Goal: Task Accomplishment & Management: Contribute content

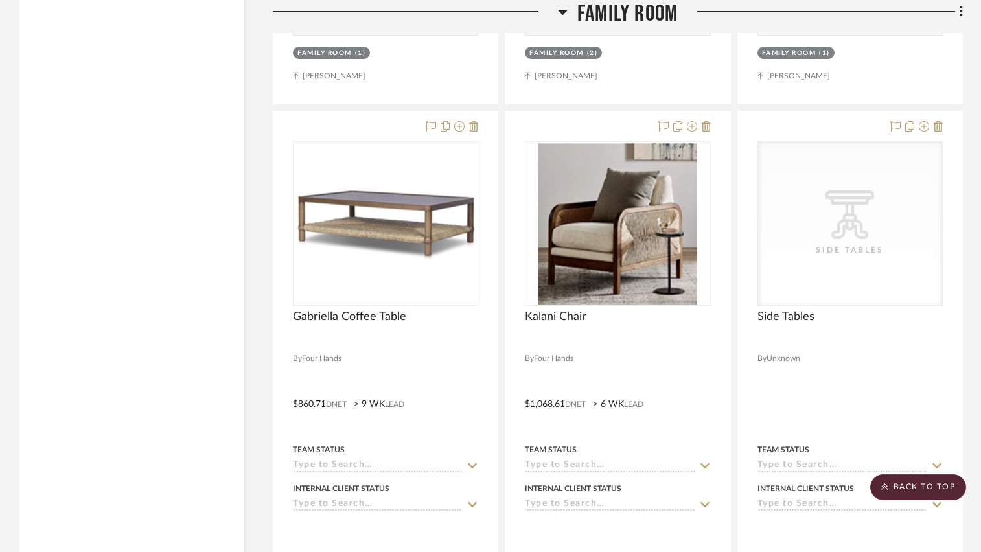
scroll to position [7905, 0]
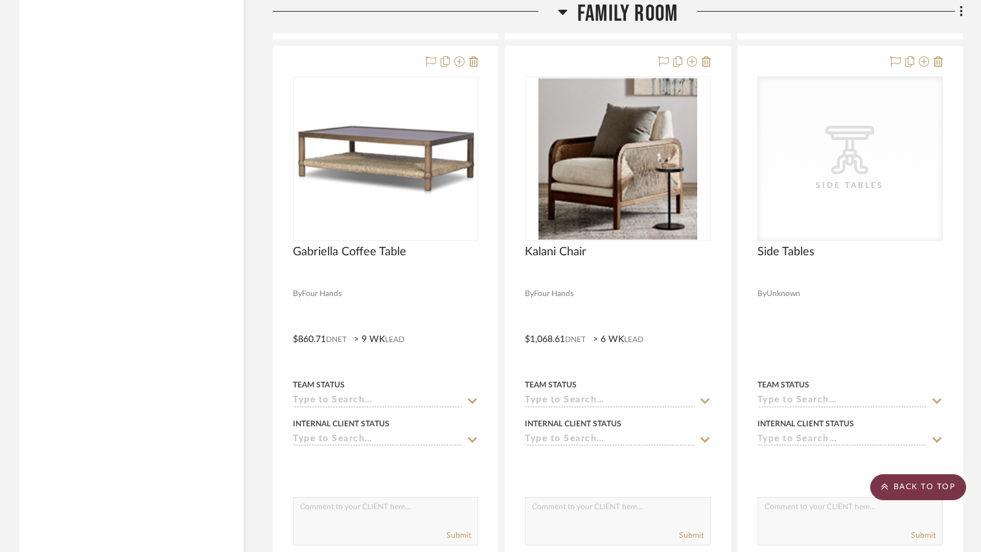
click at [901, 485] on scroll-to-top-button "BACK TO TOP" at bounding box center [918, 487] width 96 height 26
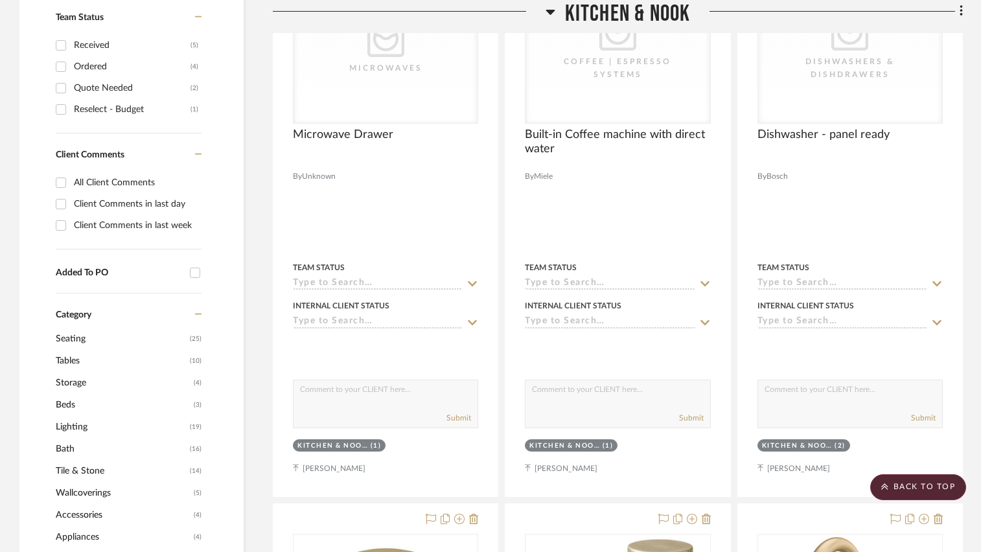
scroll to position [0, 0]
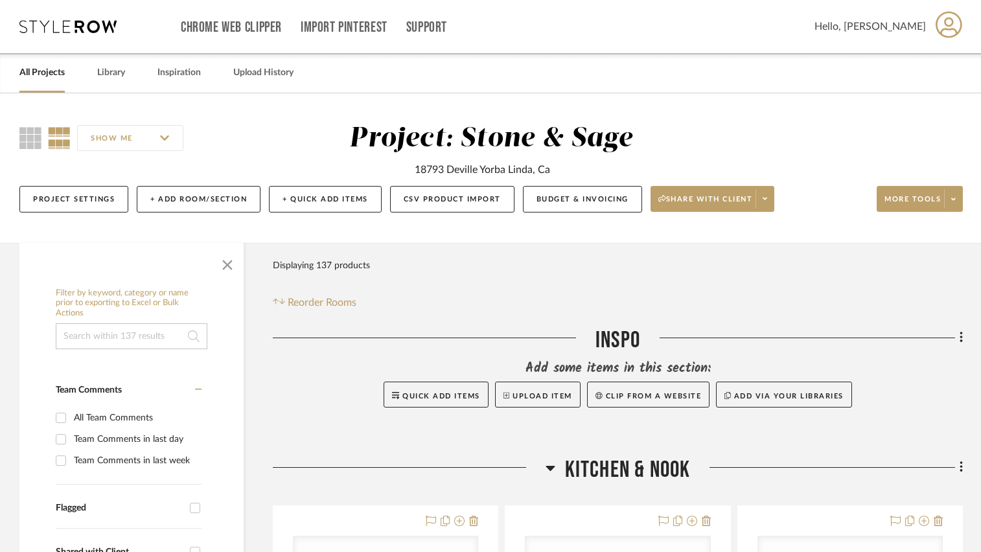
click at [128, 334] on input at bounding box center [132, 336] width 152 height 26
type input "four hands"
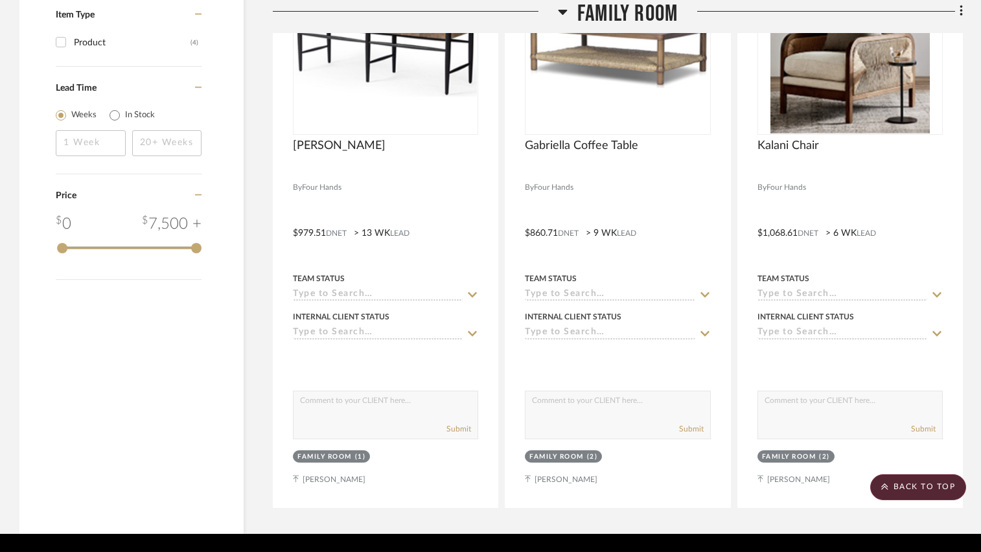
scroll to position [1101, 0]
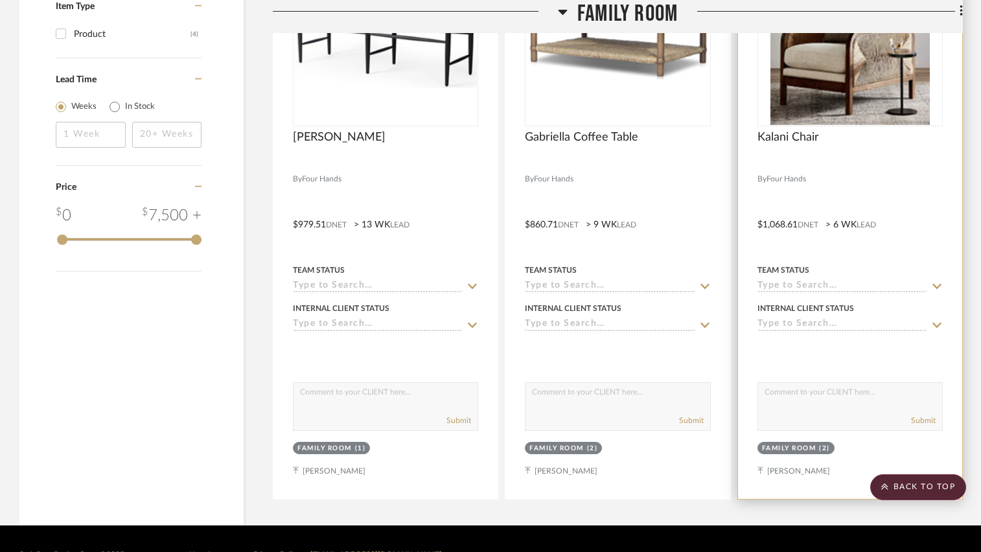
click at [875, 156] on div "Kalani Chair" at bounding box center [849, 144] width 185 height 29
click at [864, 128] on div at bounding box center [850, 215] width 224 height 567
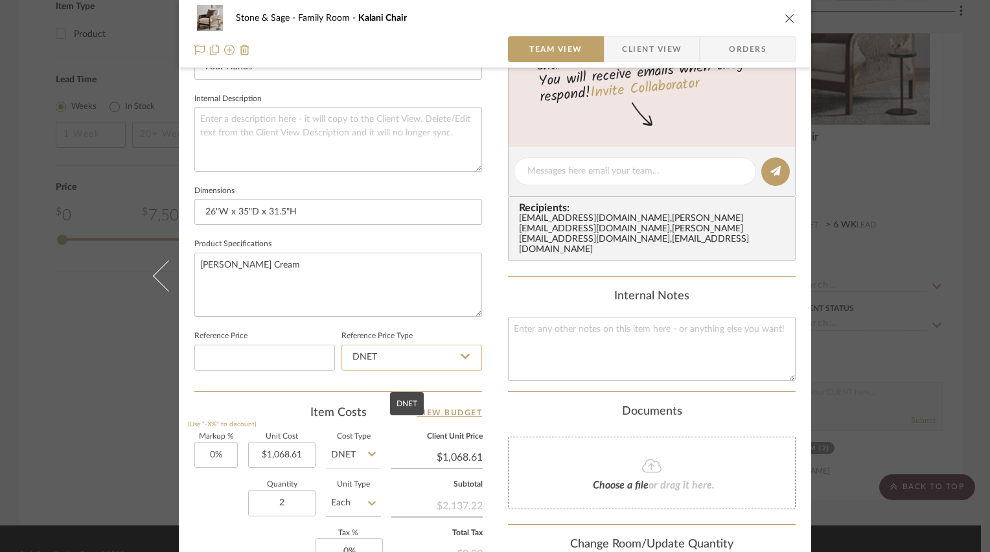
scroll to position [454, 0]
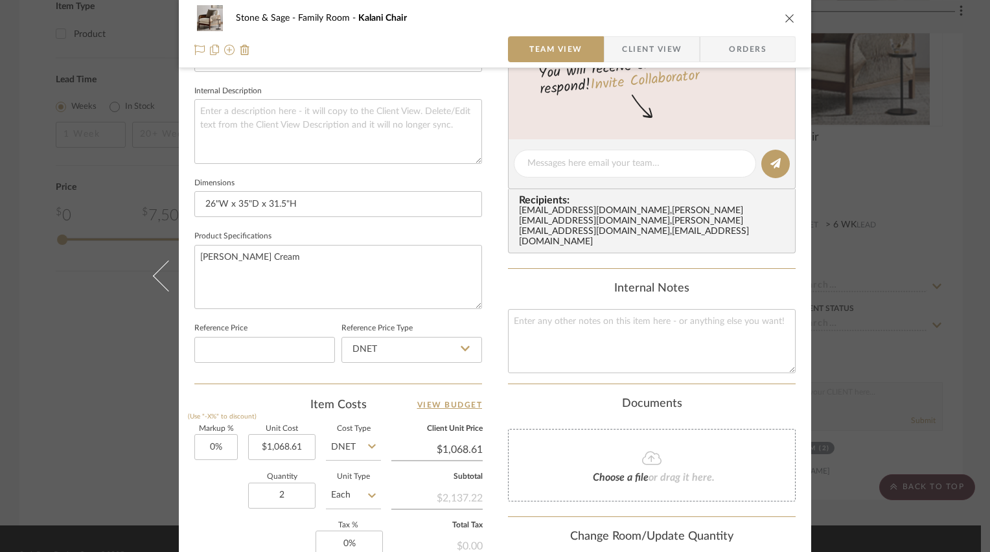
click at [785, 19] on icon "close" at bounding box center [790, 18] width 10 height 10
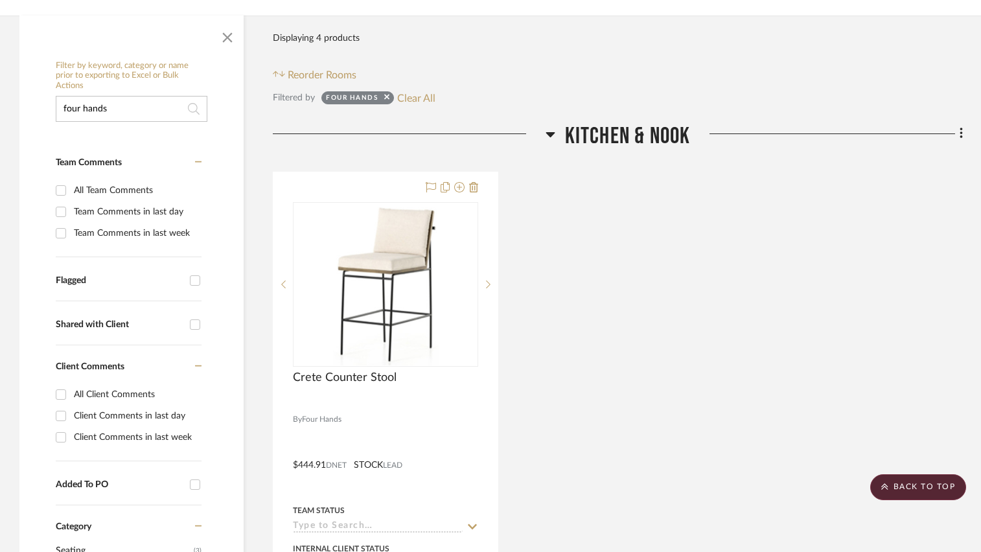
scroll to position [98, 0]
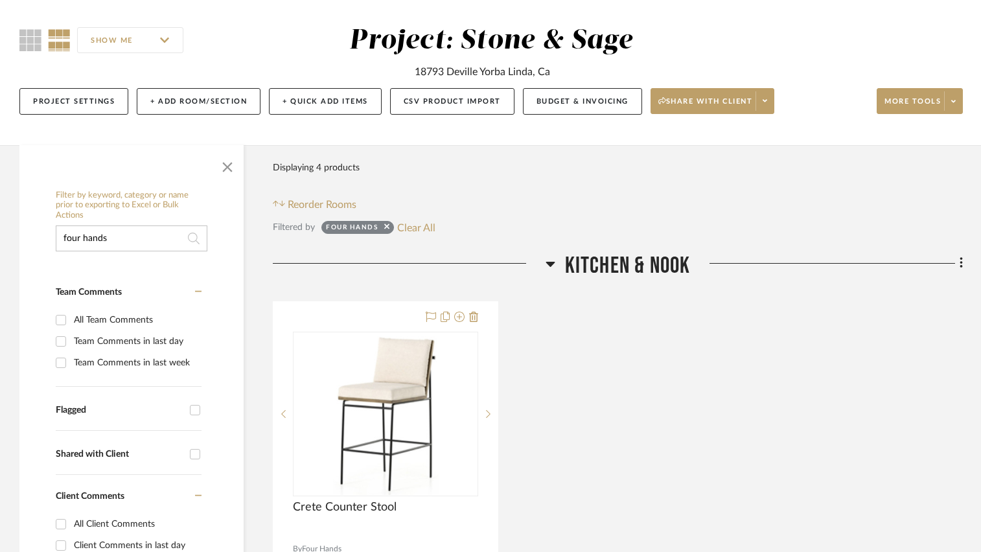
drag, startPoint x: 144, startPoint y: 236, endPoint x: 42, endPoint y: 231, distance: 101.9
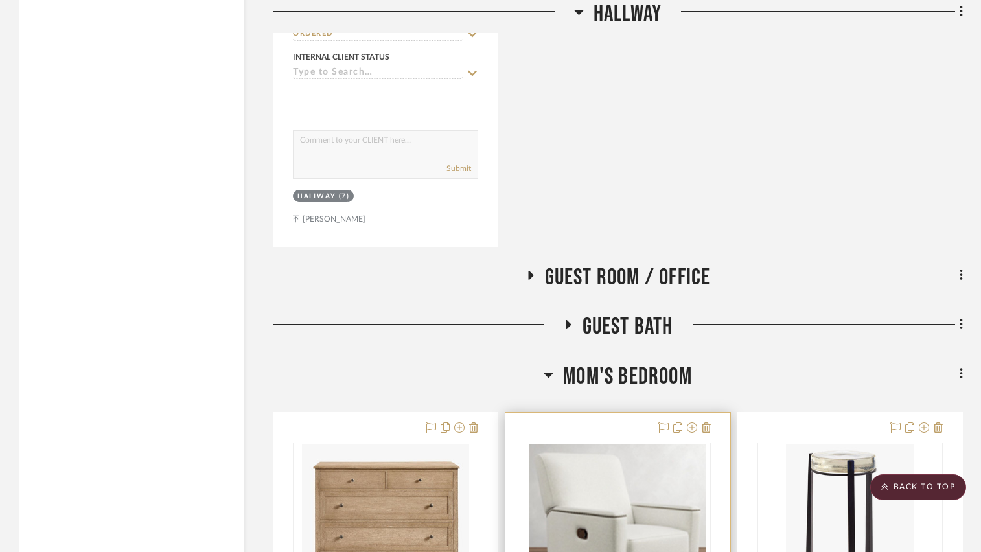
scroll to position [14383, 0]
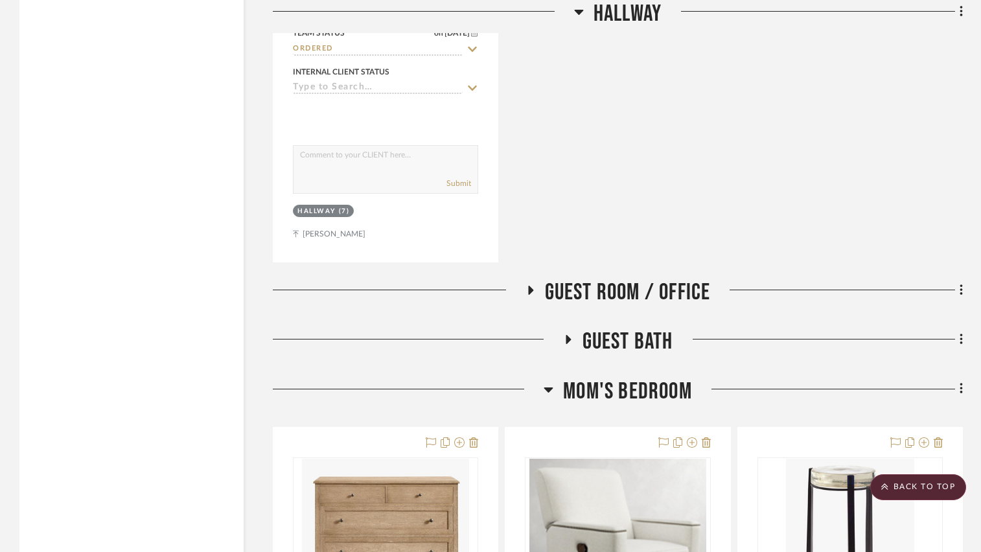
click at [525, 295] on icon at bounding box center [530, 291] width 16 height 10
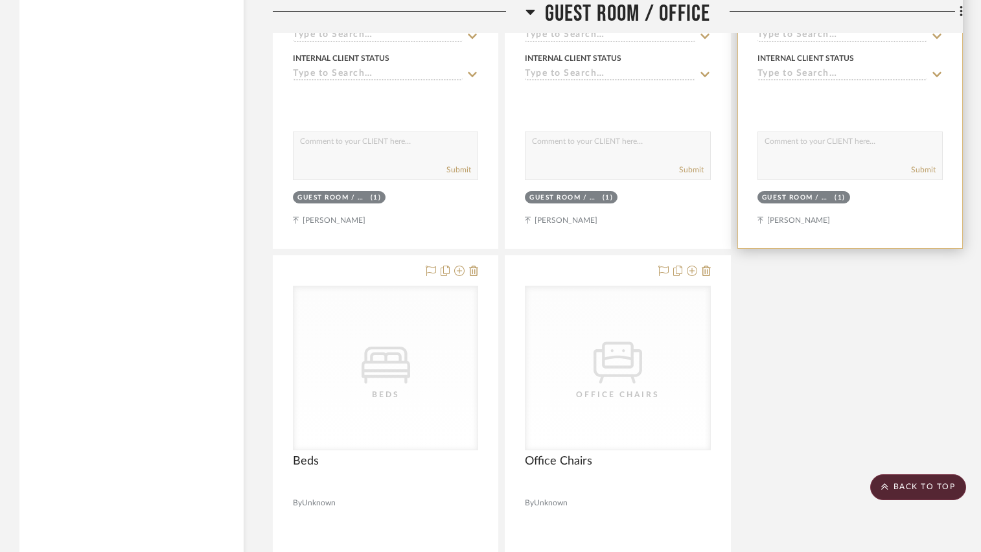
scroll to position [15225, 0]
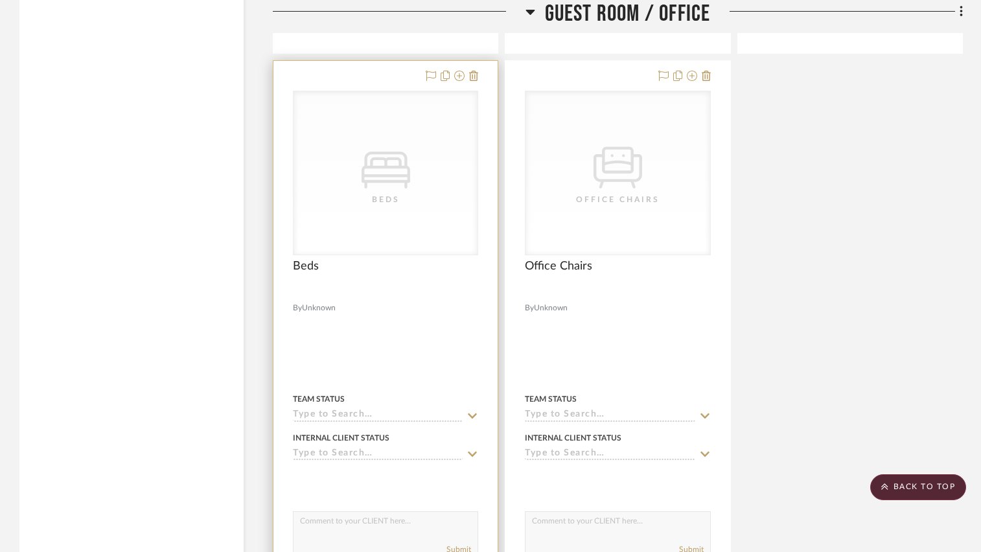
click at [0, 0] on div "CategoryIconBeds Created with Sketch. Beds" at bounding box center [0, 0] width 0 height 0
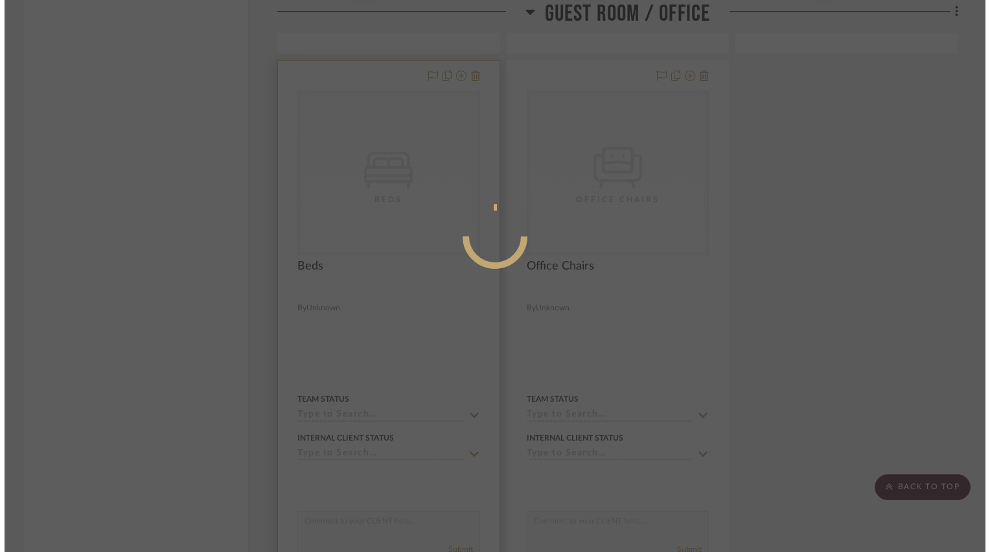
scroll to position [0, 0]
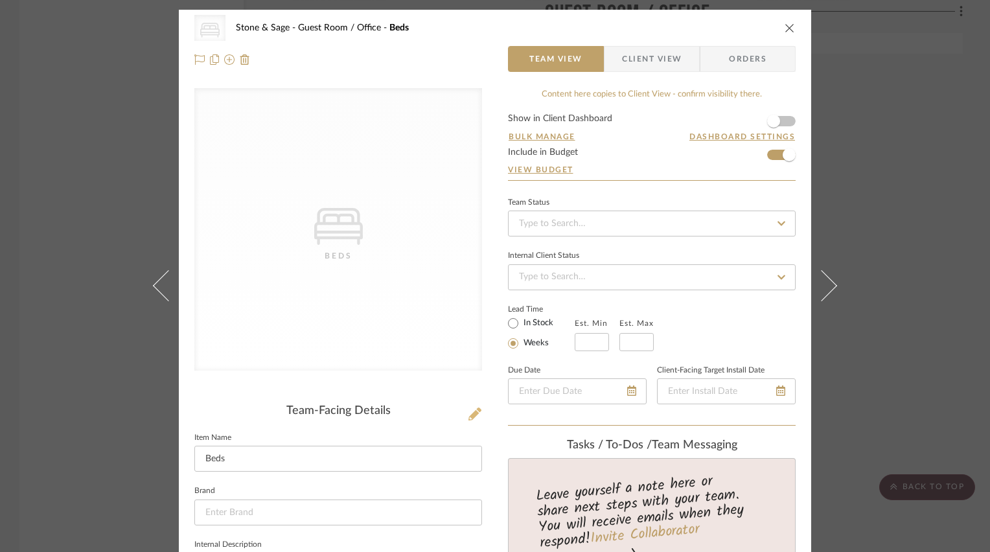
click at [468, 411] on icon at bounding box center [474, 414] width 13 height 13
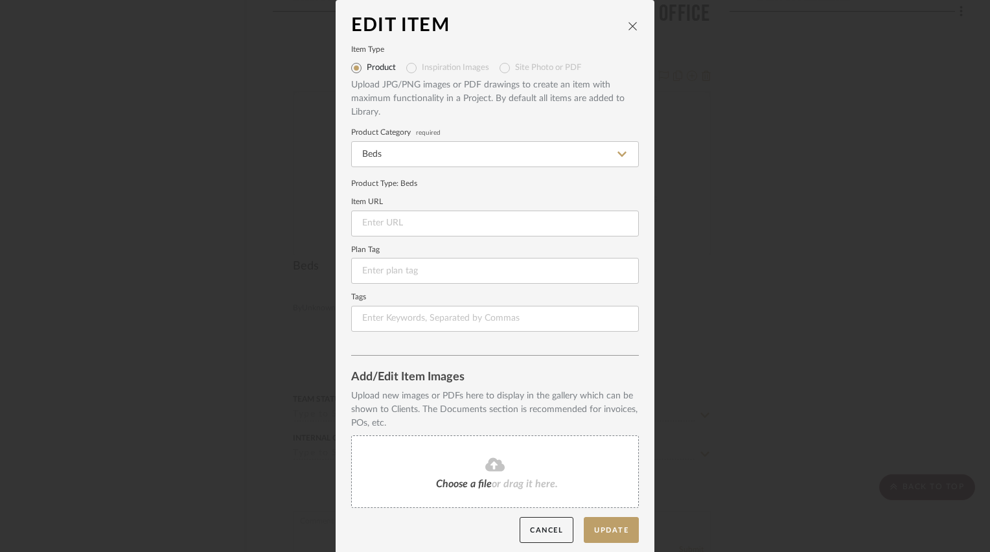
click at [491, 476] on div "Choose a file or drag it here." at bounding box center [495, 471] width 288 height 73
click at [628, 24] on icon "close" at bounding box center [633, 26] width 10 height 10
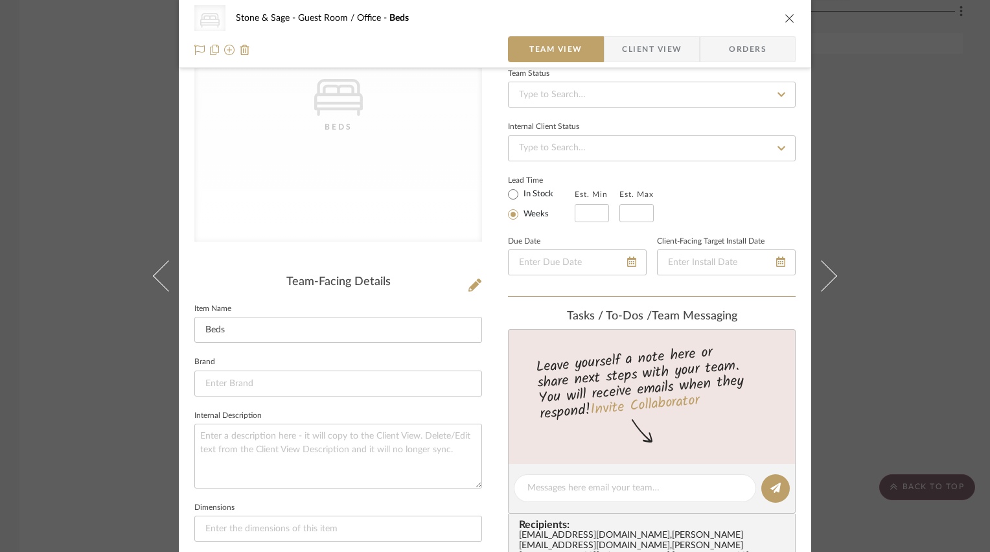
scroll to position [194, 0]
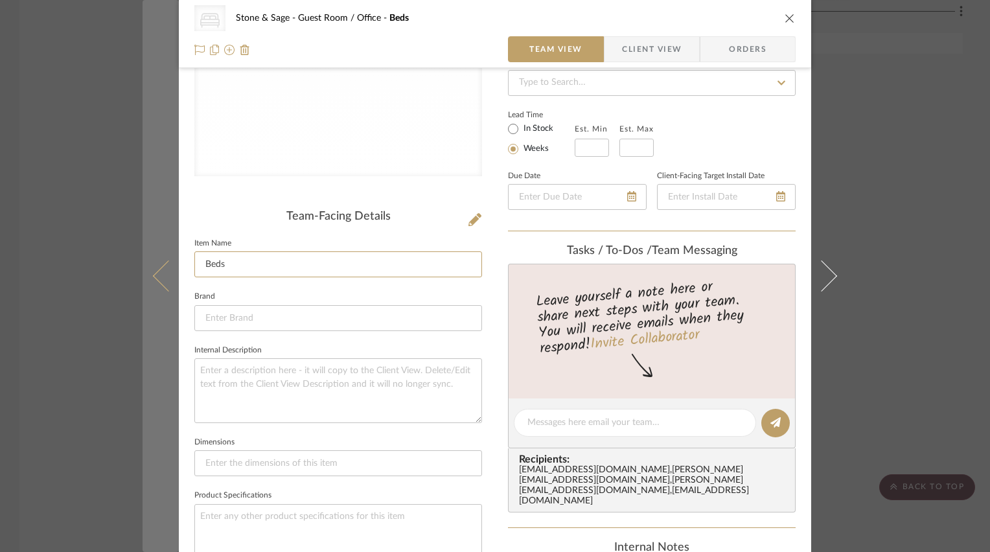
drag, startPoint x: 242, startPoint y: 262, endPoint x: 153, endPoint y: 264, distance: 89.4
click at [156, 264] on mat-dialog-content "CategoryIconBeds Created with Sketch. Beds Stone & Sage Guest Room / Office Bed…" at bounding box center [495, 412] width 705 height 1194
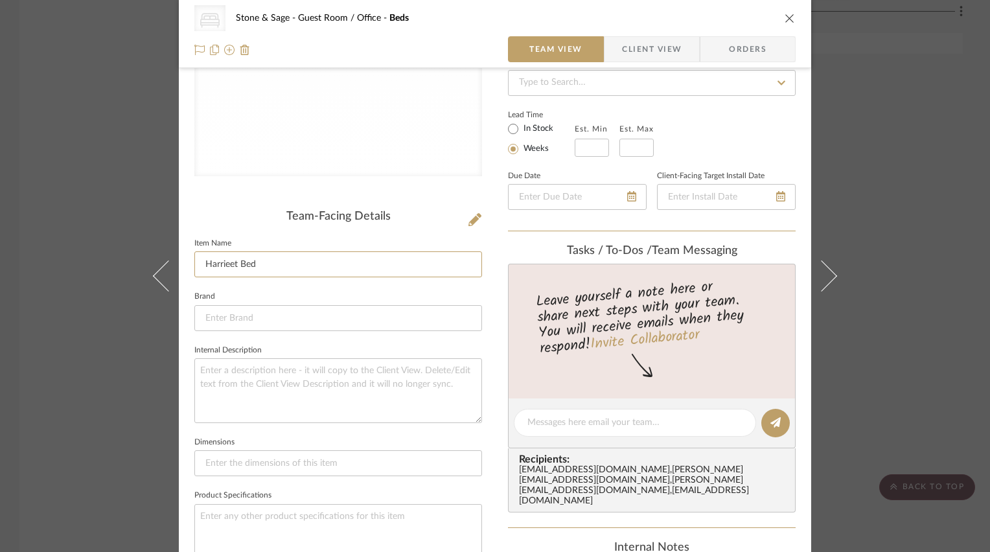
type input "Harrieet Bed"
type input "Harriett Bed"
click at [231, 310] on input at bounding box center [338, 318] width 288 height 26
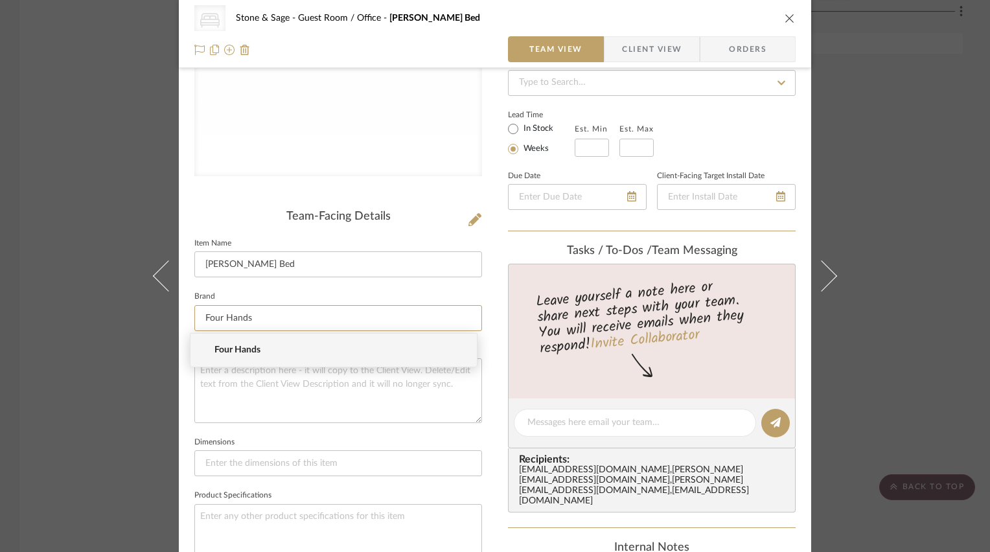
type input "Four Hands"
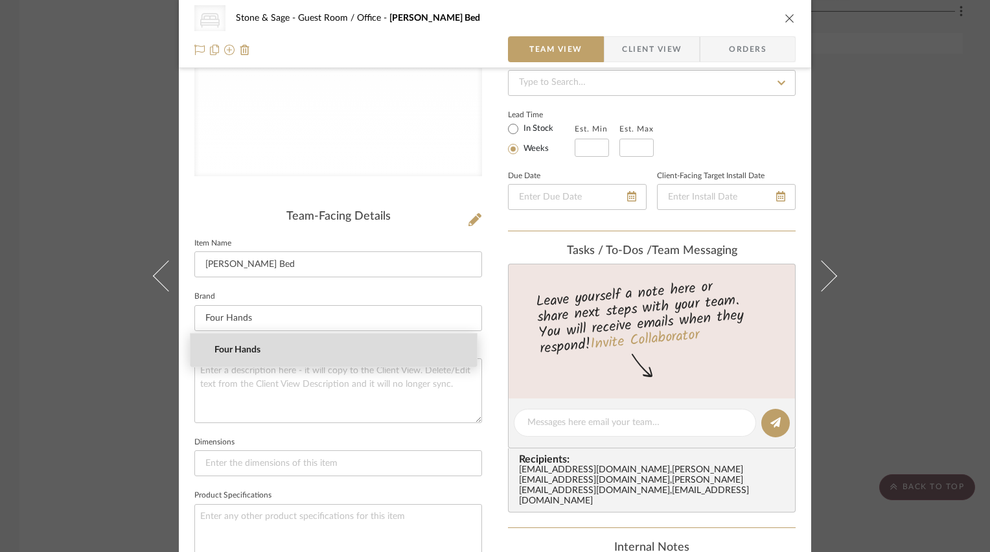
click at [237, 353] on span "Four Hands" at bounding box center [338, 350] width 249 height 11
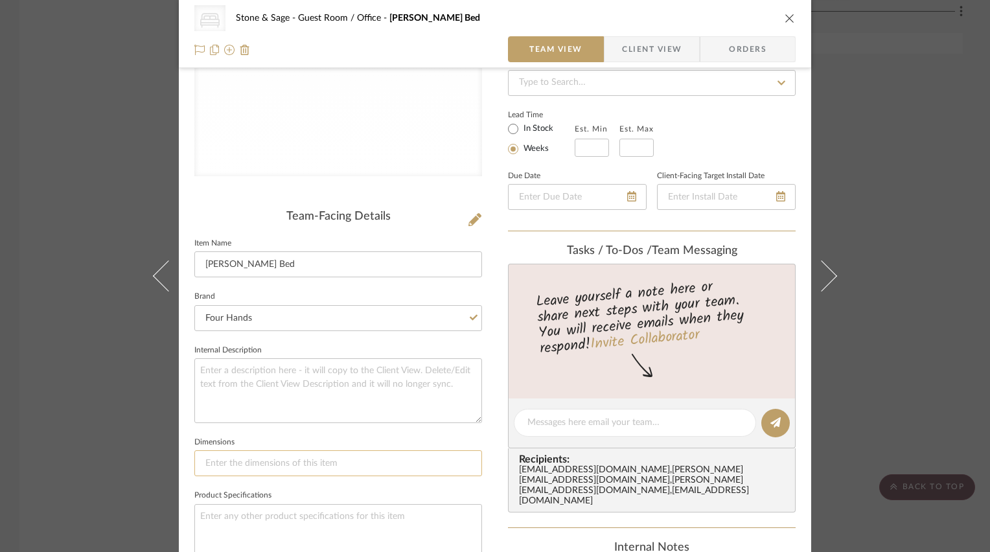
click at [248, 461] on input at bounding box center [338, 463] width 288 height 26
type input "70.25"W x"
type input "70.25"W x 88.75"D x"
type input "70.25"W x 88.75"D x 51"H"
click at [290, 518] on textarea at bounding box center [338, 536] width 288 height 64
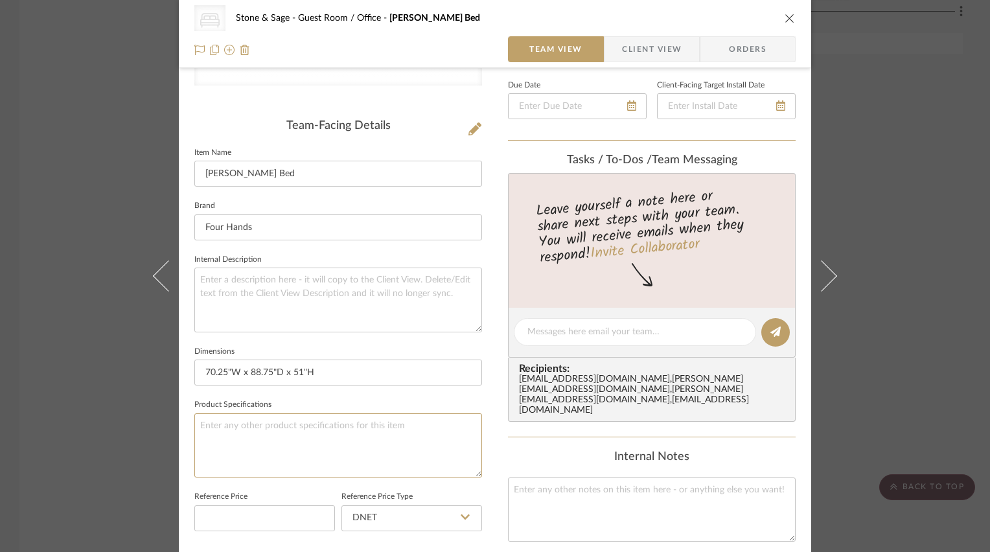
scroll to position [324, 0]
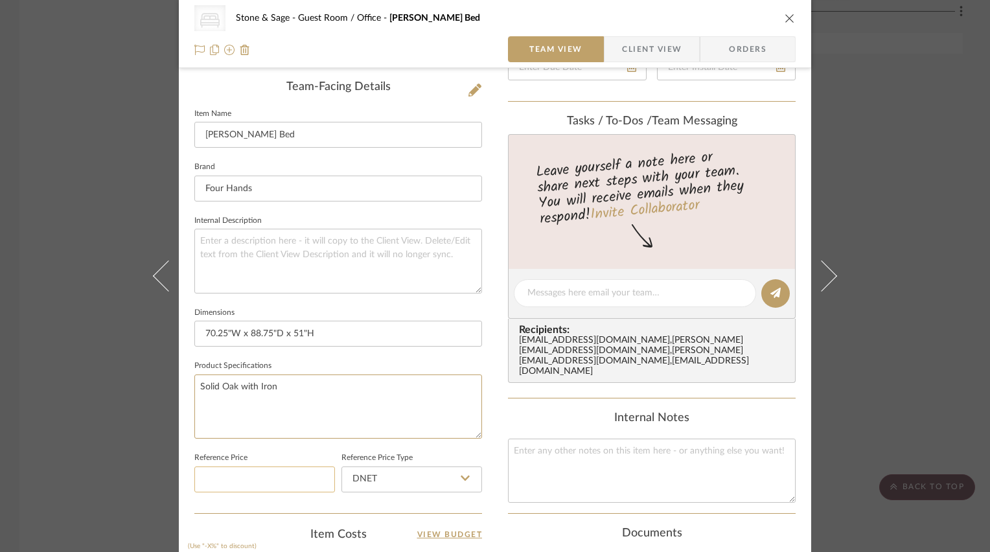
type textarea "Solid Oak with Iron"
click at [232, 478] on input at bounding box center [264, 480] width 141 height 26
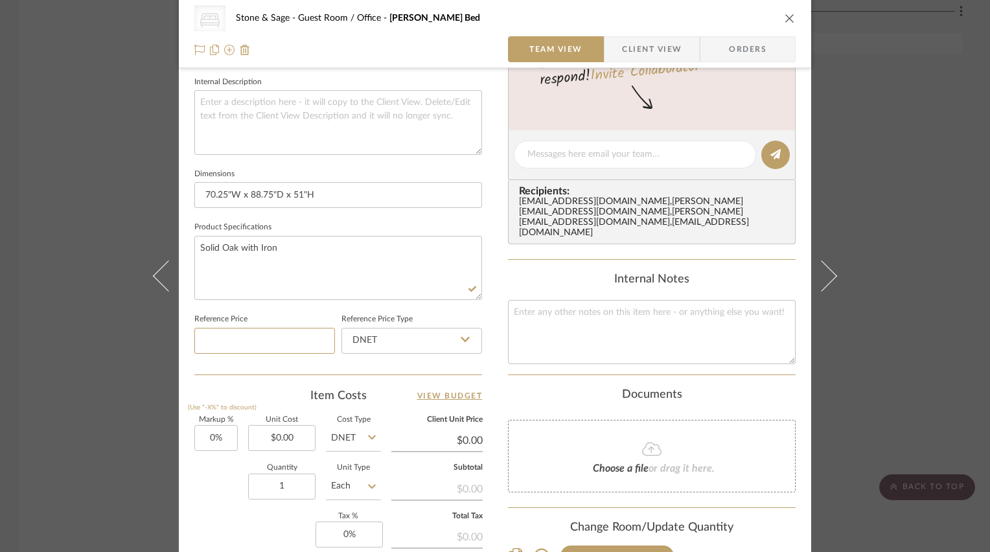
scroll to position [518, 0]
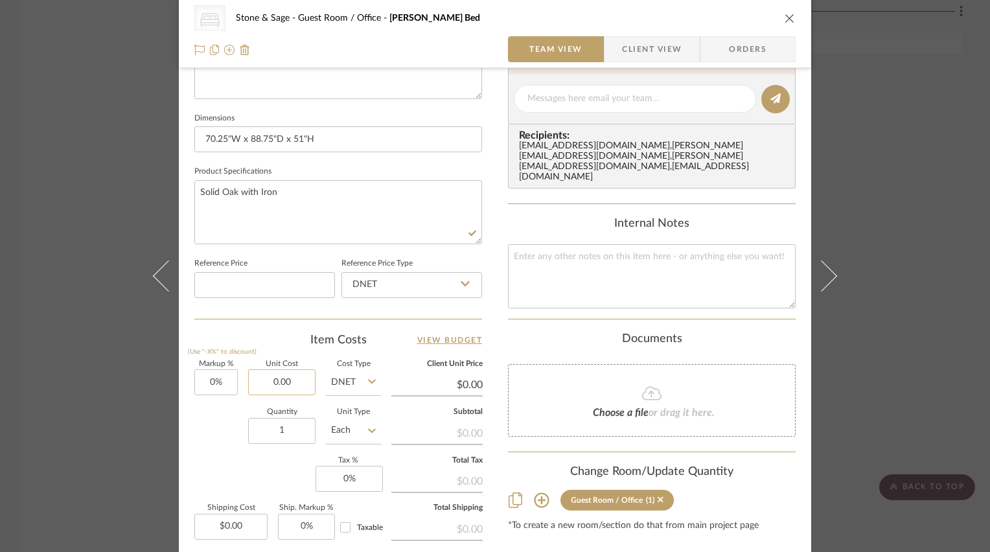
click at [272, 378] on input "0.00" at bounding box center [281, 382] width 67 height 26
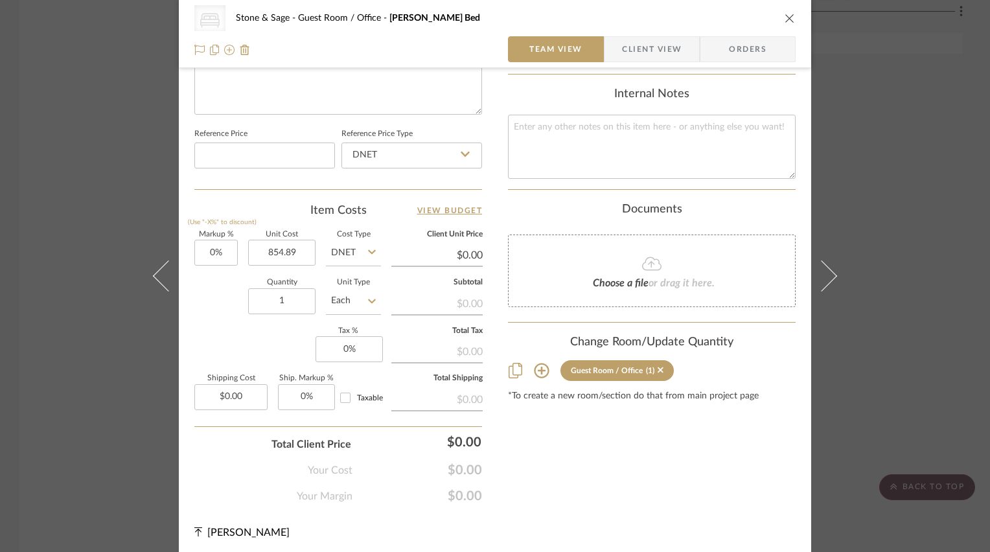
type input "$854.89"
click at [194, 310] on div "Quantity 1 Unit Type Each" at bounding box center [287, 302] width 187 height 46
type input "$854.89"
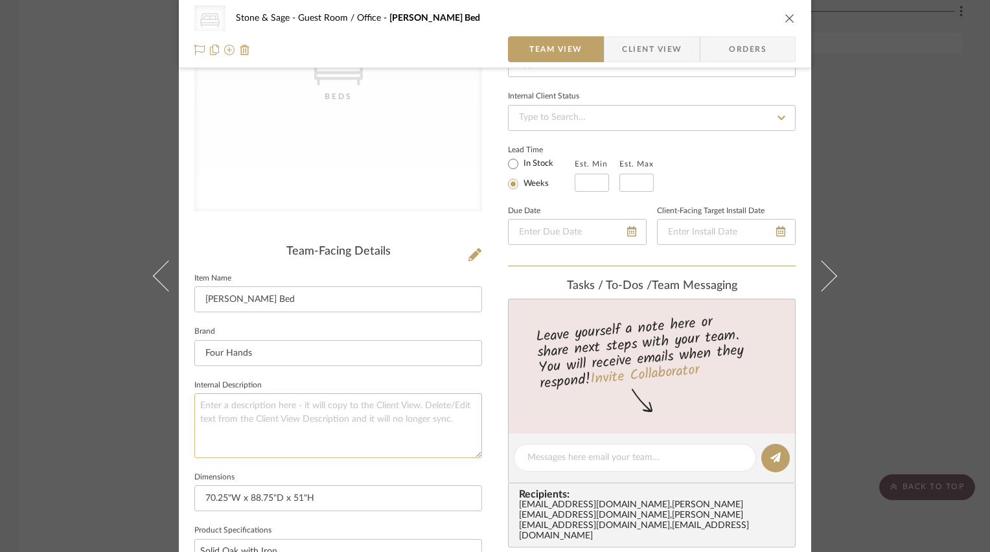
scroll to position [194, 0]
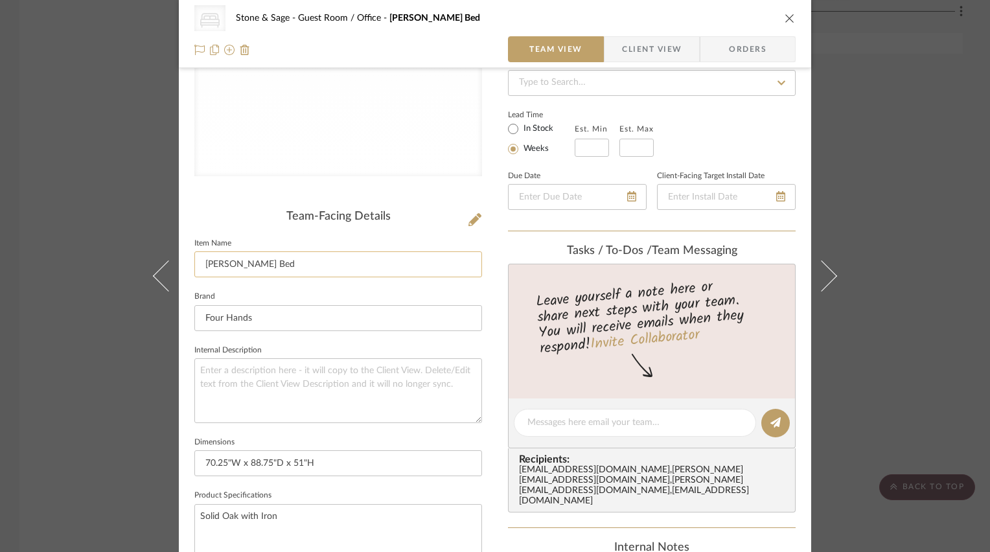
click at [282, 266] on input "Harriett Bed" at bounding box center [338, 264] width 288 height 26
type input "[PERSON_NAME] Bed Queen Size"
drag, startPoint x: 495, startPoint y: 231, endPoint x: 473, endPoint y: 20, distance: 212.4
click at [495, 228] on div "CategoryIconBeds Created with Sketch. Beds Stone & Sage Guest Room / Office Har…" at bounding box center [495, 412] width 632 height 1194
click at [590, 149] on input "text" at bounding box center [592, 148] width 34 height 18
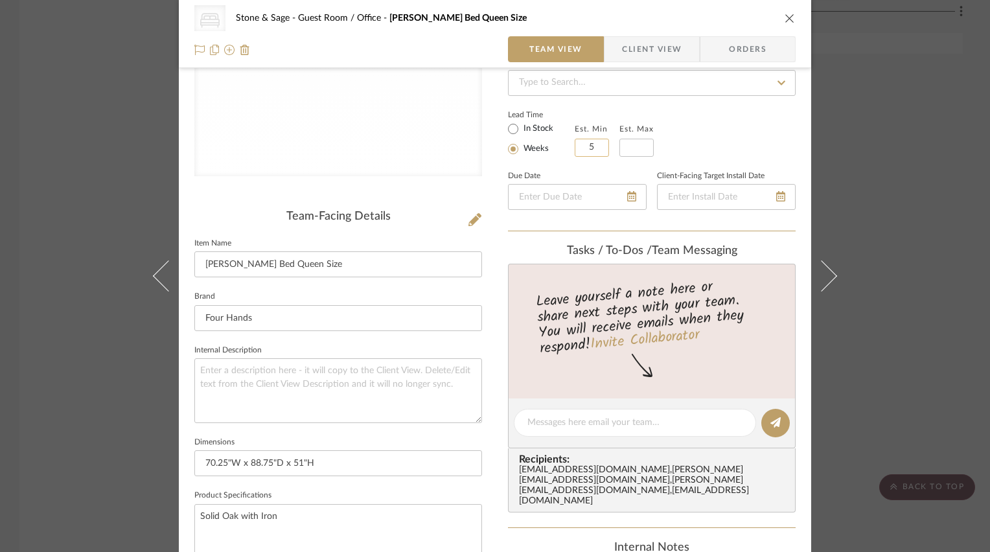
type input "5"
type input "8"
type input "7"
click at [745, 130] on div "Lead Time In Stock Weeks Est. Min 5 Est. Max 7" at bounding box center [652, 131] width 288 height 51
click at [786, 14] on icon "close" at bounding box center [790, 18] width 10 height 10
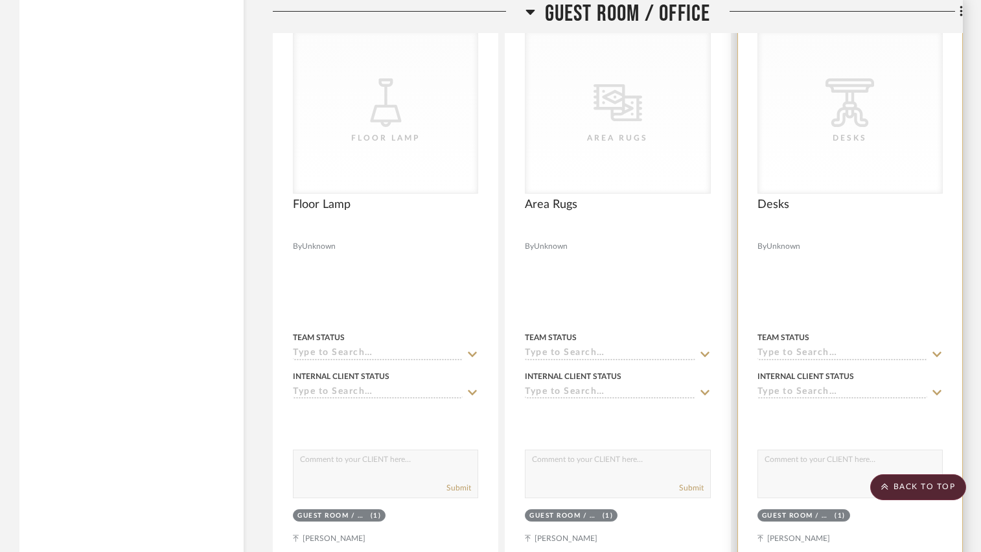
scroll to position [14707, 0]
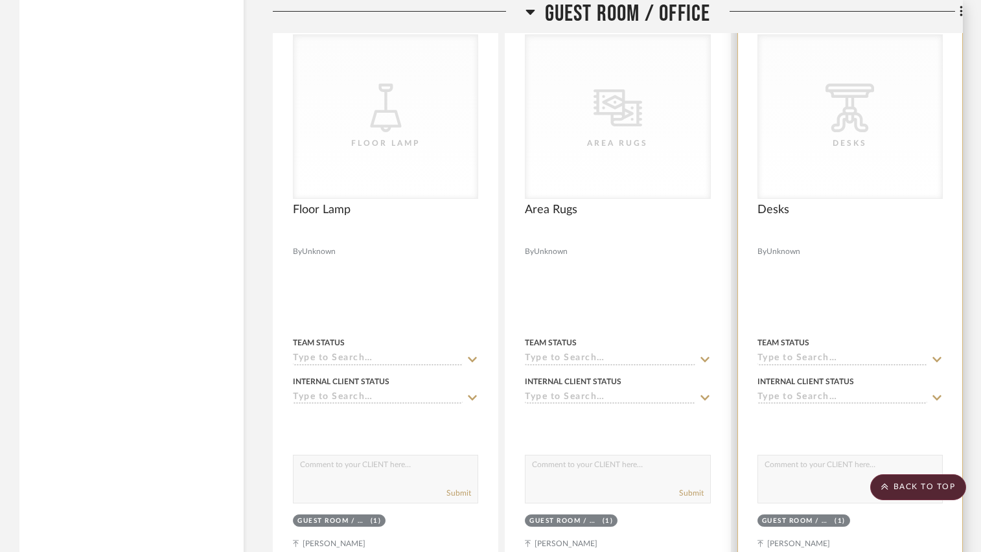
click at [826, 159] on div "CategoryIconTables Created with Sketch. Desks" at bounding box center [850, 116] width 184 height 163
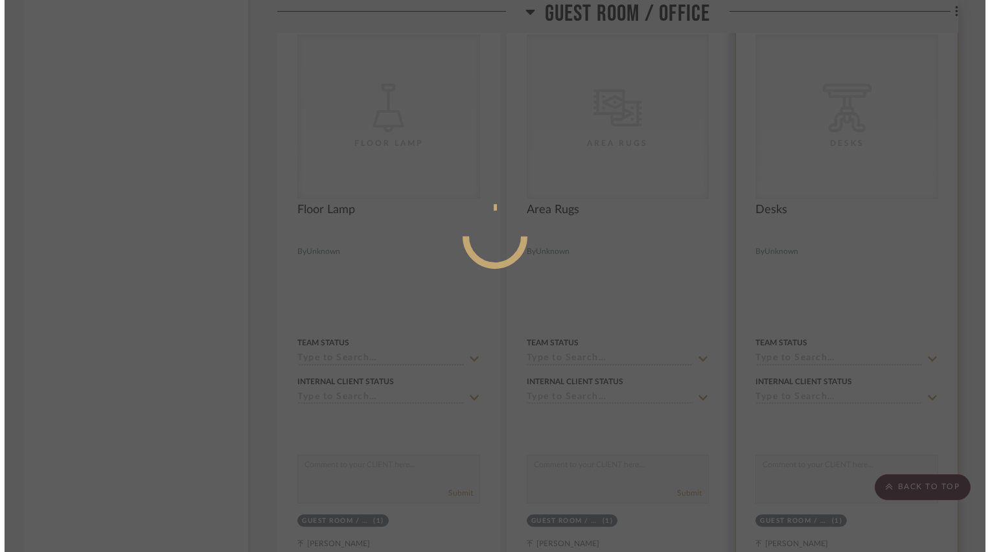
scroll to position [0, 0]
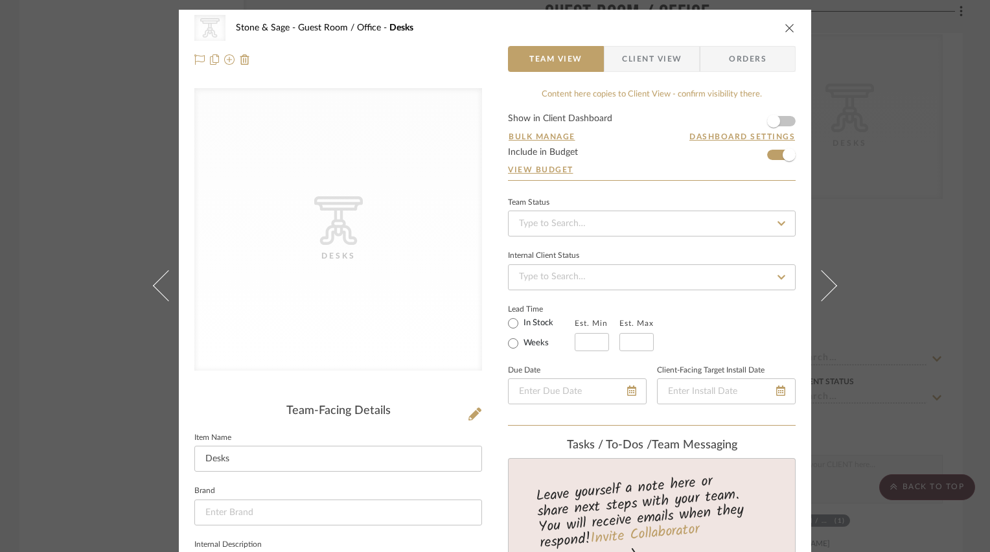
click at [369, 303] on div "CategoryIconTables Created with Sketch. Desks" at bounding box center [338, 229] width 288 height 282
click at [402, 238] on div "CategoryIconTables Created with Sketch. Desks" at bounding box center [338, 229] width 288 height 282
click at [472, 419] on icon at bounding box center [474, 414] width 13 height 13
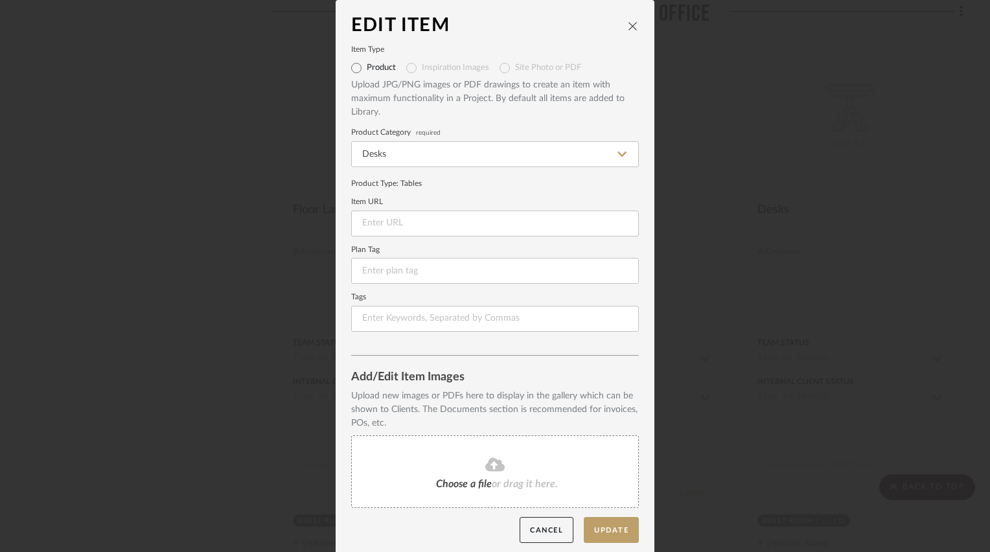
click at [461, 462] on fa-icon at bounding box center [495, 465] width 118 height 17
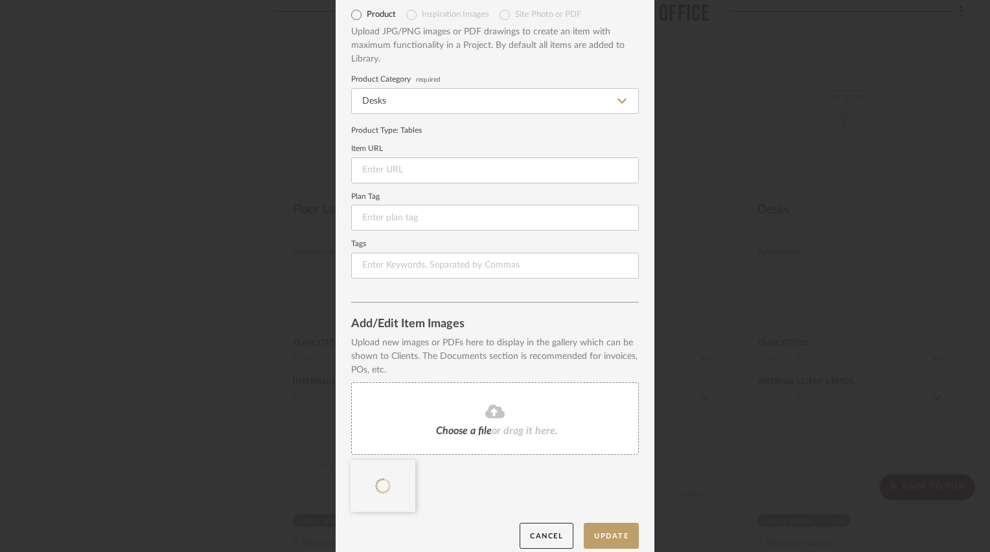
scroll to position [65, 0]
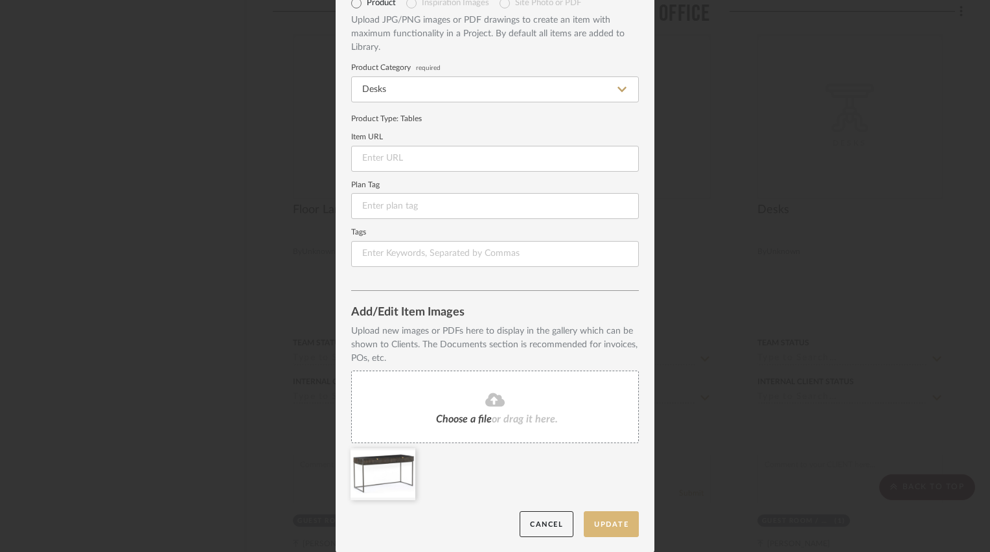
click at [610, 522] on button "Update" at bounding box center [611, 524] width 55 height 27
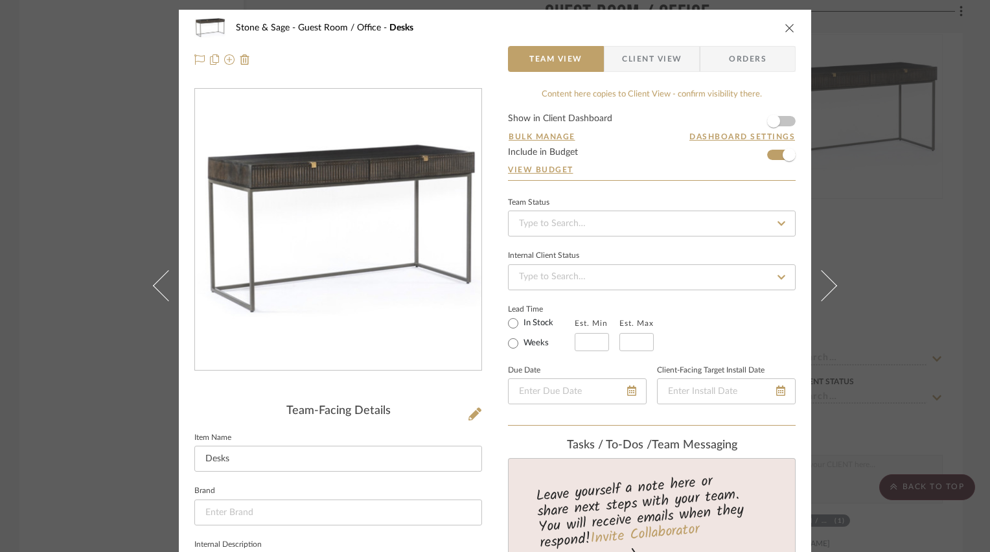
scroll to position [194, 0]
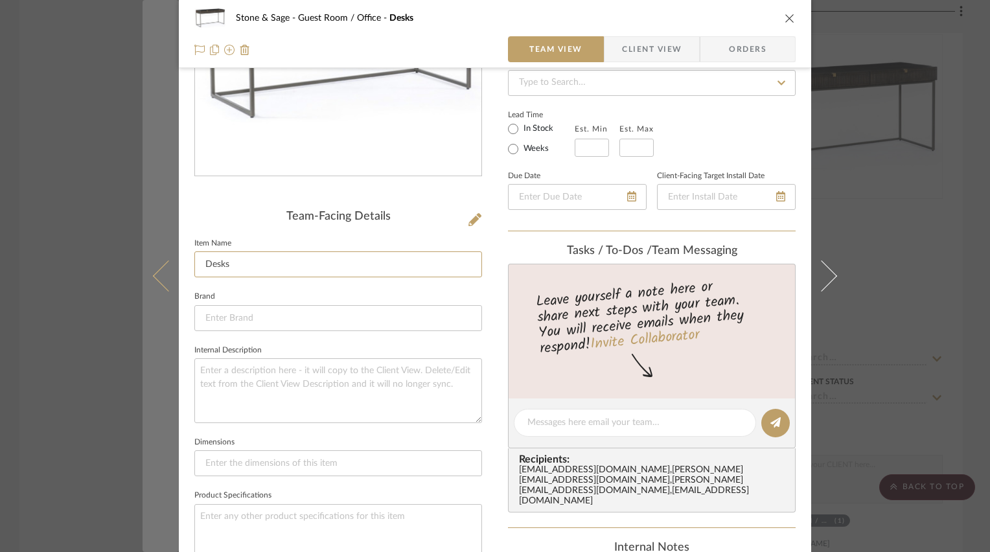
drag, startPoint x: 247, startPoint y: 264, endPoint x: 157, endPoint y: 255, distance: 89.9
click at [157, 255] on mat-dialog-content "Stone & Sage Guest Room / Office Desks Team View Client View Orders Team-Facing…" at bounding box center [495, 412] width 705 height 1194
type input "Kelby Writing Desk"
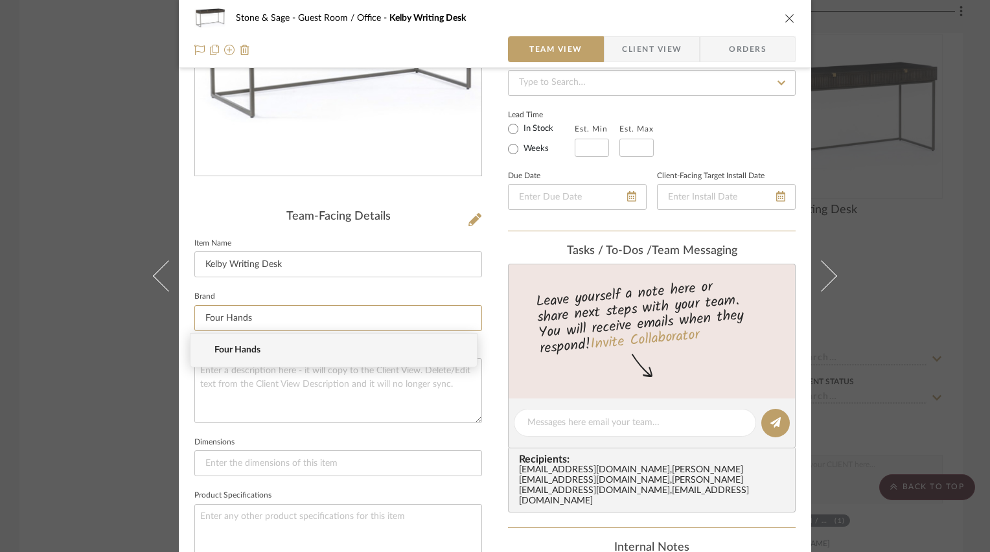
type input "Four Hands"
click at [231, 349] on span "Four Hands" at bounding box center [338, 350] width 249 height 11
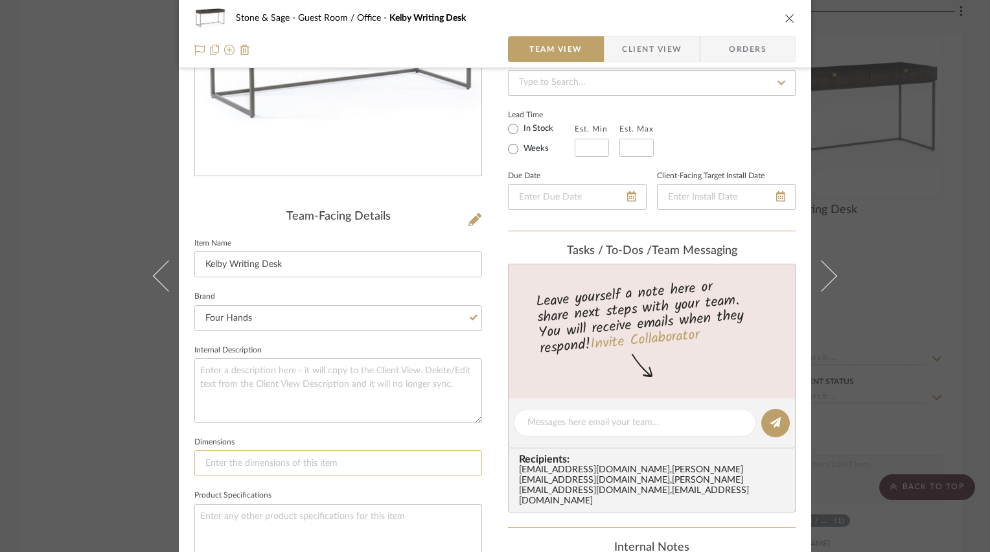
click at [279, 464] on input at bounding box center [338, 463] width 288 height 26
type input "56.25"W x"
type input "56.25"W x 25.25"D x"
type input "56.25"W x 25.25"D x 31"H"
click at [490, 240] on div "Stone & Sage Guest Room / Office Kelby Writing Desk Team View Client View Order…" at bounding box center [495, 412] width 632 height 1194
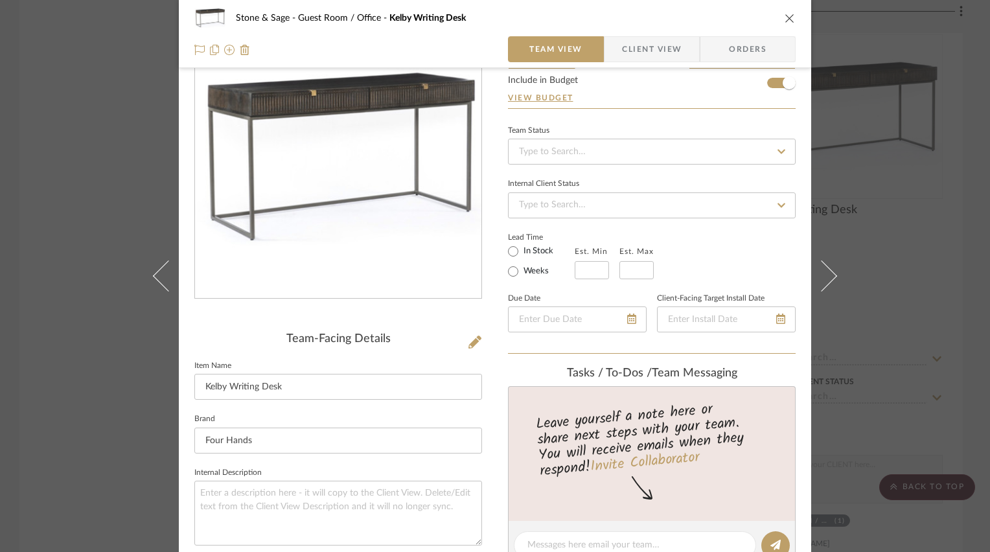
scroll to position [65, 0]
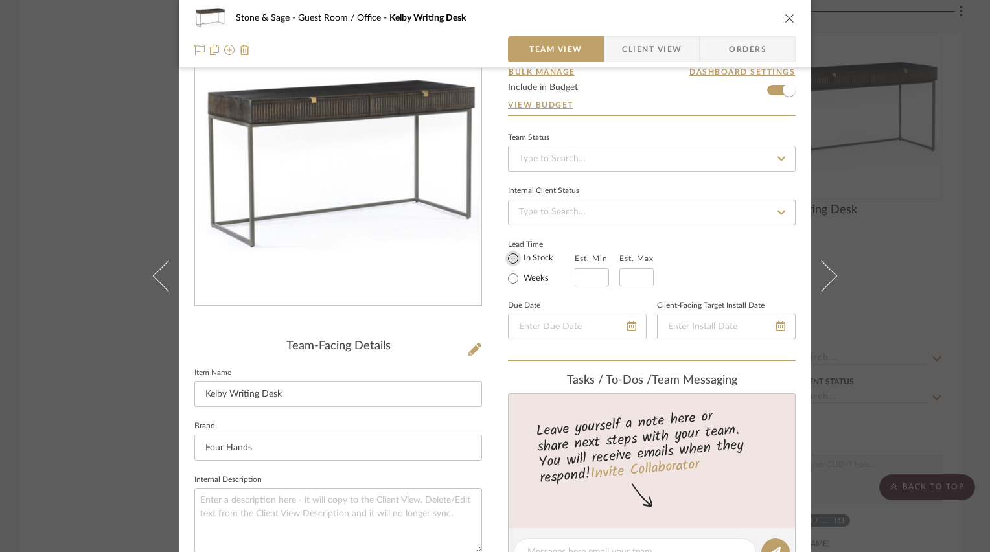
click at [505, 255] on input "In Stock" at bounding box center [513, 259] width 16 height 16
radio input "true"
click at [751, 260] on div "Lead Time In Stock Weeks" at bounding box center [652, 261] width 288 height 51
click at [787, 17] on icon "close" at bounding box center [790, 18] width 10 height 10
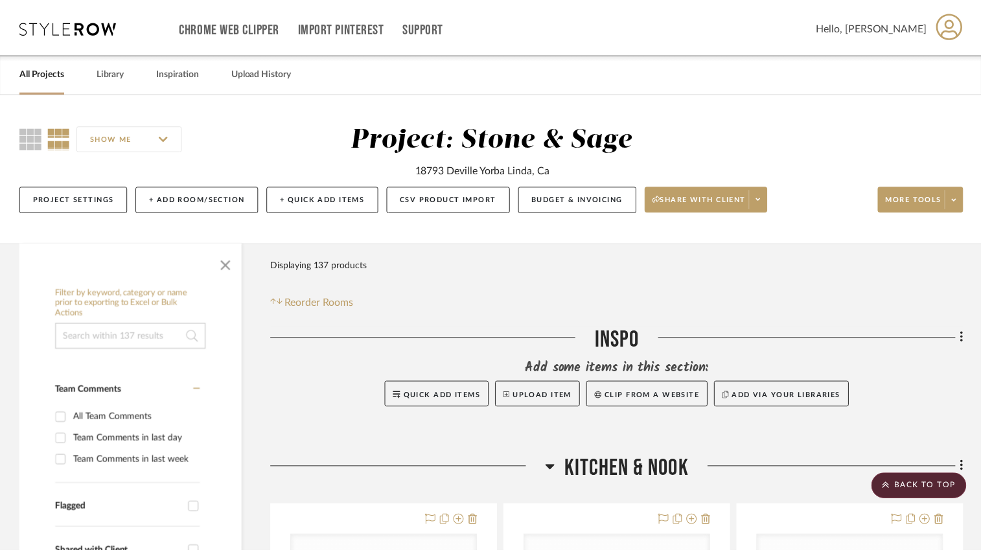
scroll to position [14707, 0]
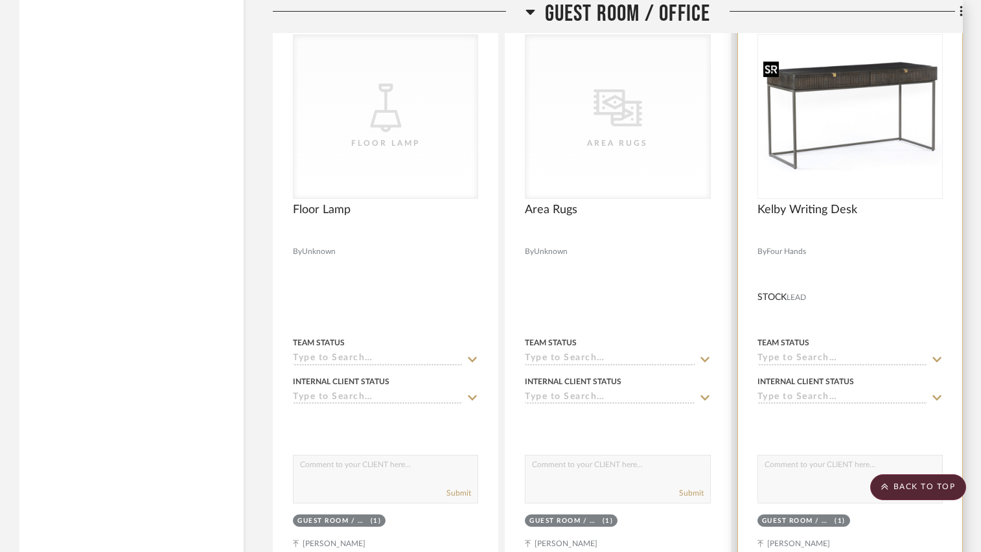
click at [822, 122] on img "0" at bounding box center [850, 116] width 183 height 133
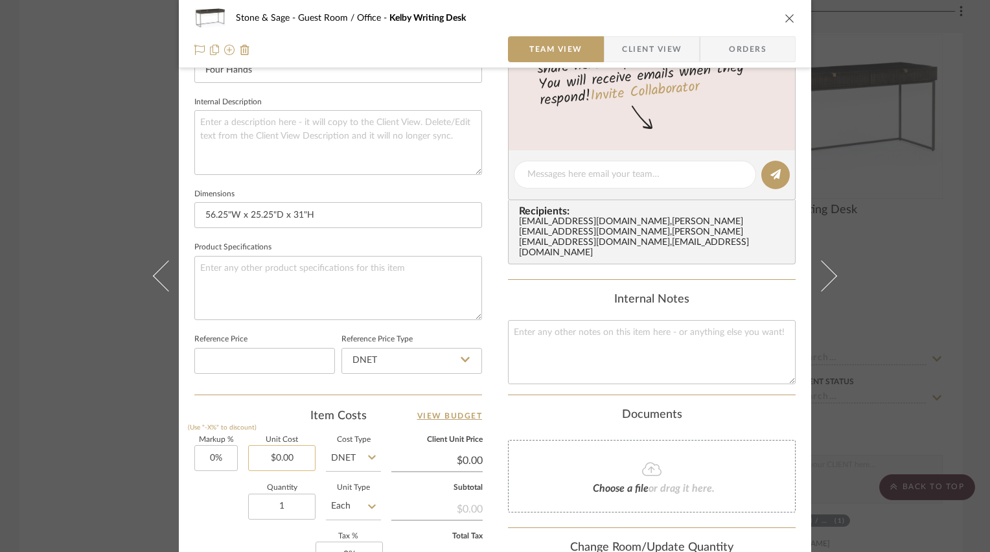
scroll to position [454, 0]
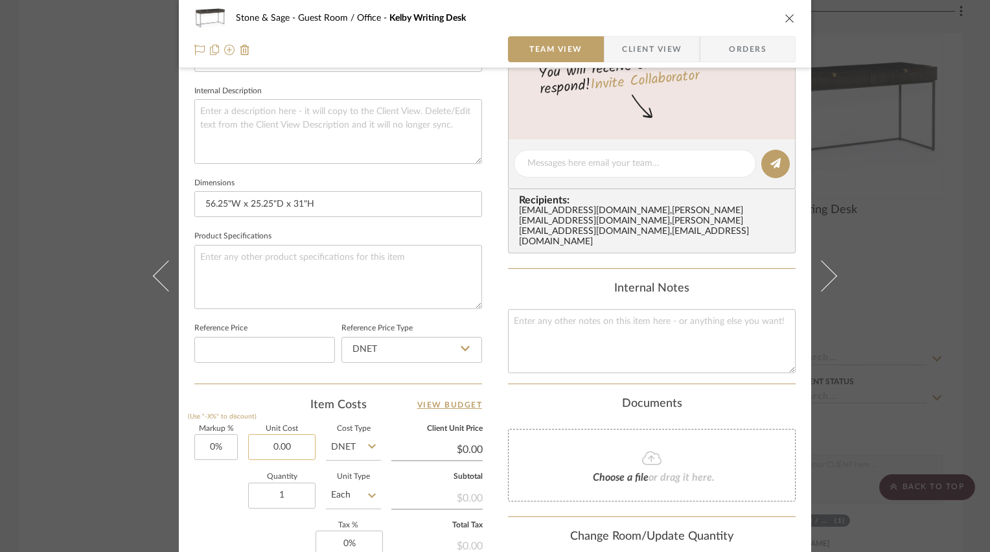
click at [287, 439] on input "0.00" at bounding box center [281, 447] width 67 height 26
type input "$712.21"
click at [444, 370] on div "Team-Facing Details Item Name Kelby Writing Desk Brand Four Hands Internal Desc…" at bounding box center [338, 167] width 288 height 433
type input "$712.21"
click at [785, 17] on icon "close" at bounding box center [790, 18] width 10 height 10
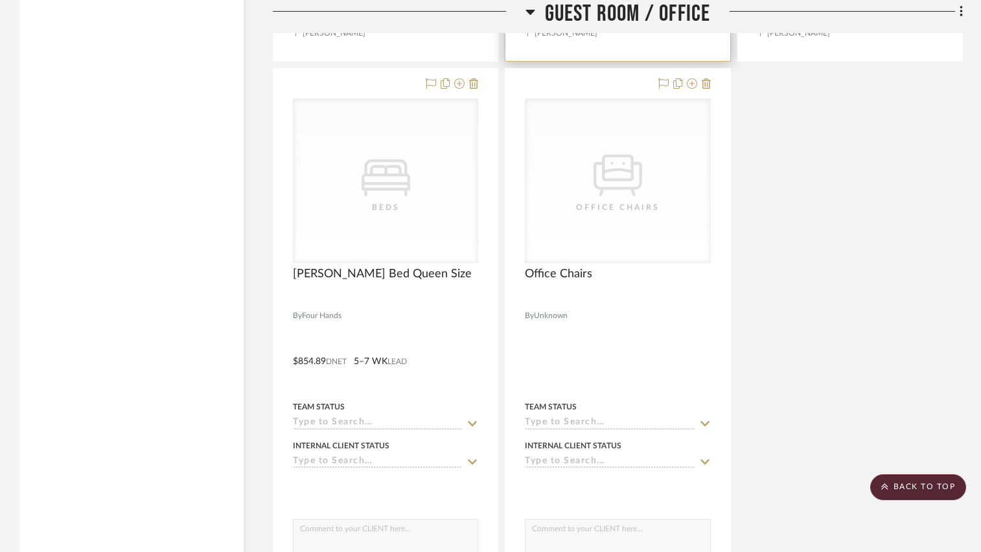
scroll to position [15225, 0]
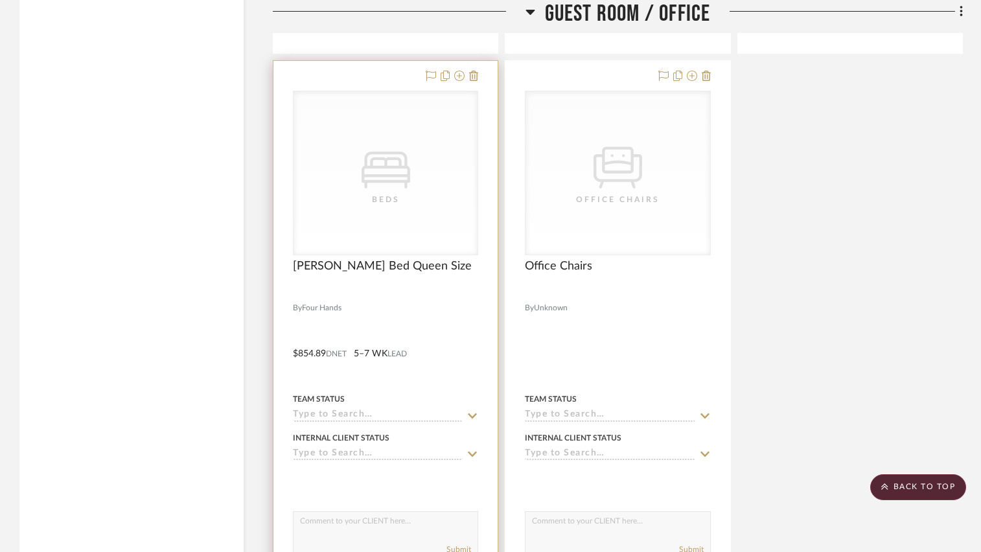
click at [412, 198] on div "CategoryIconBeds Created with Sketch. Beds" at bounding box center [386, 172] width 184 height 163
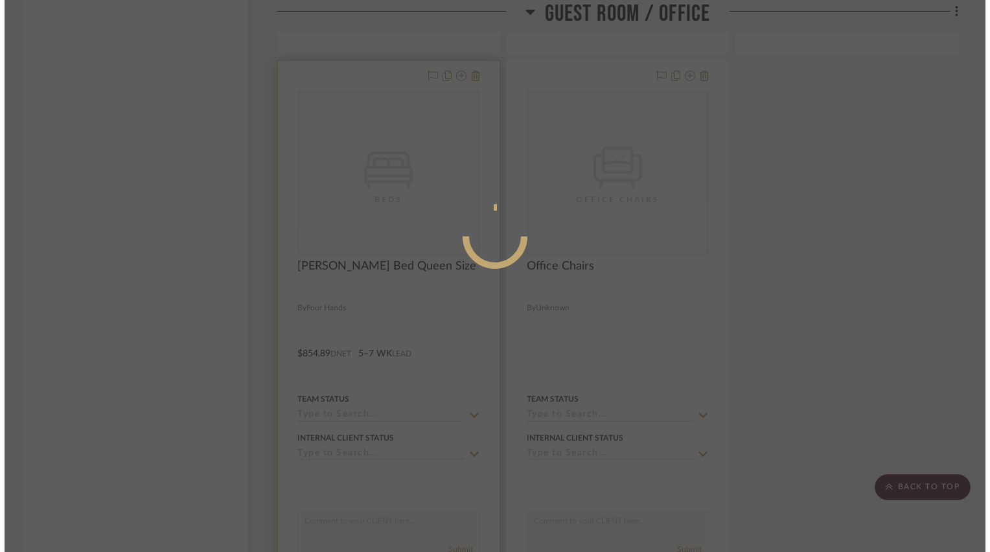
scroll to position [0, 0]
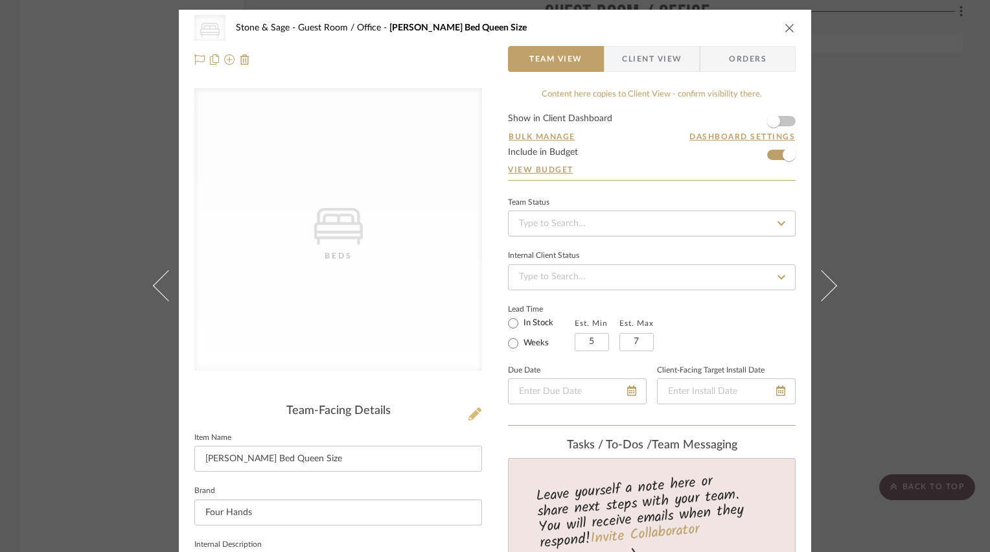
click at [470, 412] on icon at bounding box center [474, 414] width 13 height 13
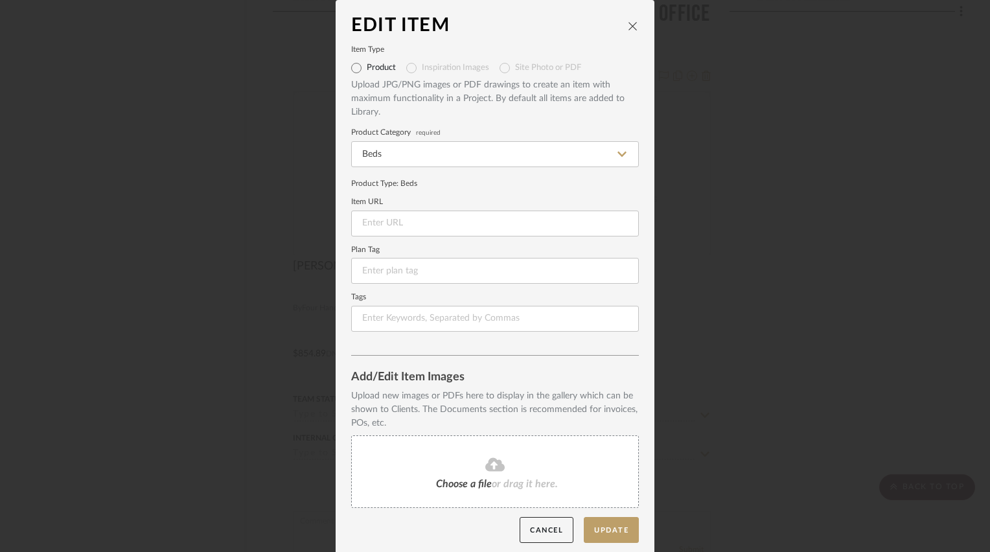
click at [492, 470] on icon at bounding box center [494, 464] width 19 height 14
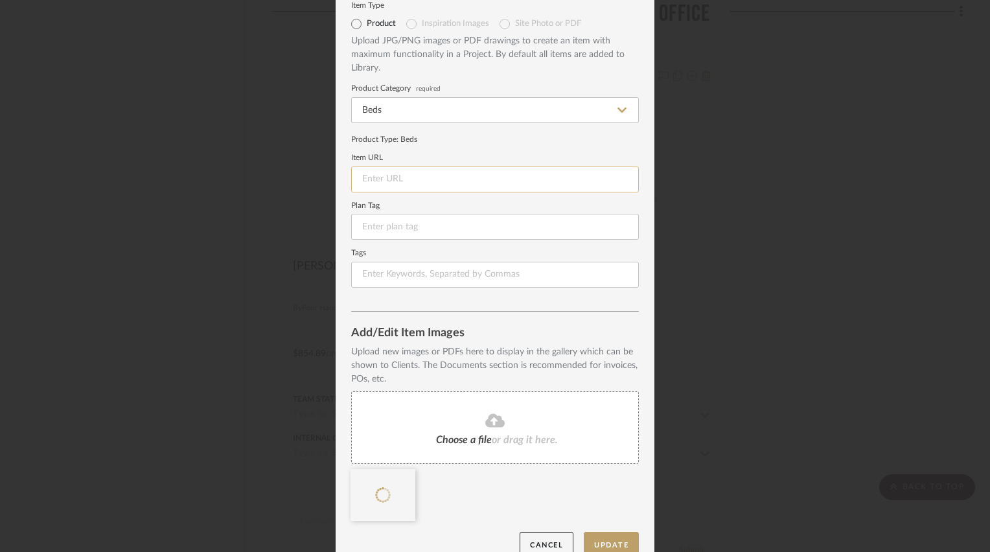
scroll to position [65, 0]
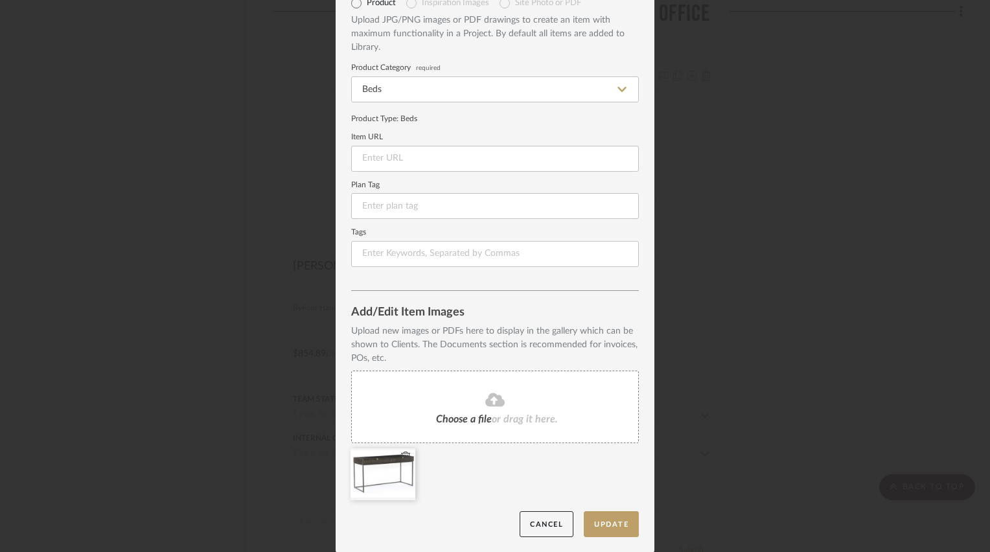
click at [402, 454] on icon at bounding box center [405, 457] width 9 height 10
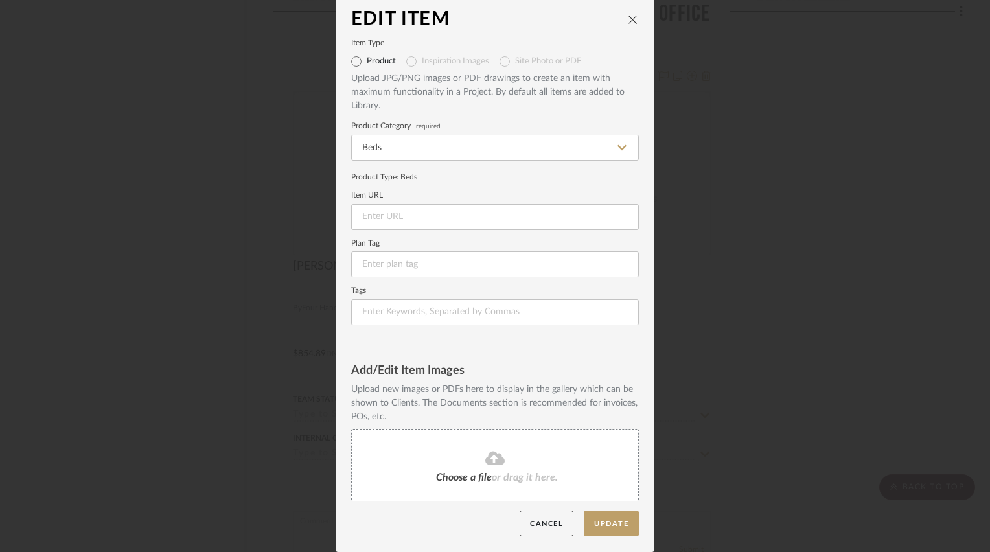
scroll to position [6, 0]
click at [493, 463] on icon at bounding box center [494, 459] width 19 height 14
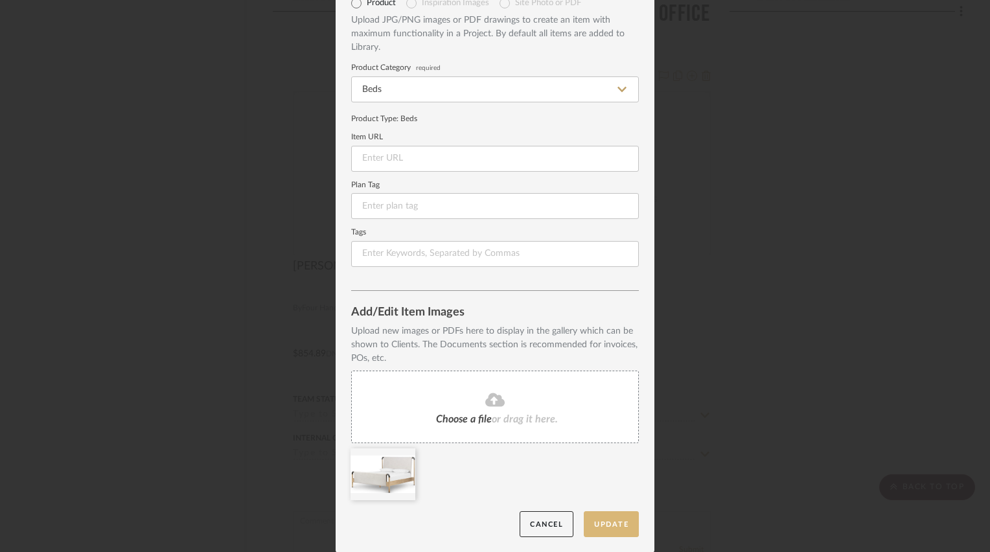
click at [605, 529] on button "Update" at bounding box center [611, 524] width 55 height 27
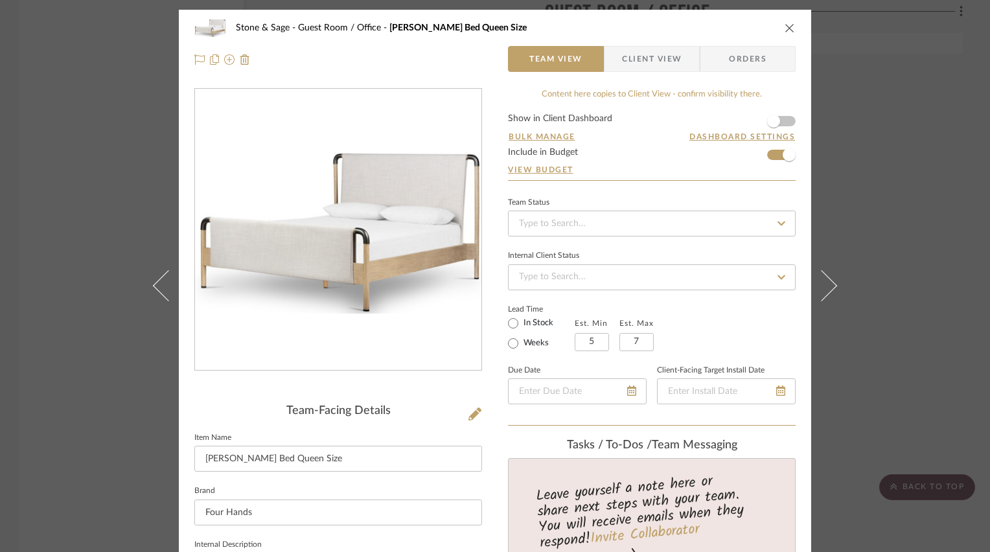
click at [789, 26] on icon "close" at bounding box center [790, 28] width 10 height 10
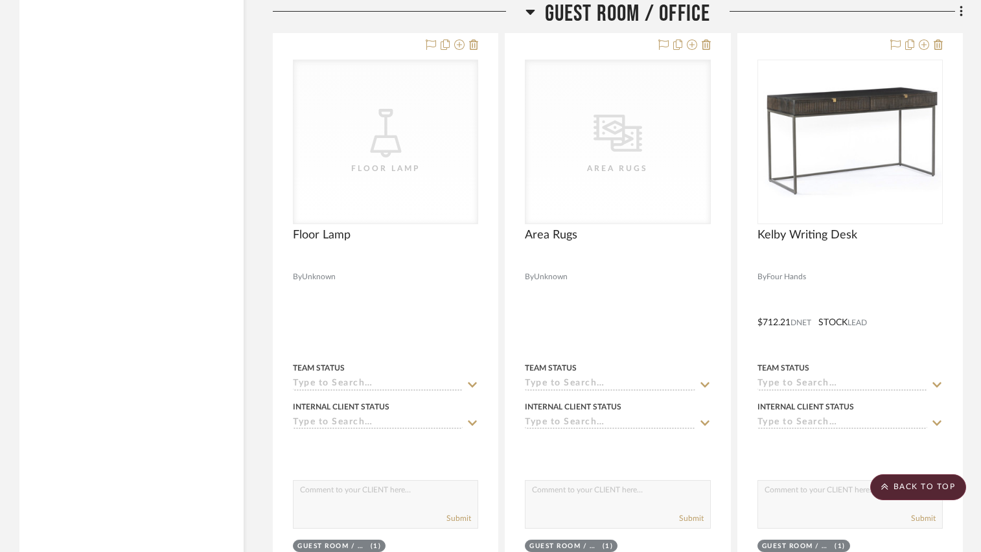
scroll to position [14642, 0]
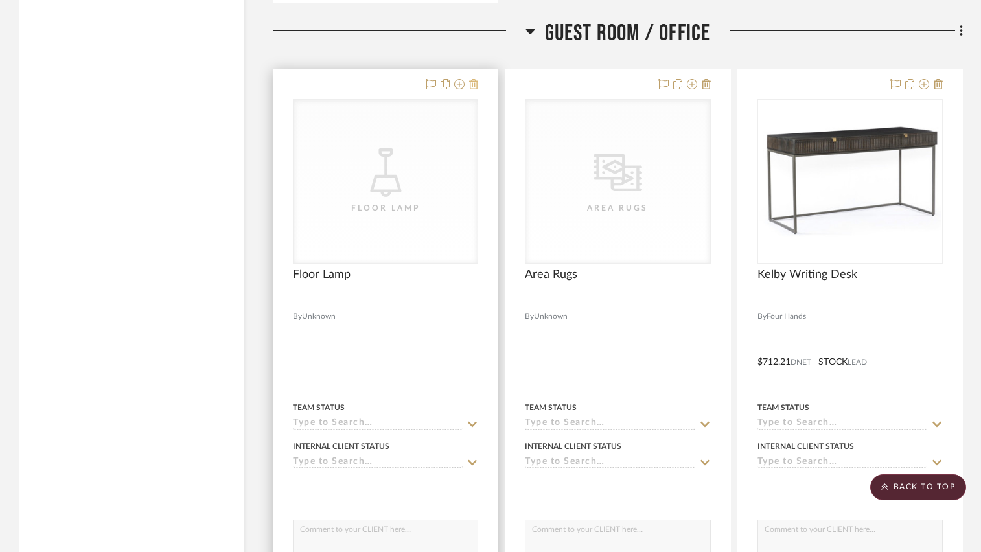
click at [472, 89] on icon at bounding box center [473, 84] width 9 height 10
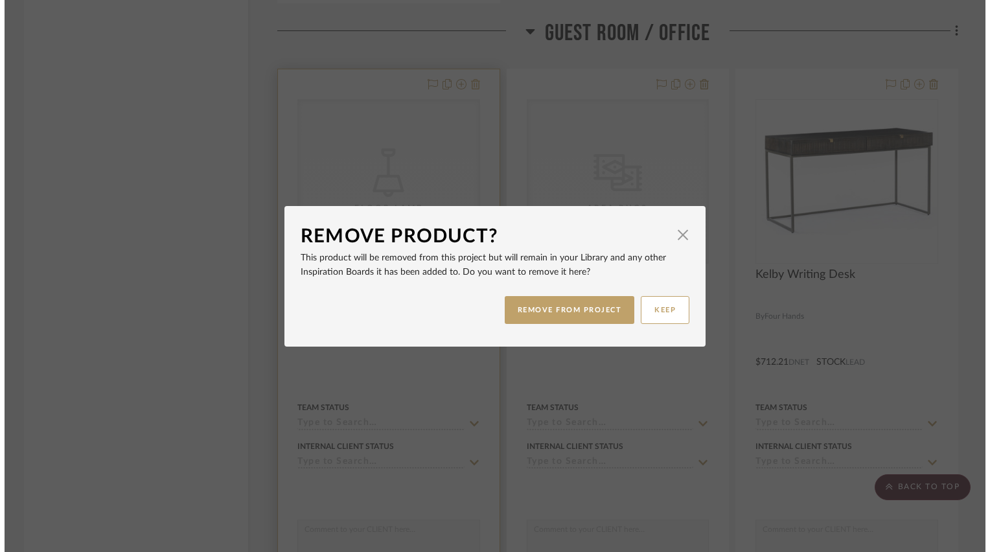
scroll to position [0, 0]
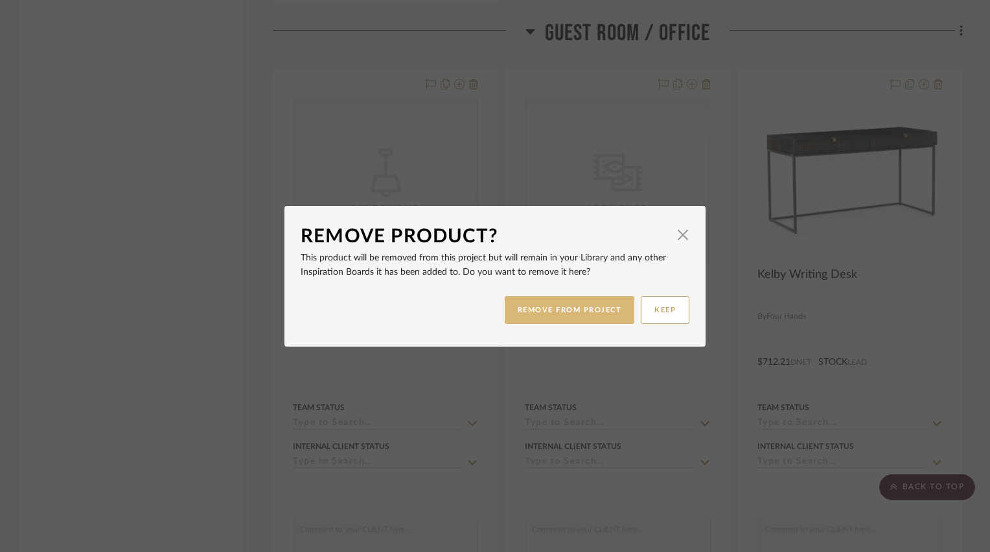
click at [554, 303] on button "REMOVE FROM PROJECT" at bounding box center [570, 310] width 130 height 28
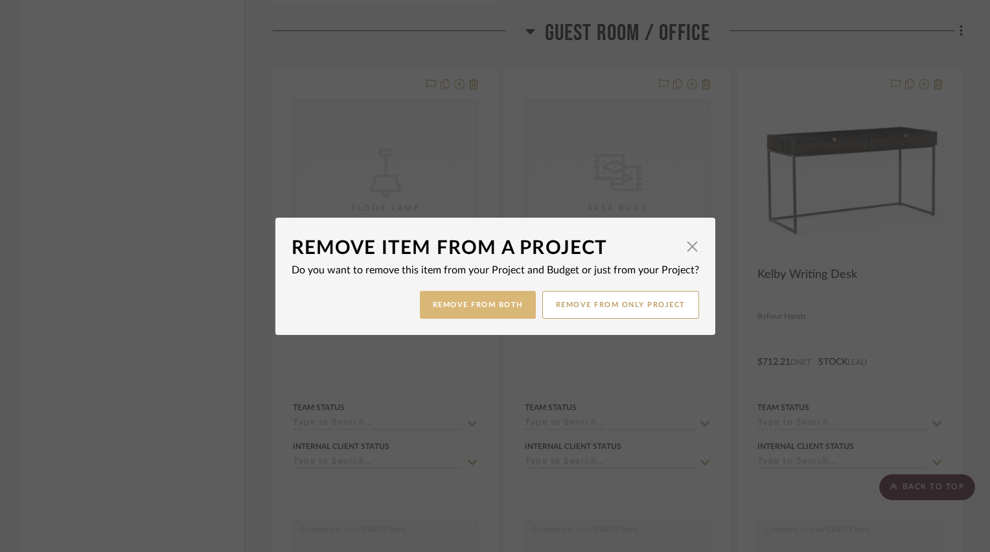
click at [482, 303] on button "Remove from Both" at bounding box center [478, 305] width 116 height 28
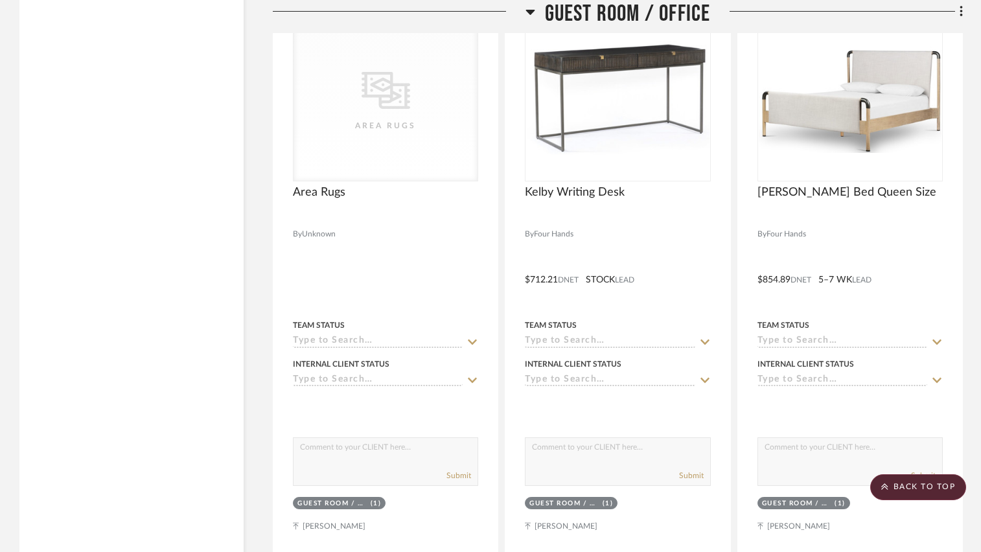
scroll to position [14642, 0]
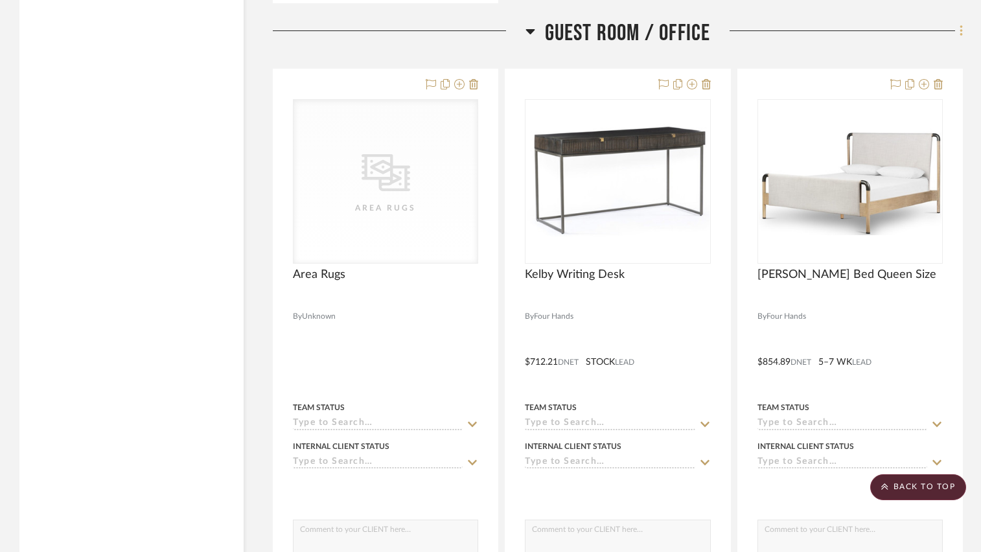
click at [962, 38] on icon at bounding box center [962, 31] width 4 height 14
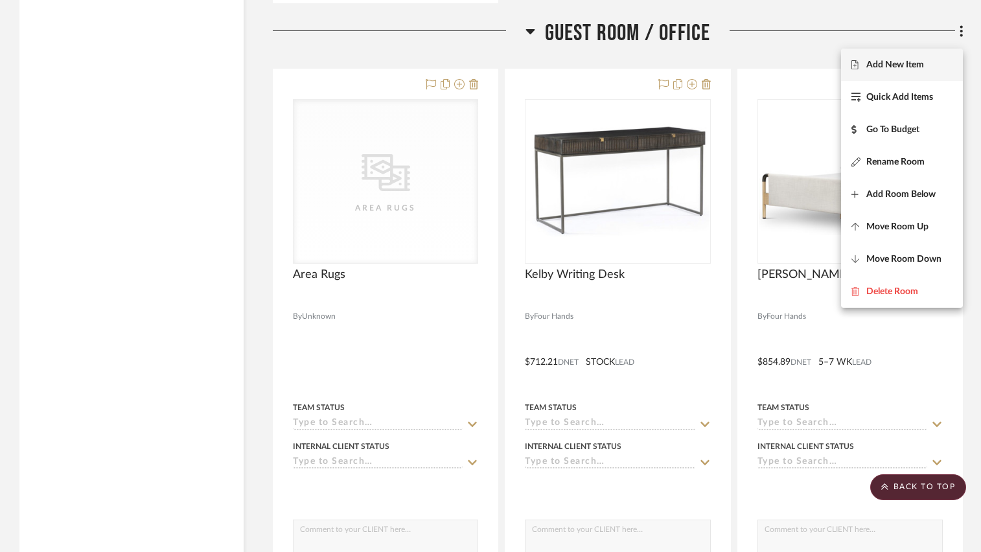
click at [919, 65] on span "Add New Item" at bounding box center [895, 65] width 58 height 11
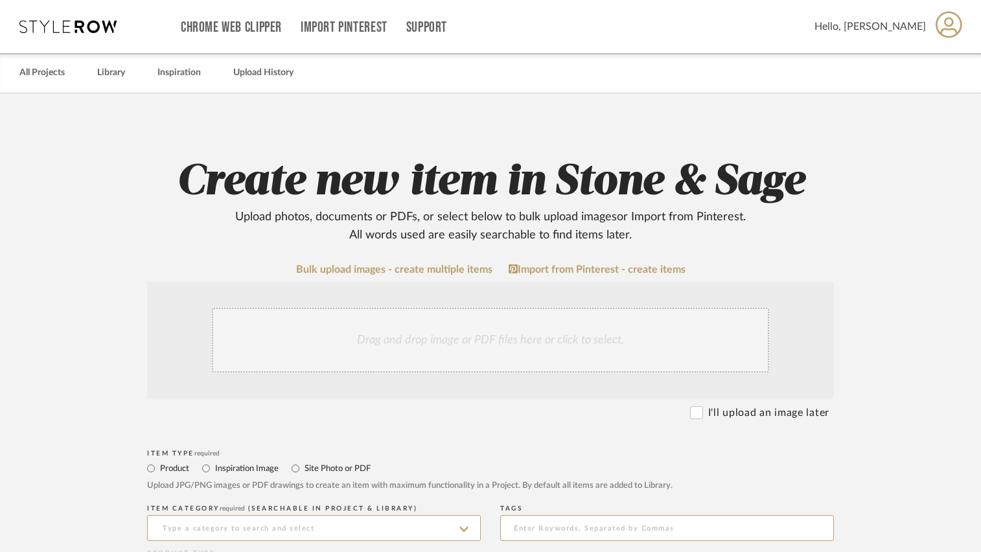
click at [419, 354] on div "Drag and drop image or PDF files here or click to select." at bounding box center [490, 340] width 557 height 65
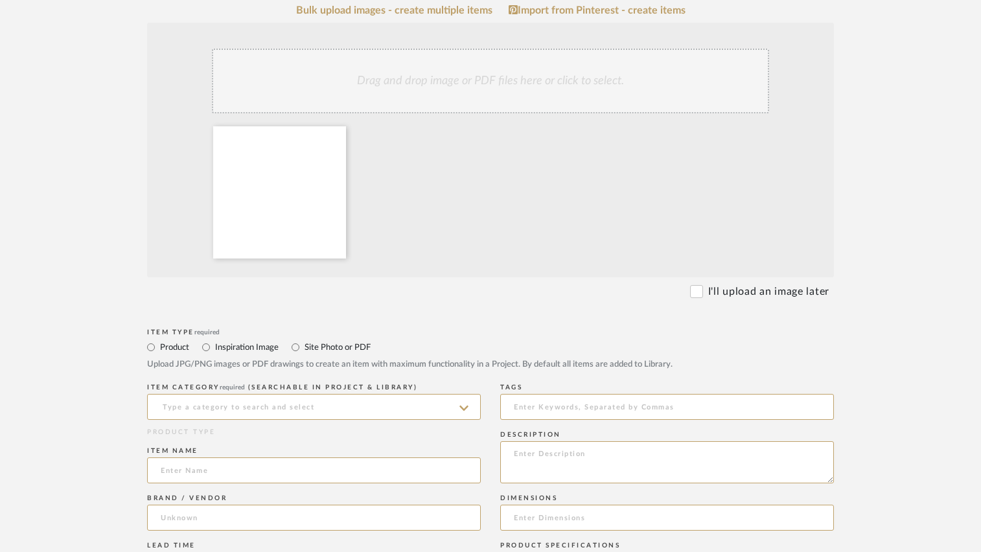
scroll to position [389, 0]
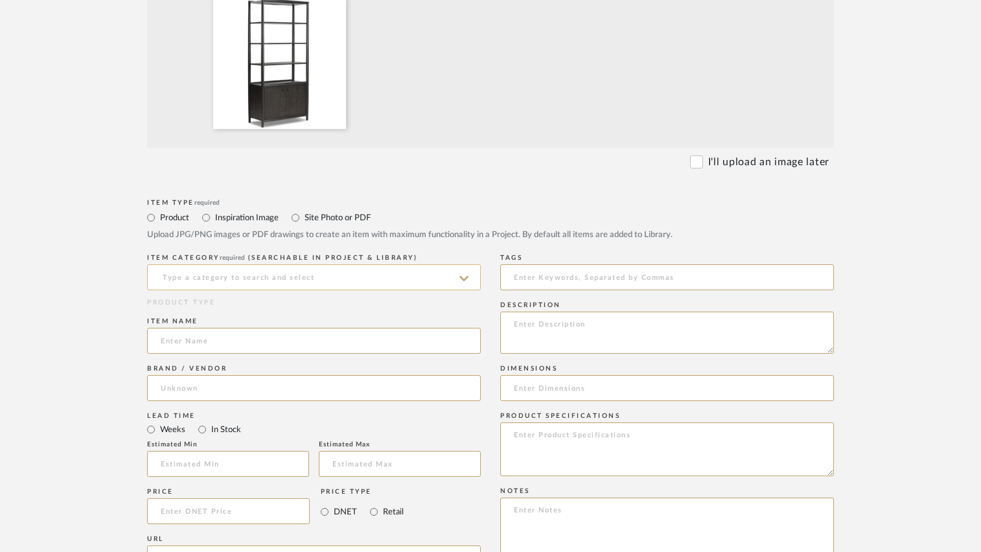
click at [202, 275] on input at bounding box center [314, 277] width 334 height 26
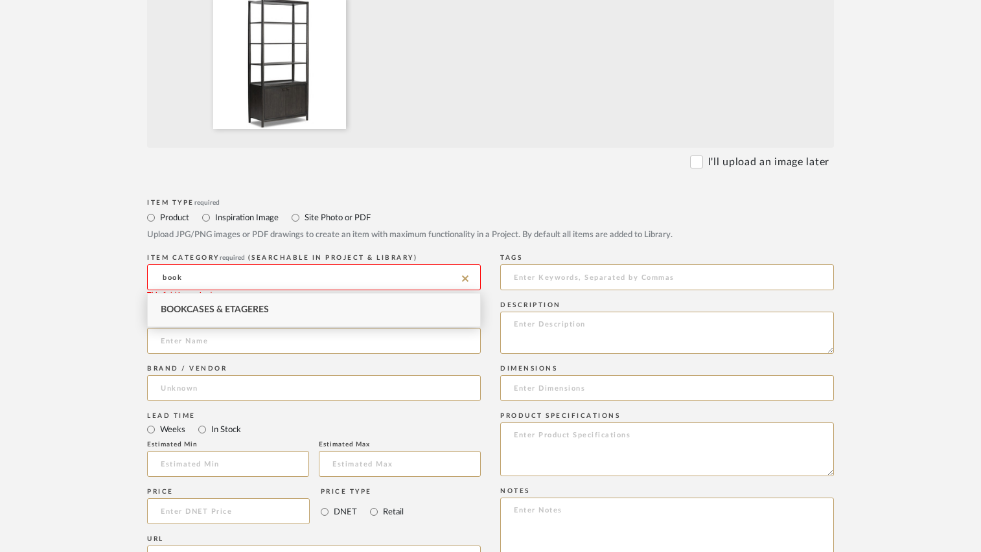
click at [207, 306] on span "Bookcases & Etageres" at bounding box center [215, 309] width 108 height 9
type input "Bookcases & Etageres"
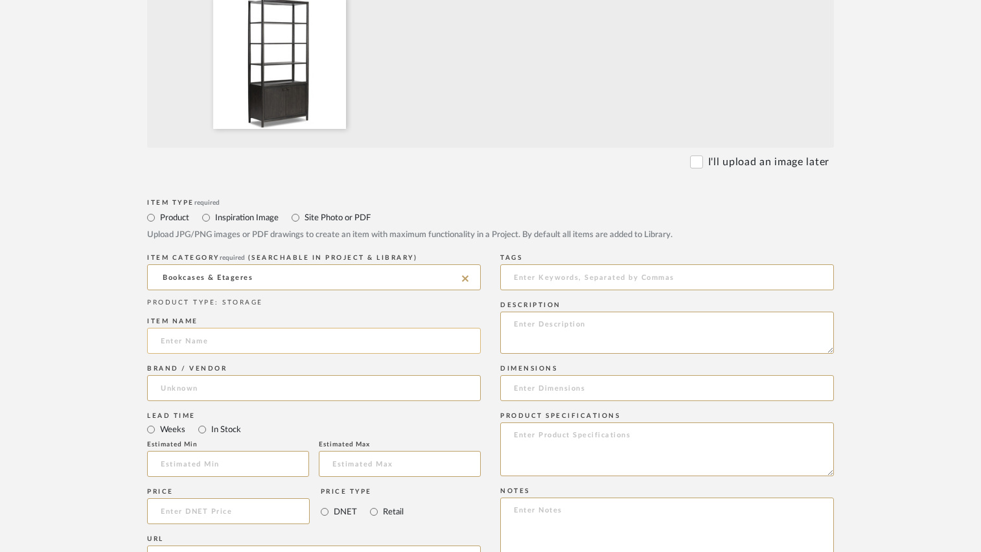
click at [200, 343] on input at bounding box center [314, 341] width 334 height 26
type input "Glenview Bookshelf"
click at [210, 397] on input at bounding box center [314, 388] width 334 height 26
type input "Four Hands"
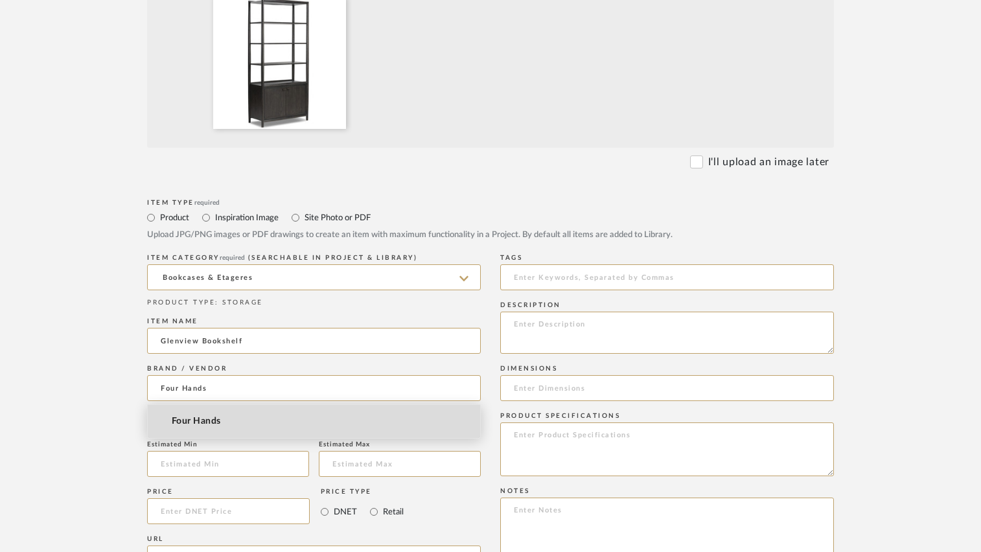
click at [203, 422] on span "Four Hands" at bounding box center [196, 421] width 49 height 11
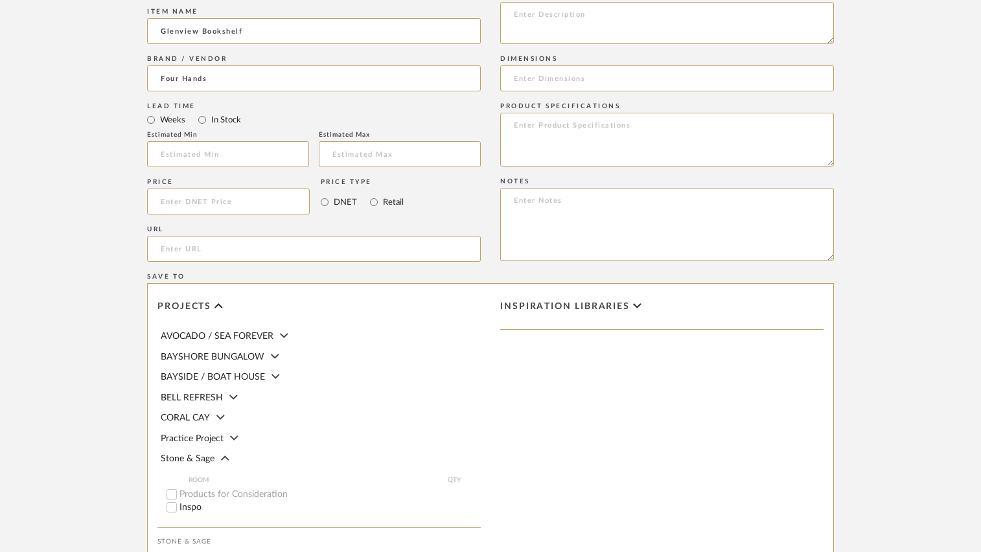
scroll to position [713, 0]
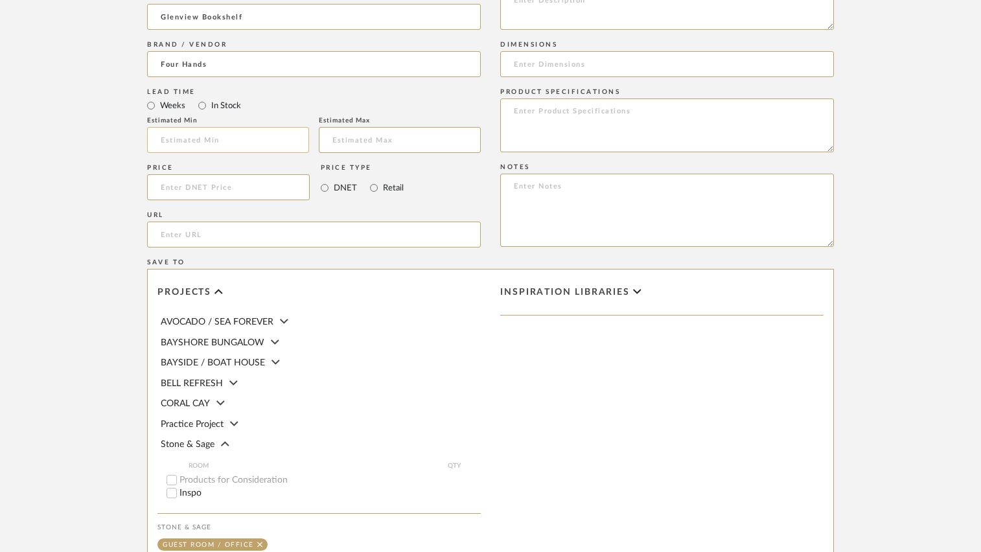
click at [196, 141] on input "text" at bounding box center [228, 140] width 162 height 26
type input "1"
type input "3"
click at [224, 165] on div "Price" at bounding box center [228, 168] width 163 height 8
click at [229, 190] on input at bounding box center [228, 187] width 163 height 26
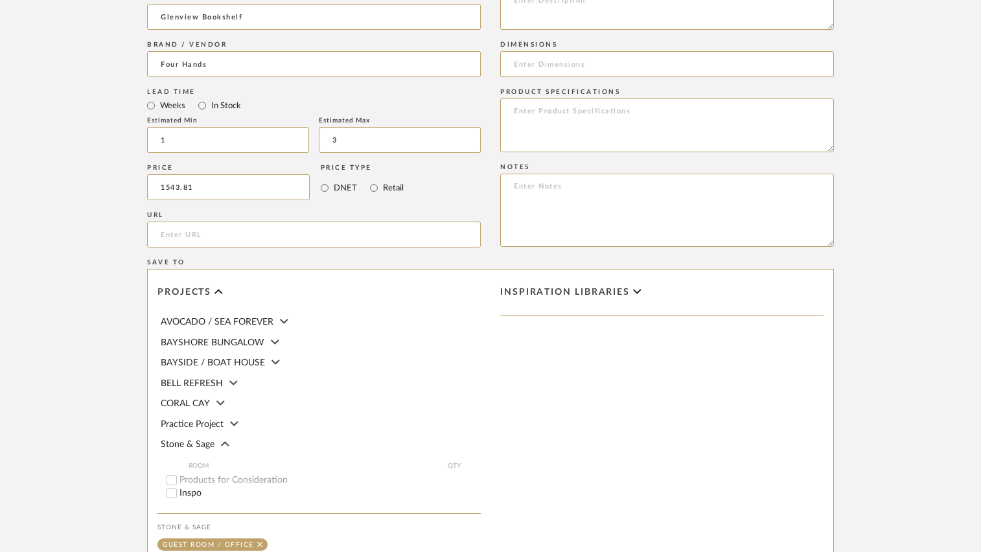
type input "$1,543.81"
click at [467, 189] on div "Price $1,543.81 Price Type DNET Retail" at bounding box center [314, 184] width 334 height 47
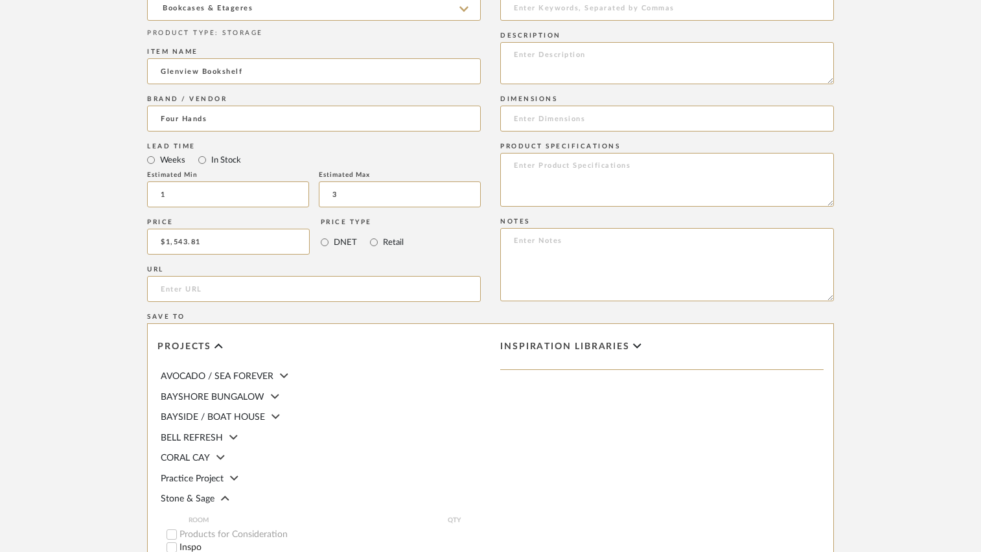
scroll to position [648, 0]
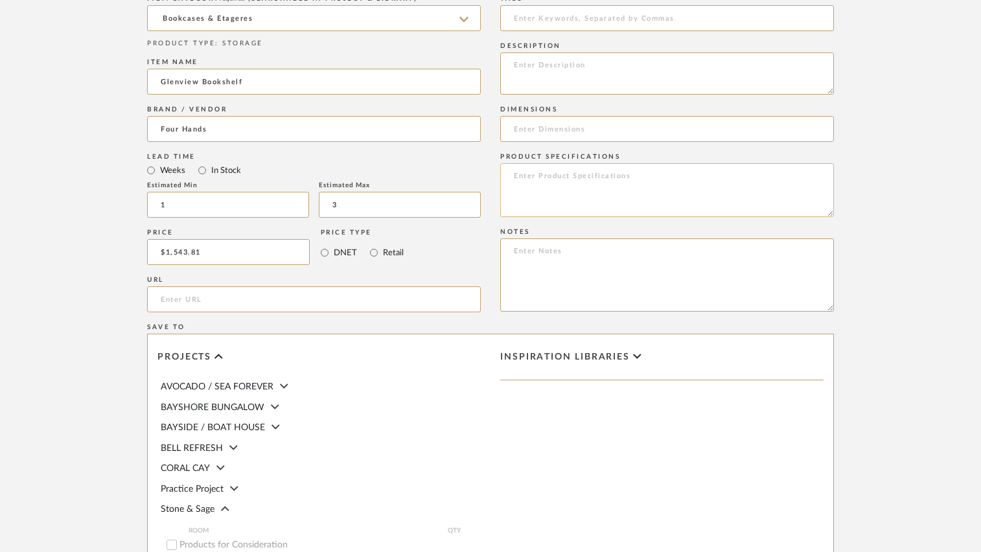
click at [534, 185] on textarea at bounding box center [667, 190] width 334 height 54
type textarea "Smoked Black Oak"
click at [559, 133] on input at bounding box center [667, 129] width 334 height 26
type input "40"W x 18.5"D x 84.25"H"
click at [861, 166] on form "Bulk upload images - create multiple items Import from Pinterest - create items…" at bounding box center [490, 154] width 825 height 1077
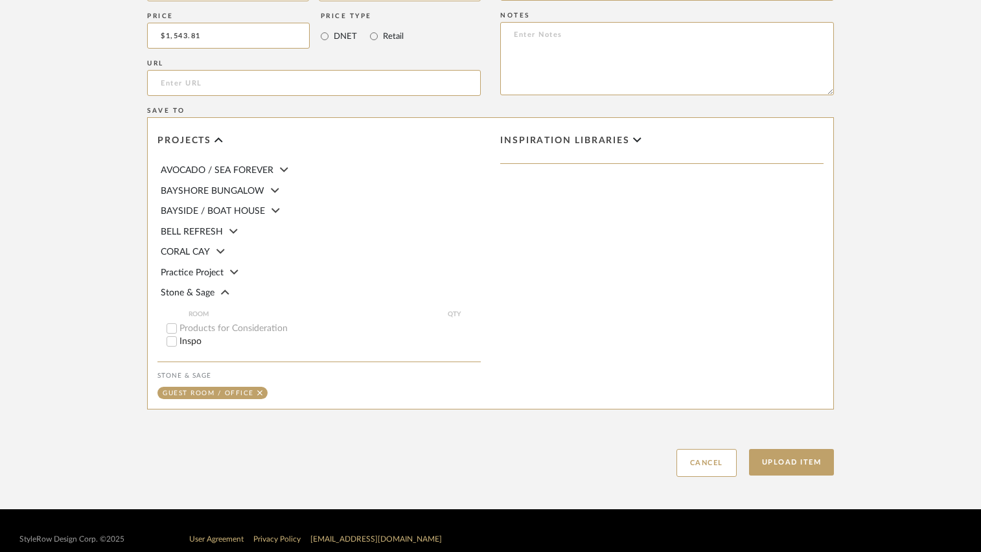
scroll to position [881, 0]
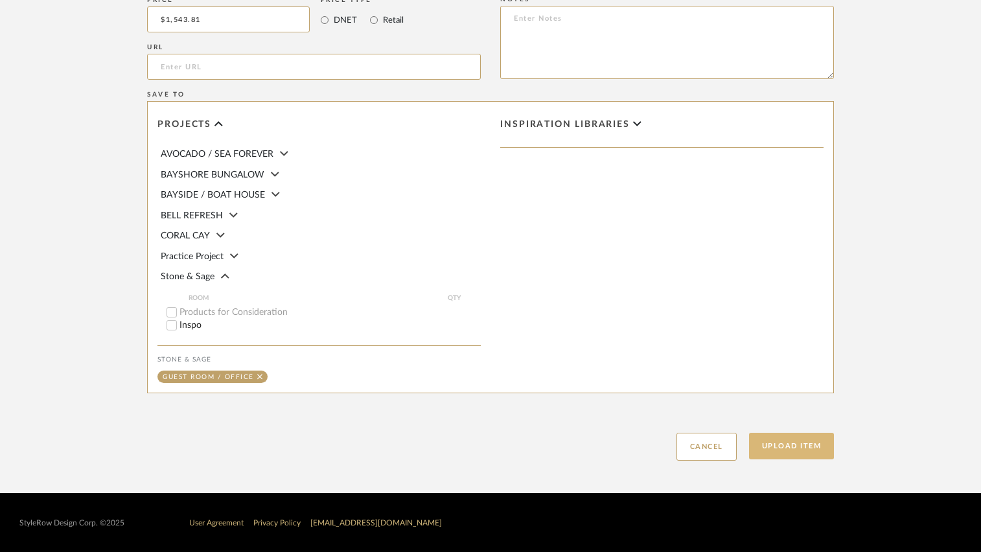
click at [770, 443] on button "Upload Item" at bounding box center [792, 446] width 86 height 27
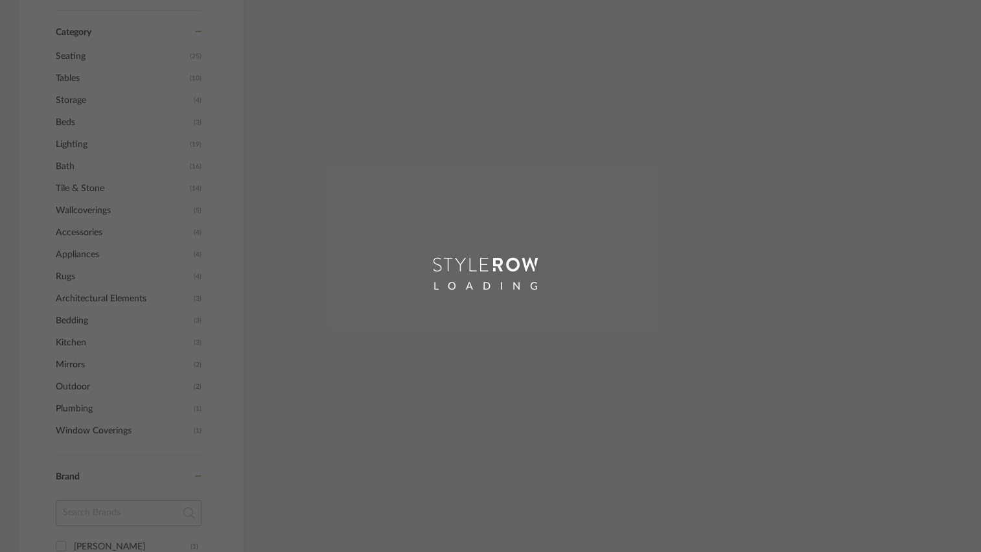
scroll to position [1091, 0]
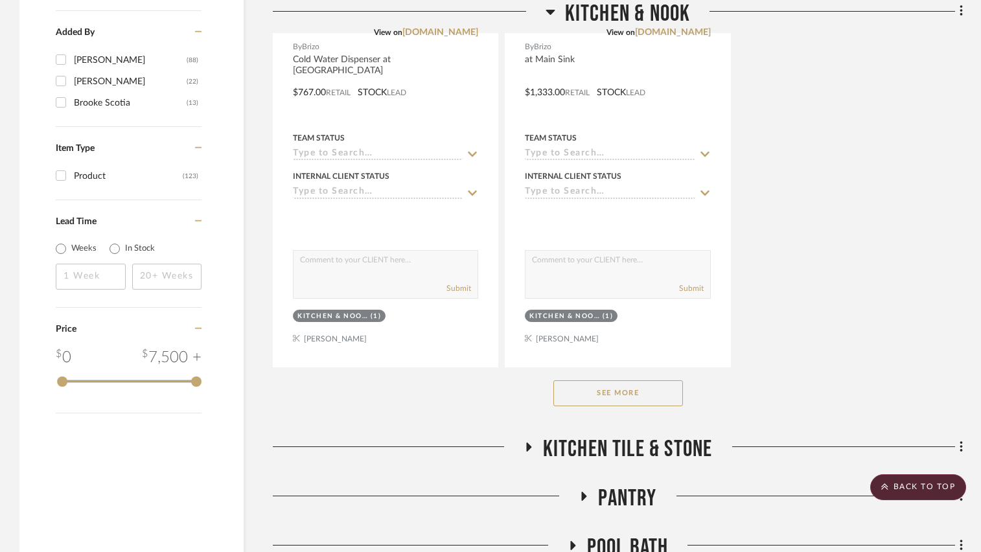
scroll to position [1946, 0]
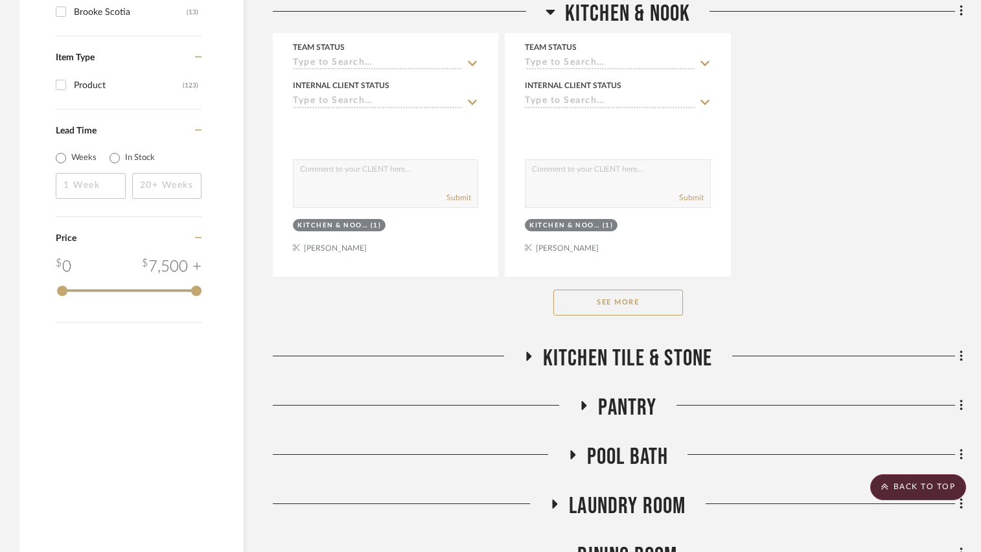
click at [625, 308] on button "See More" at bounding box center [618, 303] width 130 height 26
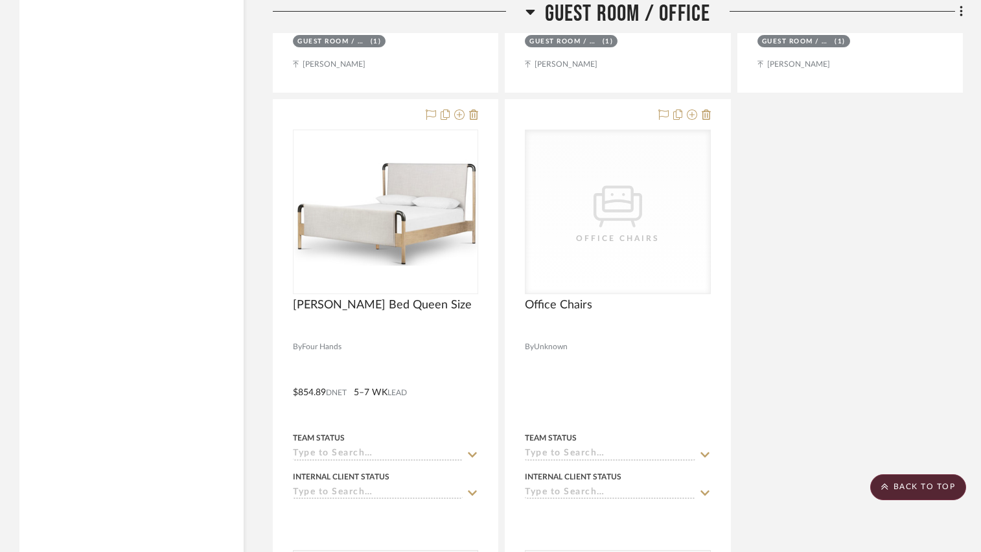
scroll to position [12378, 0]
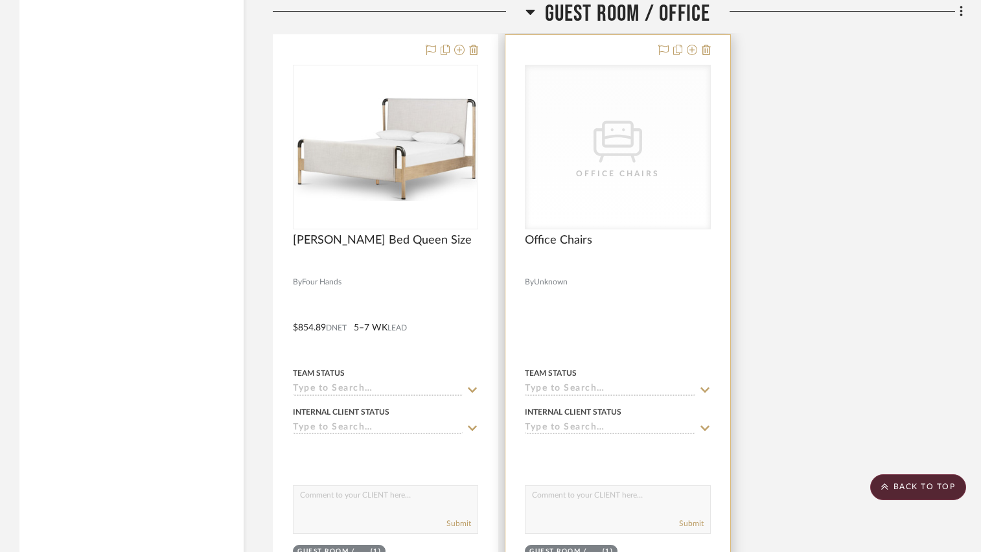
click at [603, 201] on div "CategoryIconSeating Created with Sketch. Office Chairs" at bounding box center [617, 146] width 184 height 163
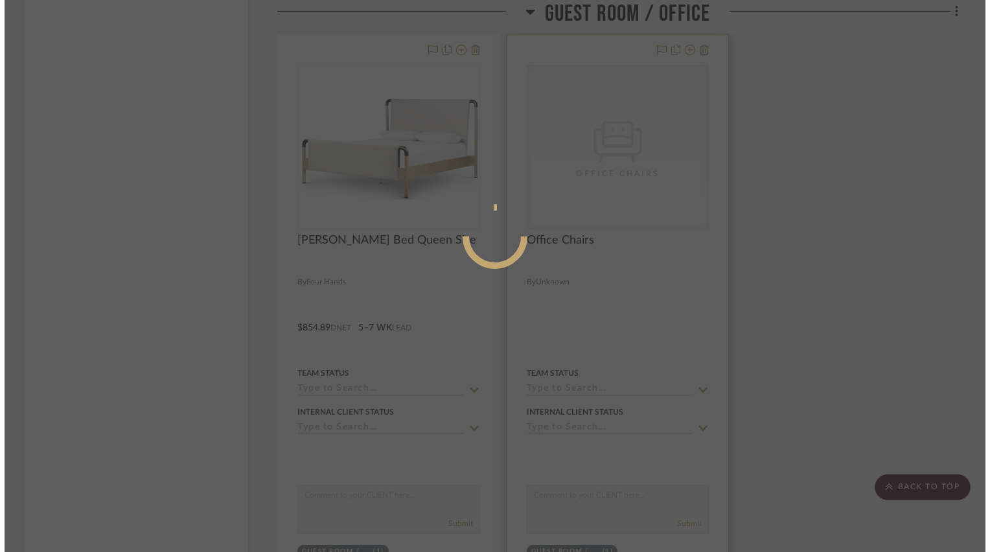
scroll to position [0, 0]
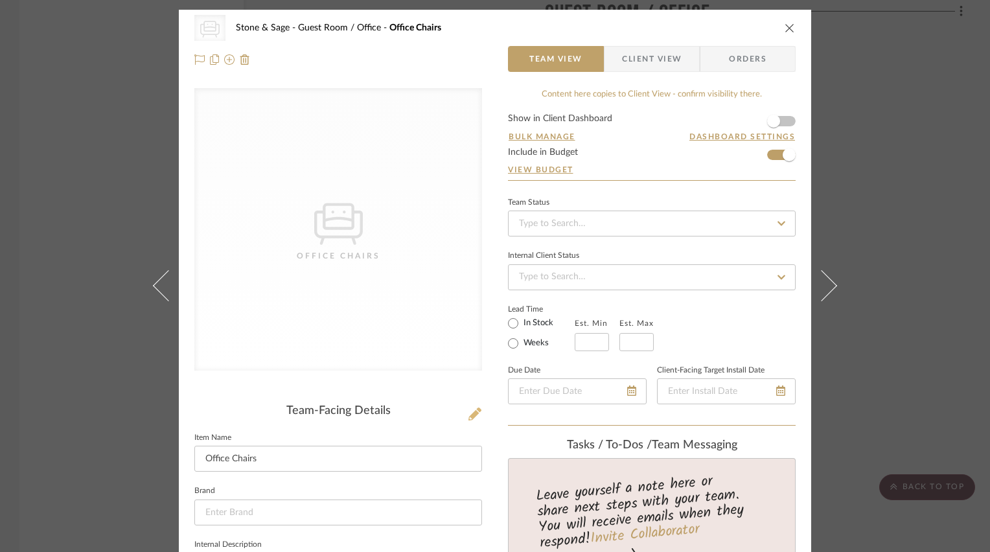
click at [468, 413] on icon at bounding box center [474, 414] width 13 height 13
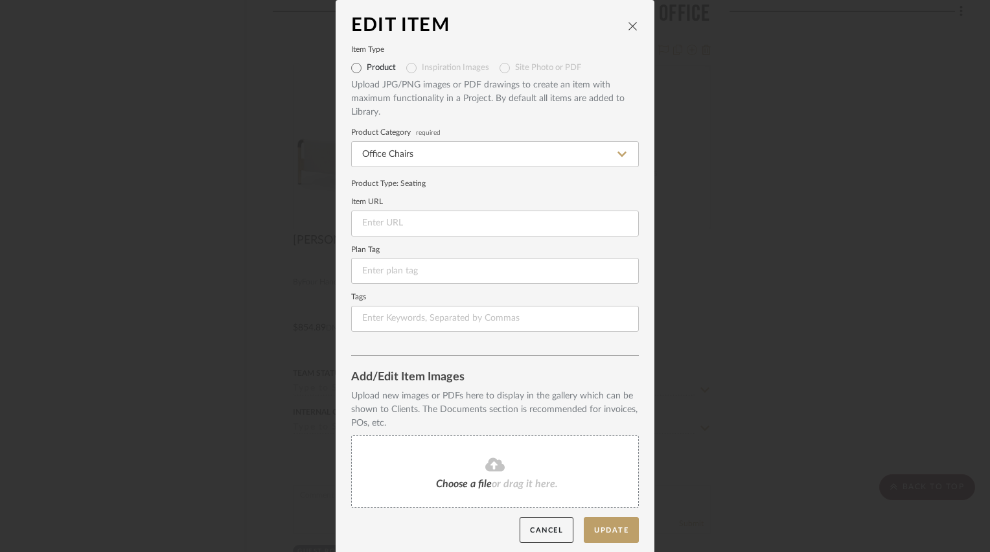
click at [455, 479] on span "Choose a file" at bounding box center [464, 484] width 56 height 10
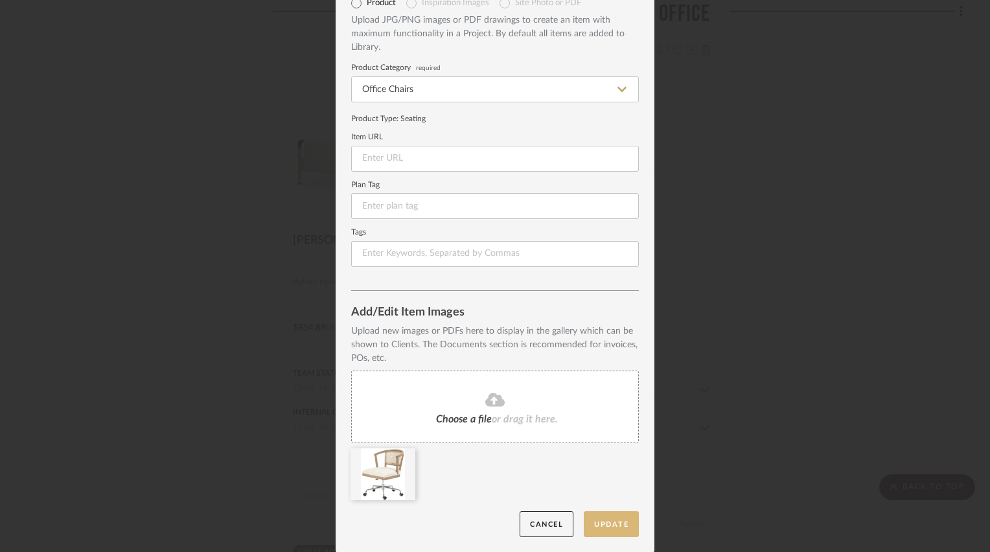
click at [627, 514] on button "Update" at bounding box center [611, 524] width 55 height 27
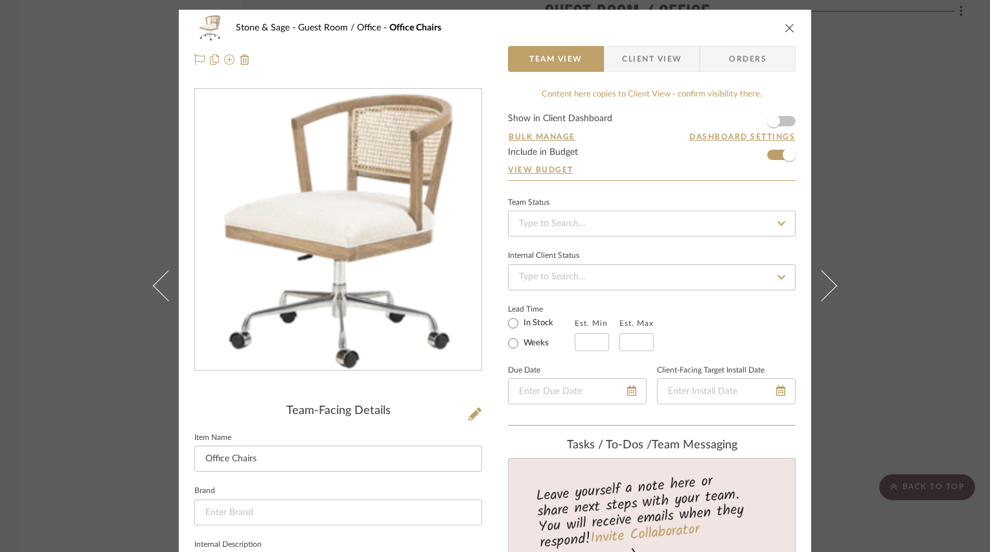
click at [669, 32] on div "Stone & Sage Guest Room / Office Office Chairs" at bounding box center [505, 27] width 538 height 9
drag, startPoint x: 292, startPoint y: 452, endPoint x: 209, endPoint y: 395, distance: 101.0
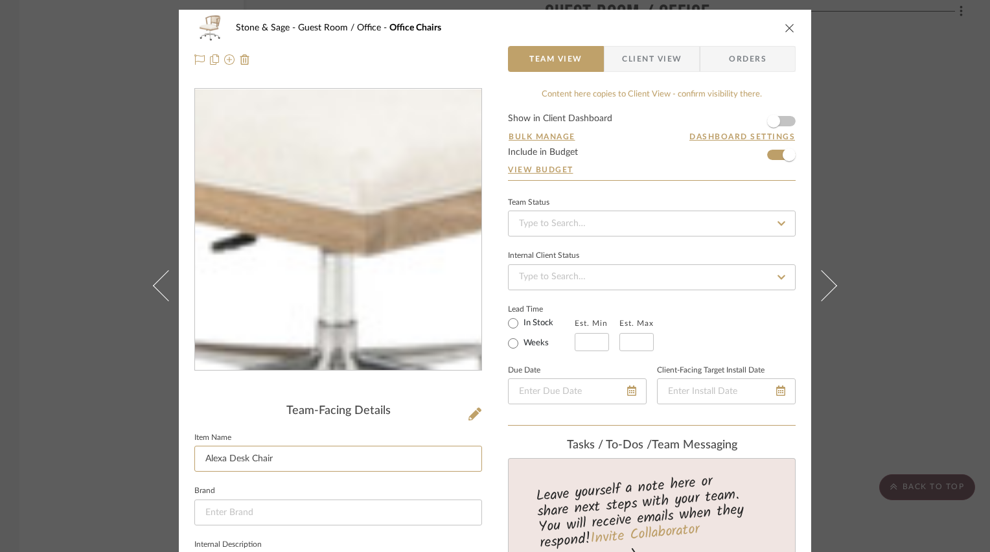
type input "Alexa Desk Chair"
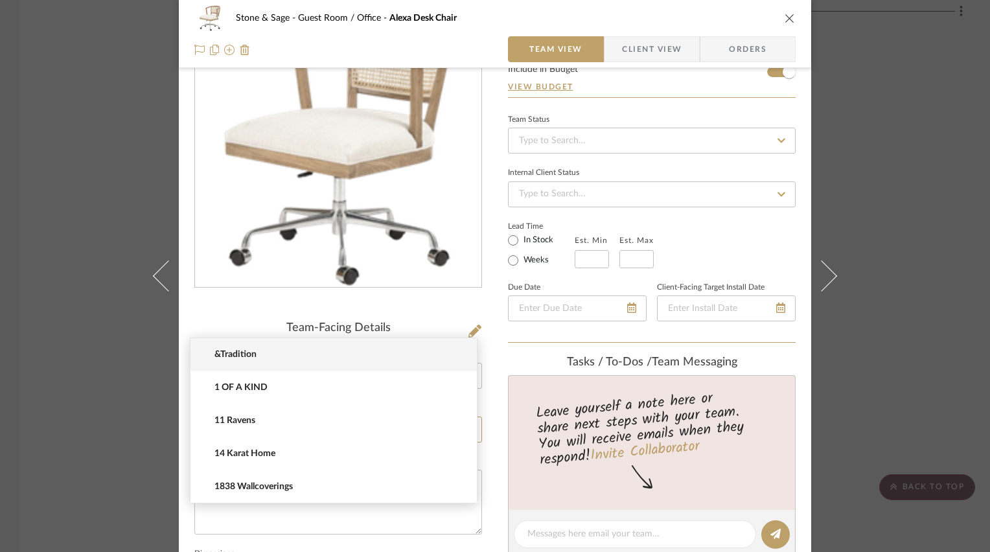
scroll to position [194, 0]
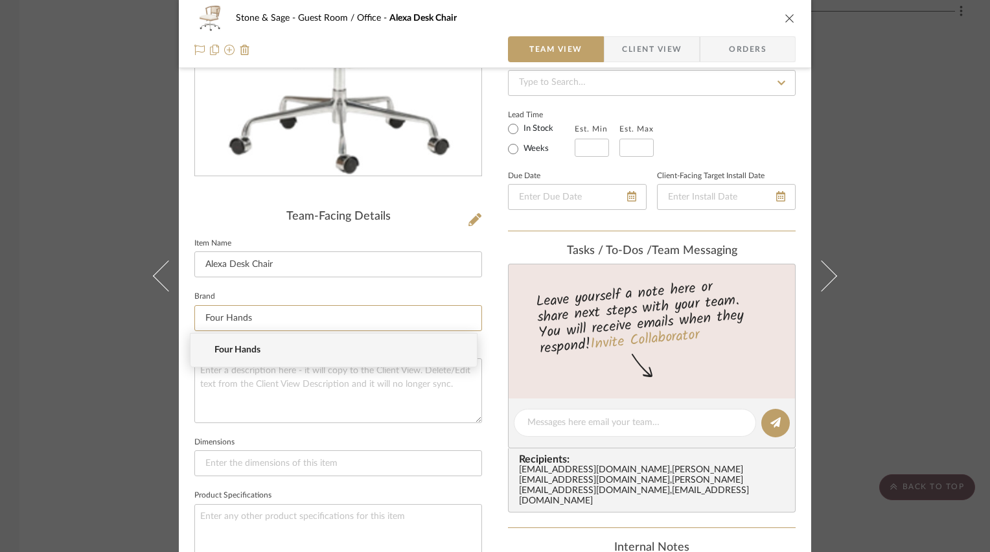
type input "Four Hands"
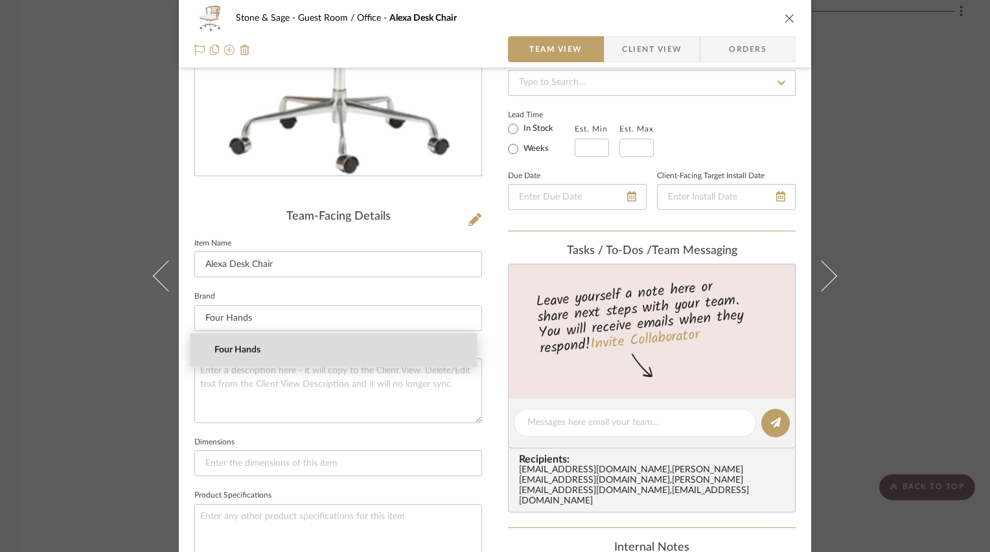
click at [246, 351] on span "Four Hands" at bounding box center [338, 350] width 249 height 11
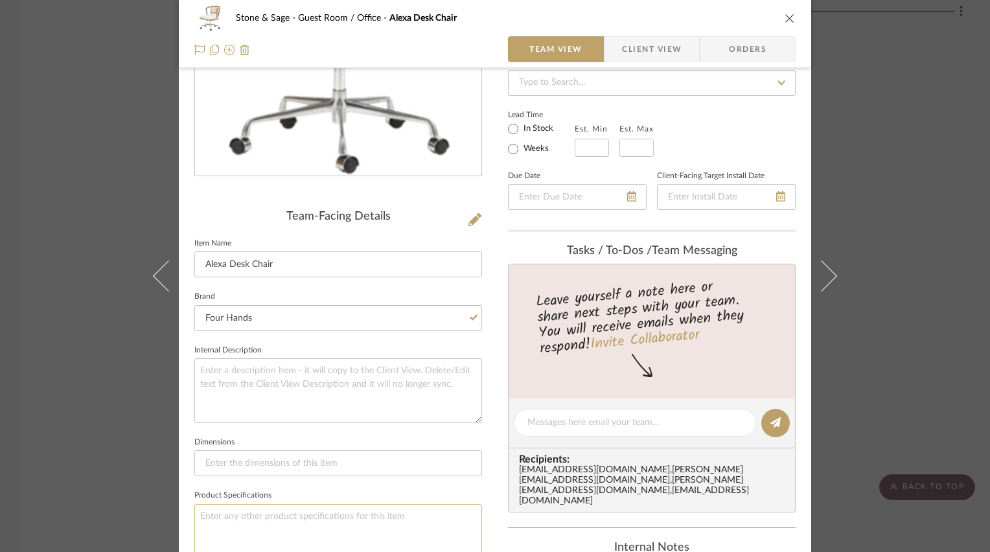
click at [234, 516] on textarea at bounding box center [338, 536] width 288 height 64
click at [578, 148] on input at bounding box center [592, 148] width 34 height 18
type input "12"
type input "1"
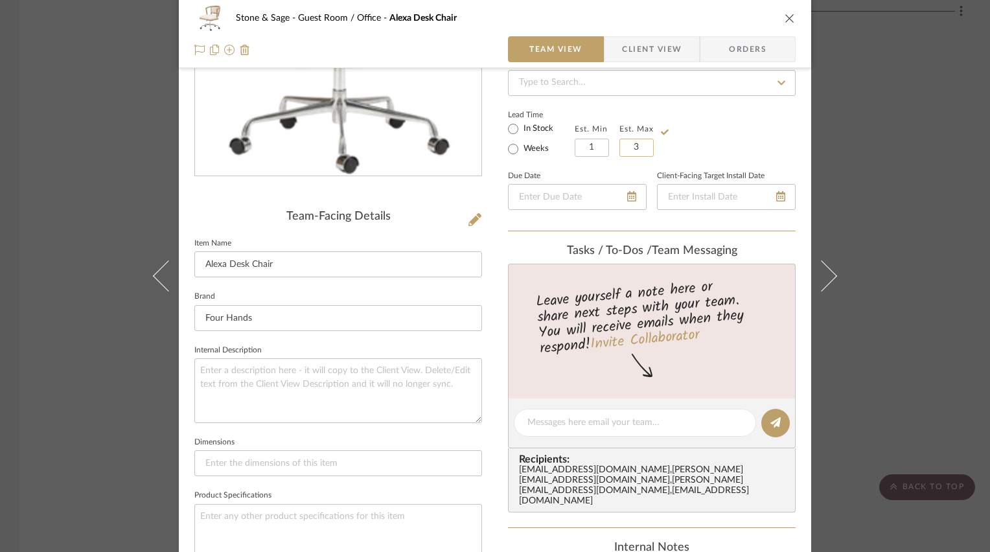
type input "3"
click at [731, 116] on div "Lead Time In Stock Weeks Est. Min 1 Est. Max 3" at bounding box center [652, 131] width 288 height 51
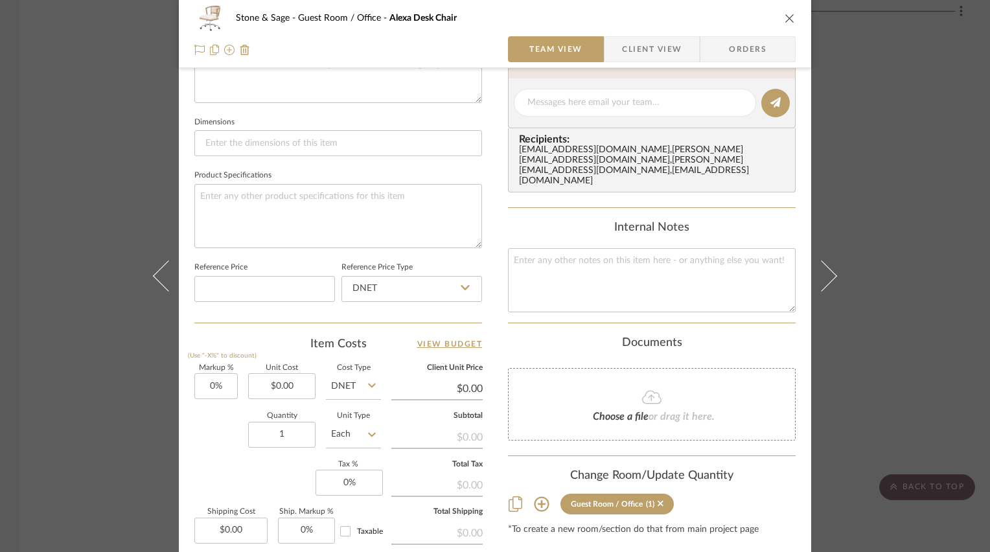
scroll to position [518, 0]
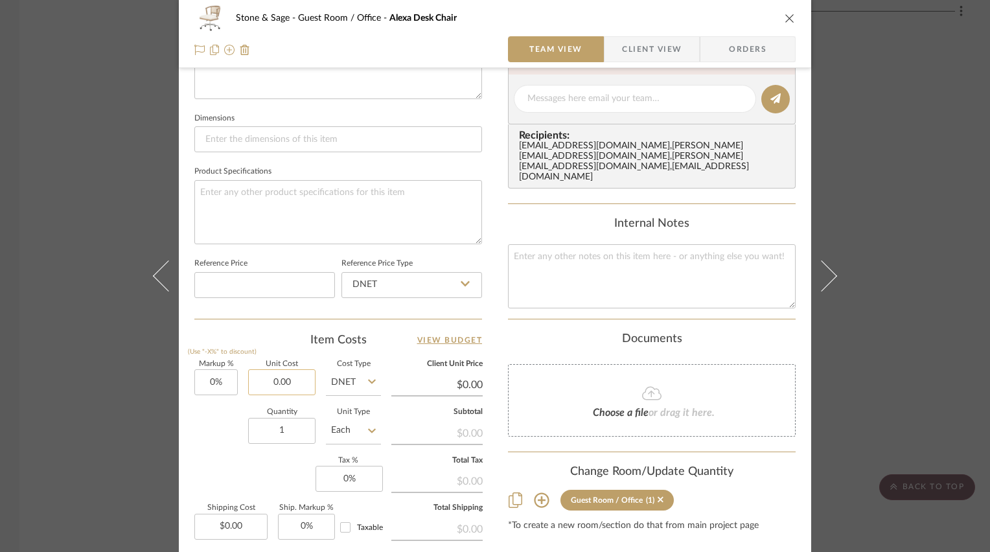
click at [279, 387] on input "0.00" at bounding box center [281, 382] width 67 height 26
type input "$400.42"
click at [495, 159] on div "Stone & Sage Guest Room / Office Alexa Desk Chair Team View Client View Orders …" at bounding box center [495, 88] width 632 height 1194
type input "$400.42"
click at [497, 177] on div "Stone & Sage Guest Room / Office Alexa Desk Chair Team View Client View Orders …" at bounding box center [495, 88] width 632 height 1194
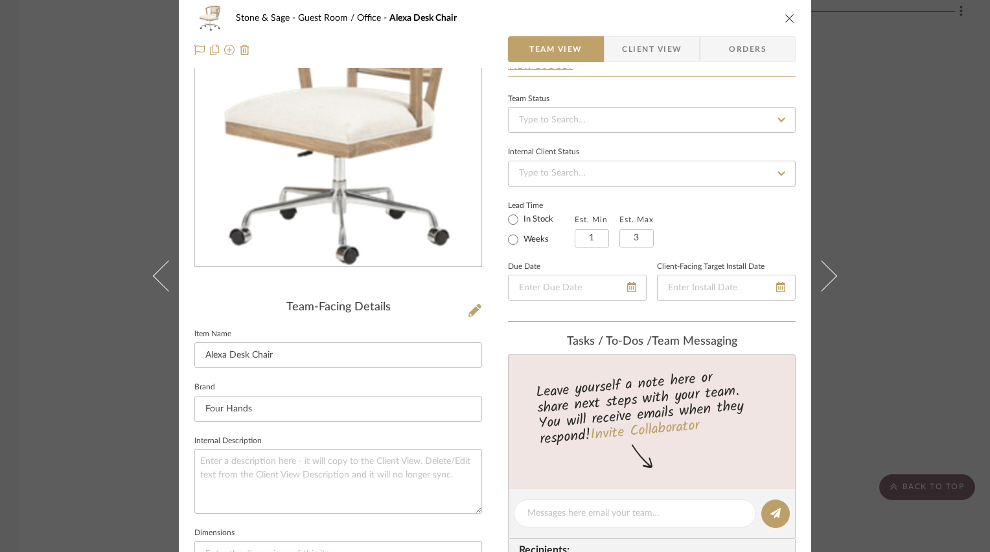
scroll to position [0, 0]
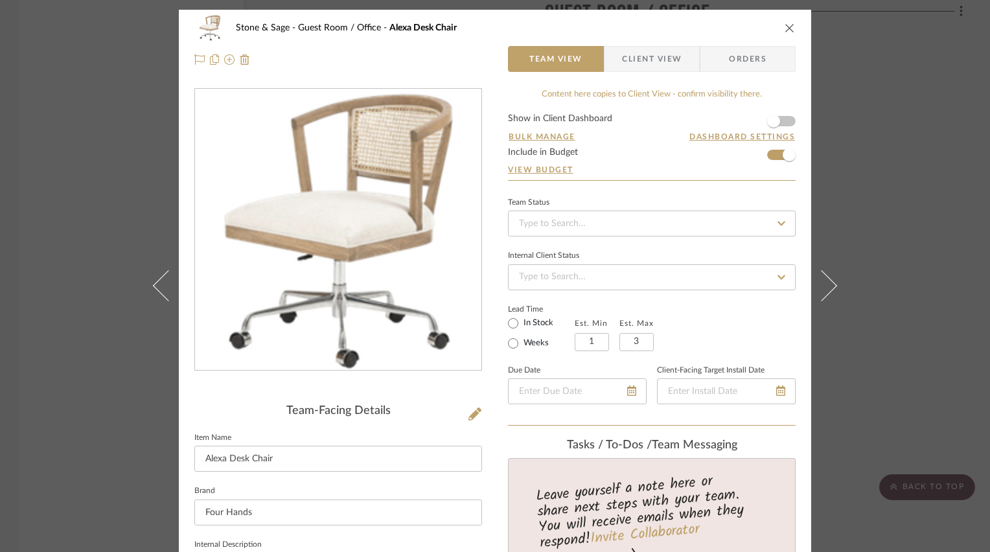
click at [786, 27] on icon "close" at bounding box center [790, 28] width 10 height 10
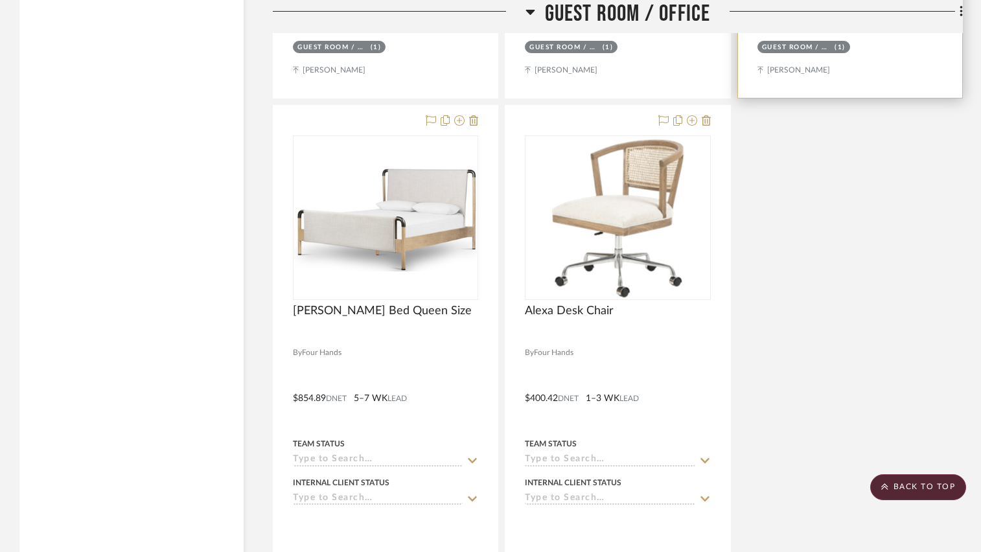
scroll to position [12119, 0]
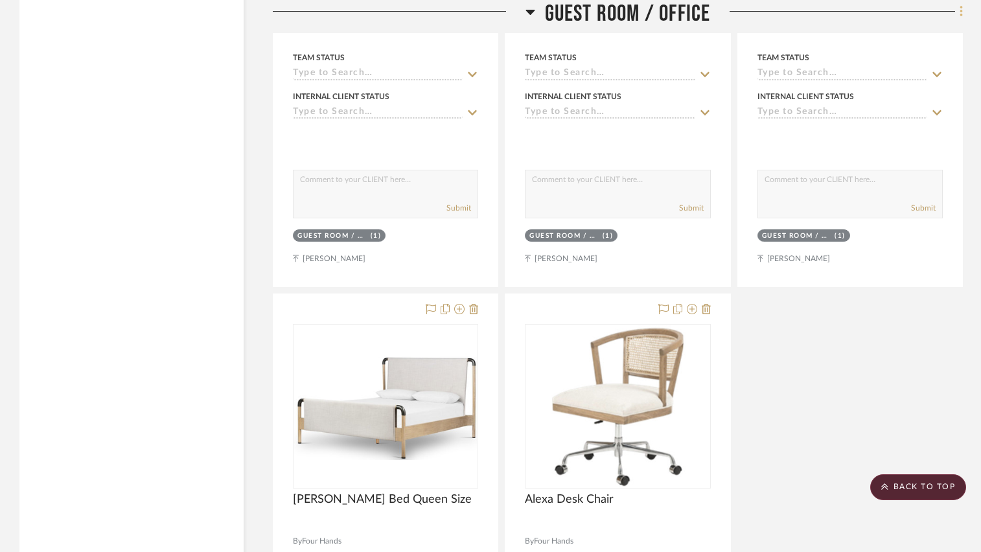
click at [960, 13] on icon at bounding box center [962, 12] width 4 height 14
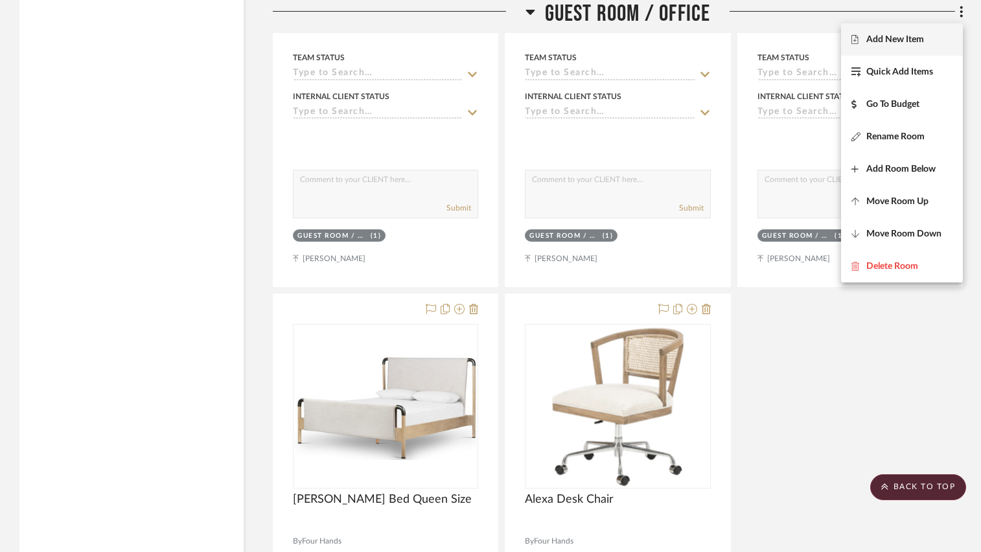
click at [913, 39] on span "Add New Item" at bounding box center [895, 39] width 58 height 11
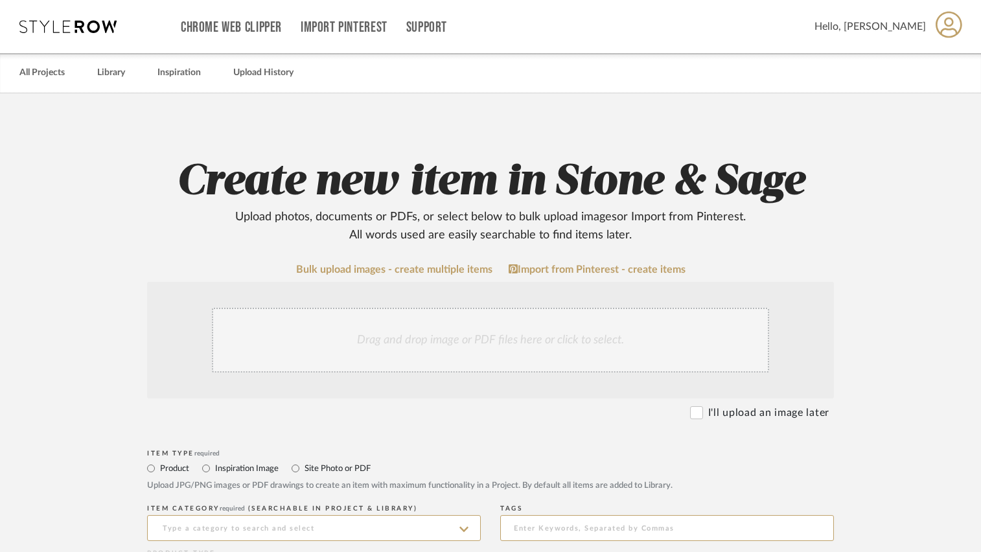
click at [430, 343] on div "Drag and drop image or PDF files here or click to select." at bounding box center [490, 340] width 557 height 65
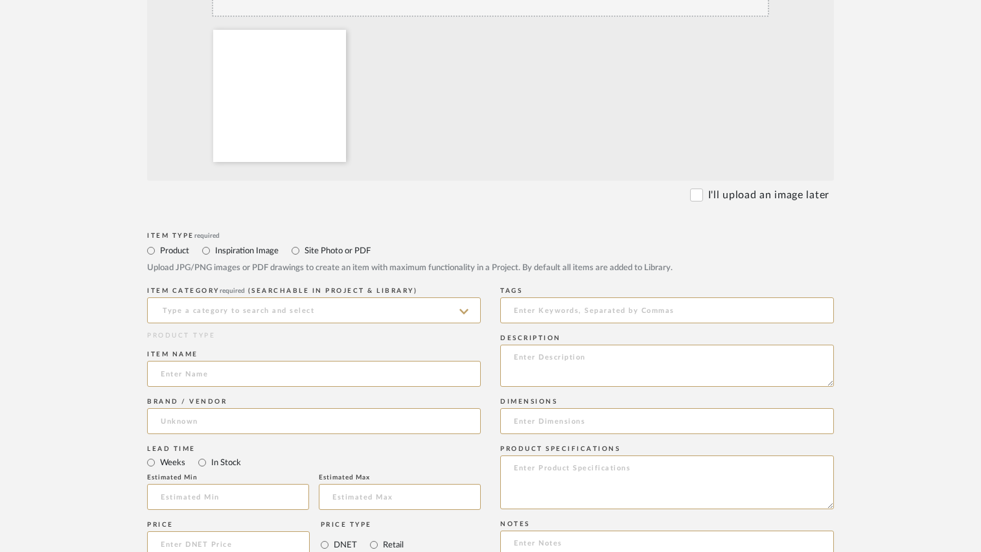
scroll to position [389, 0]
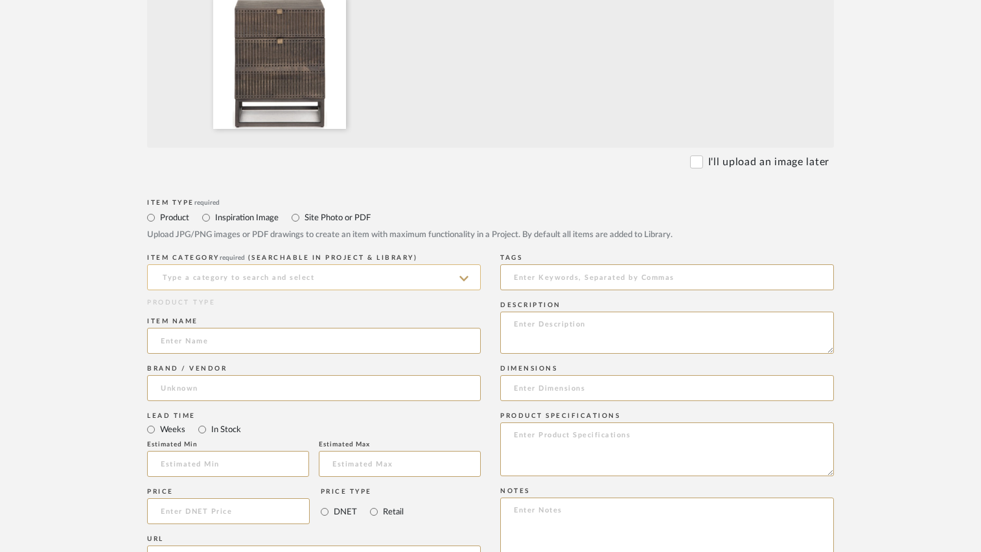
click at [277, 281] on input at bounding box center [314, 277] width 334 height 26
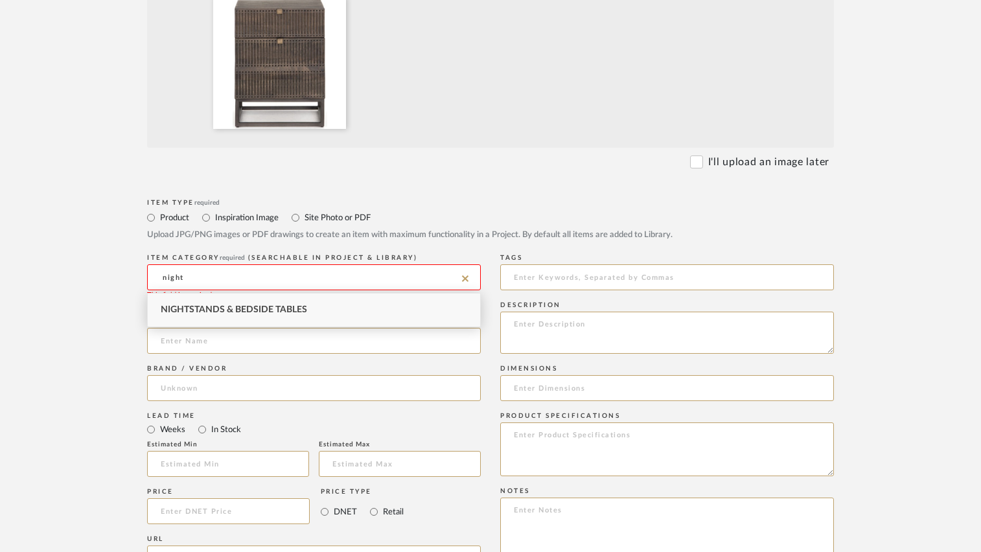
click at [277, 300] on div "Nightstands‎‎‏‏‎ & Bedside Tables" at bounding box center [314, 310] width 332 height 33
type input "Nightstands‎‎‏‏‎ & Bedside Tables"
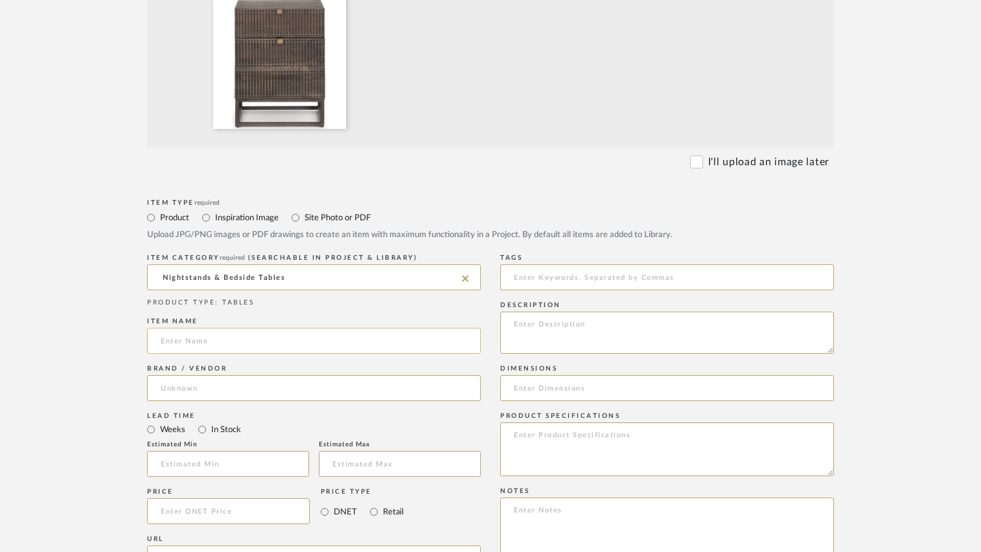
click at [248, 340] on input at bounding box center [314, 341] width 334 height 26
type input "Kelby Filing Cabinet"
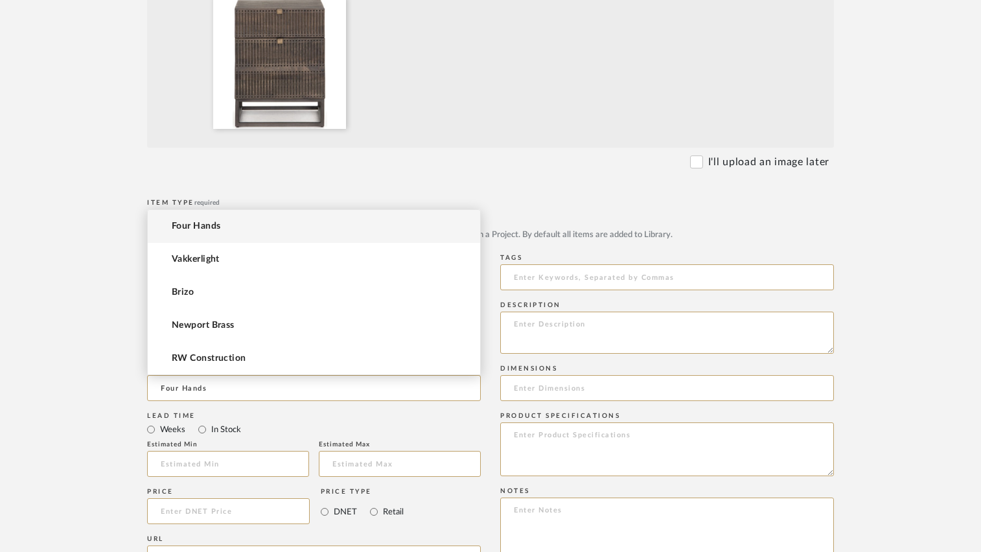
type input "Four Hands"
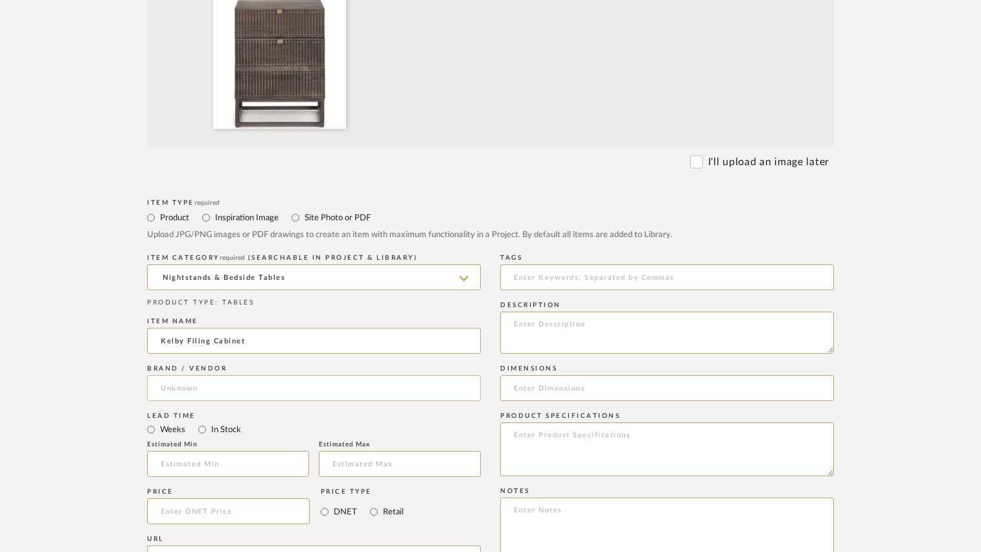
click at [229, 393] on input at bounding box center [314, 388] width 334 height 26
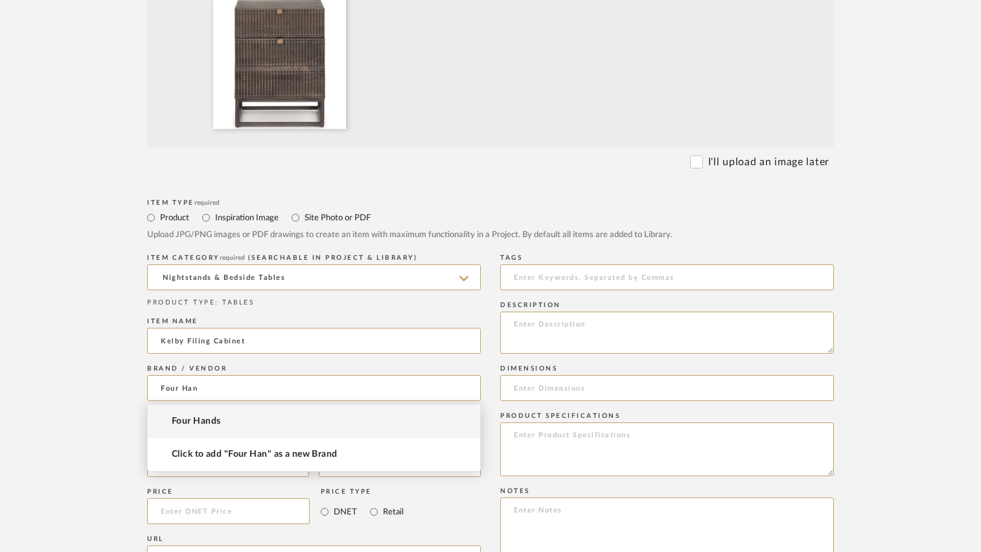
type input "Four Han"
click at [211, 225] on div "Product Inspiration Image Site Photo or PDF Upload JPG/PNG images or PDF drawin…" at bounding box center [490, 225] width 687 height 32
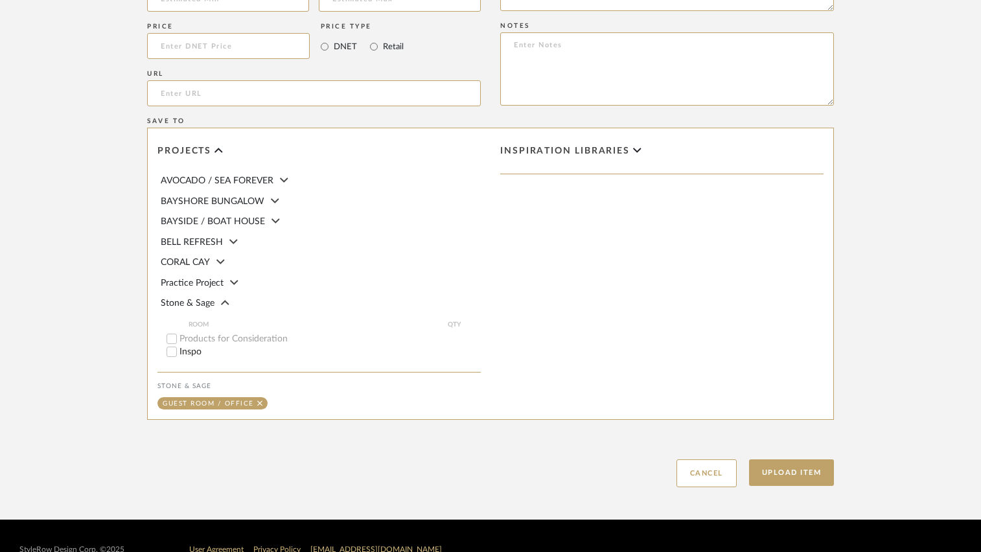
scroll to position [881, 0]
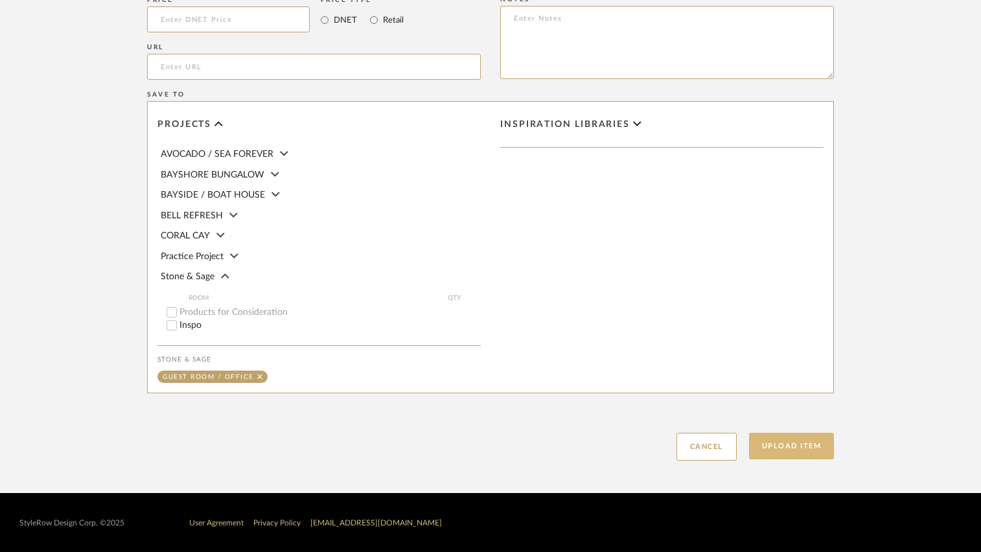
click at [783, 445] on button "Upload Item" at bounding box center [792, 446] width 86 height 27
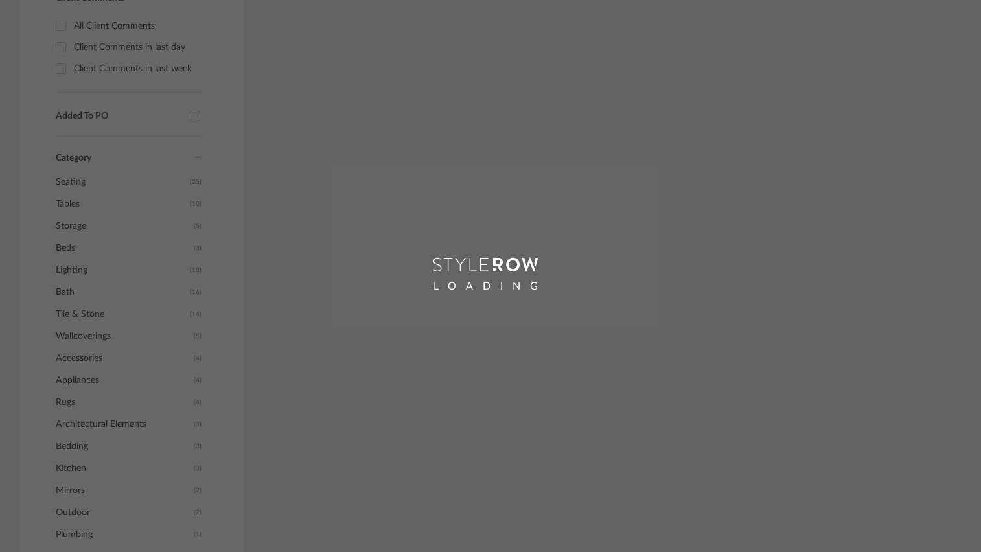
scroll to position [439, 0]
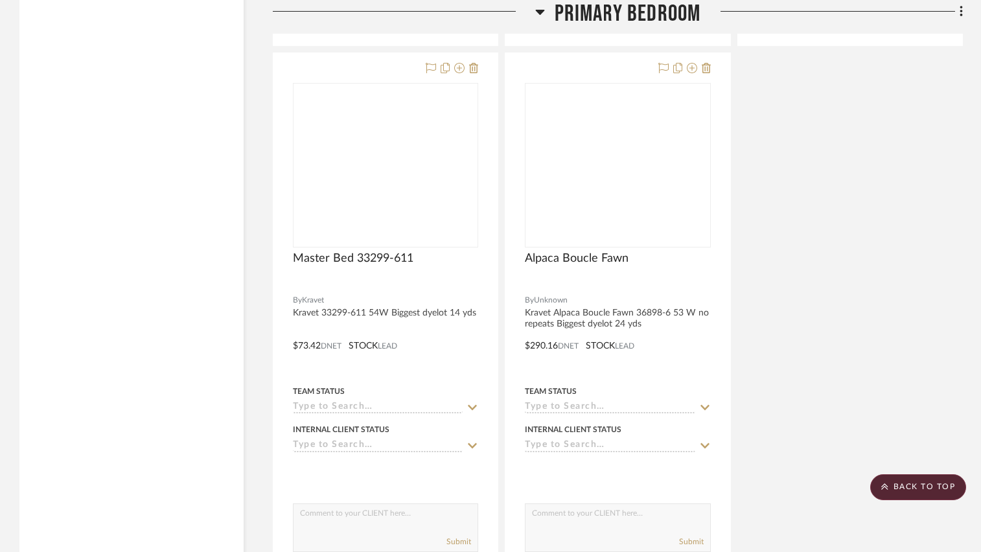
scroll to position [10056, 0]
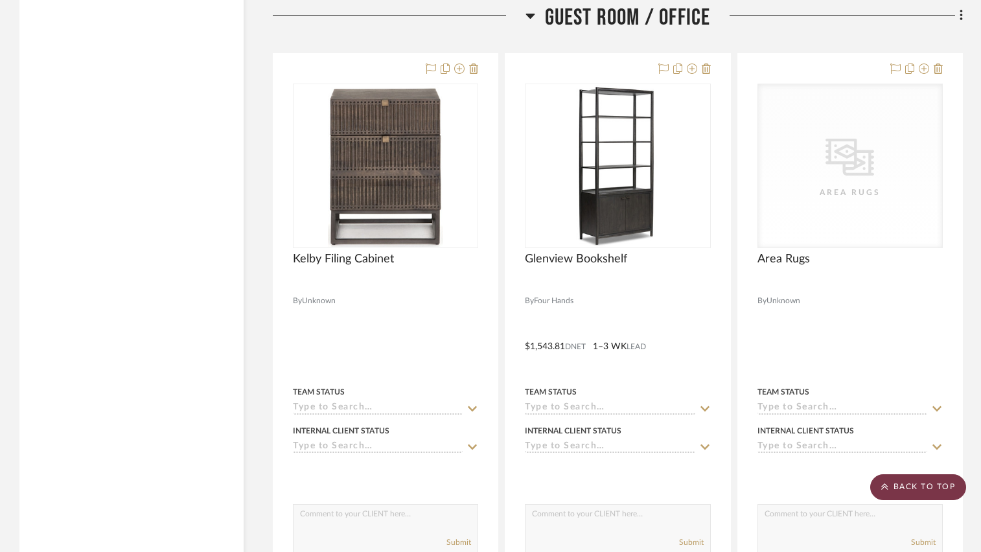
click at [919, 483] on scroll-to-top-button "BACK TO TOP" at bounding box center [918, 487] width 96 height 26
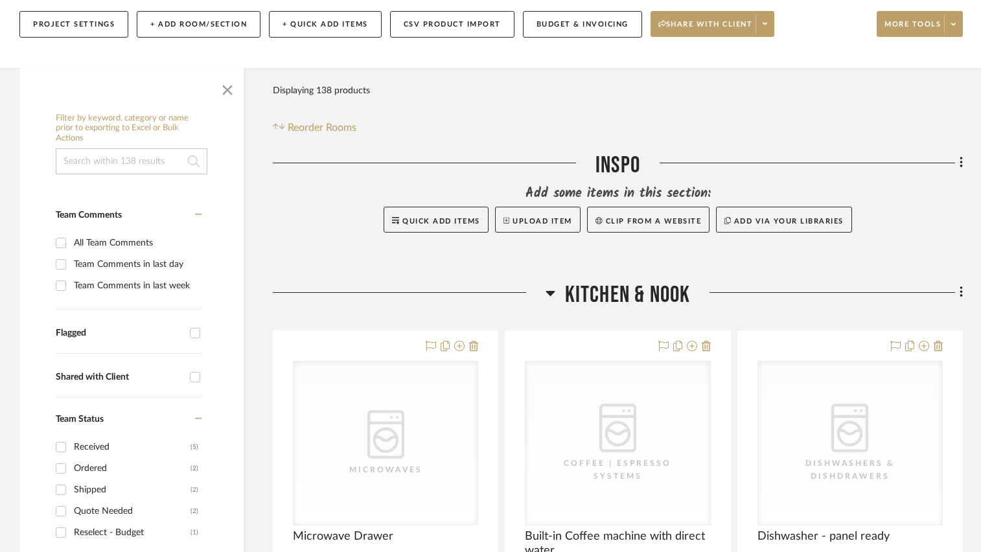
scroll to position [0, 0]
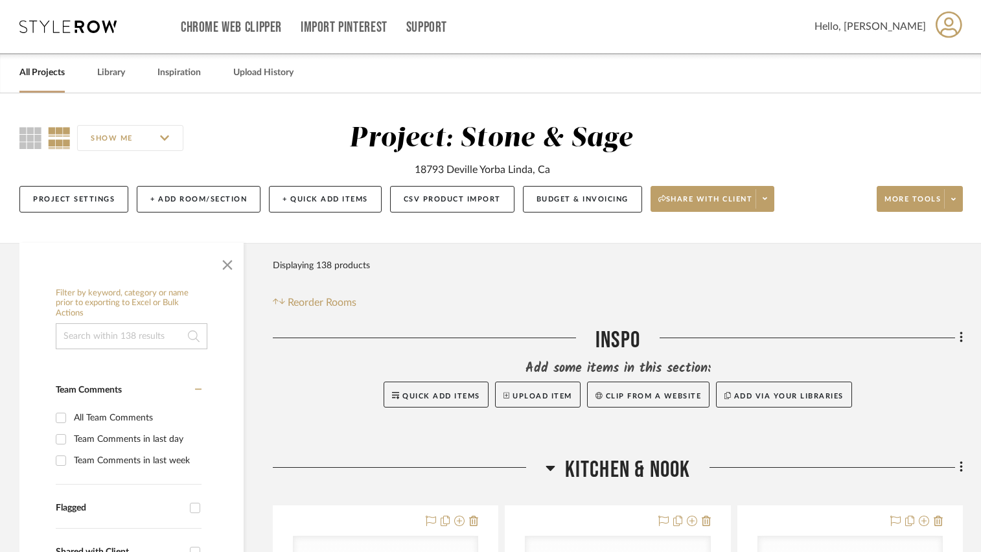
click at [121, 337] on input at bounding box center [132, 336] width 152 height 26
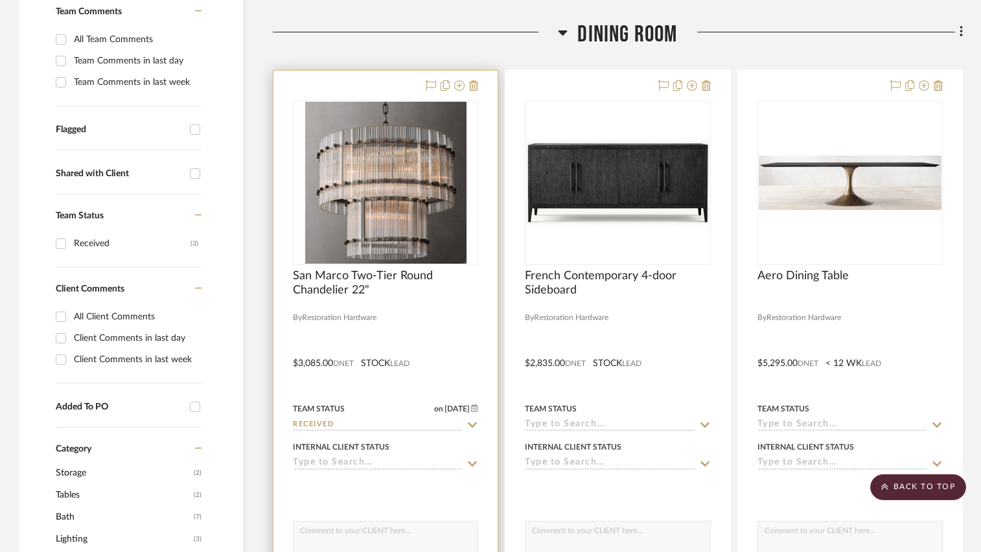
scroll to position [389, 0]
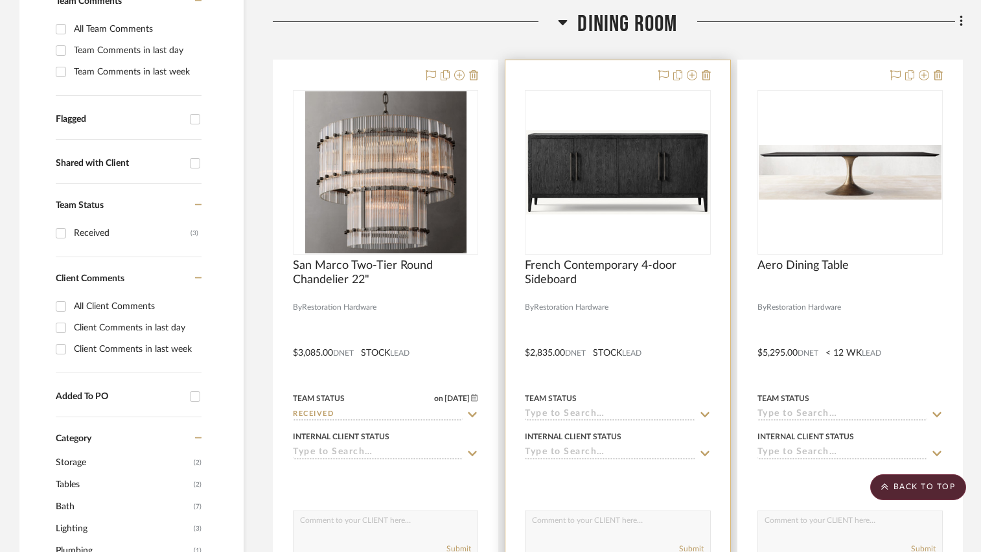
type input "restoration hardware"
click at [588, 230] on div at bounding box center [617, 172] width 184 height 163
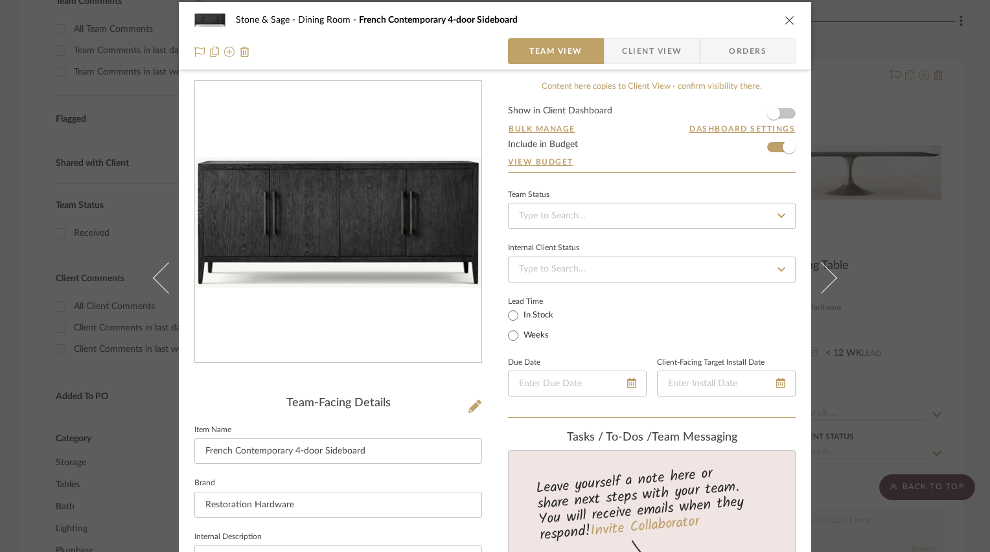
scroll to position [0, 0]
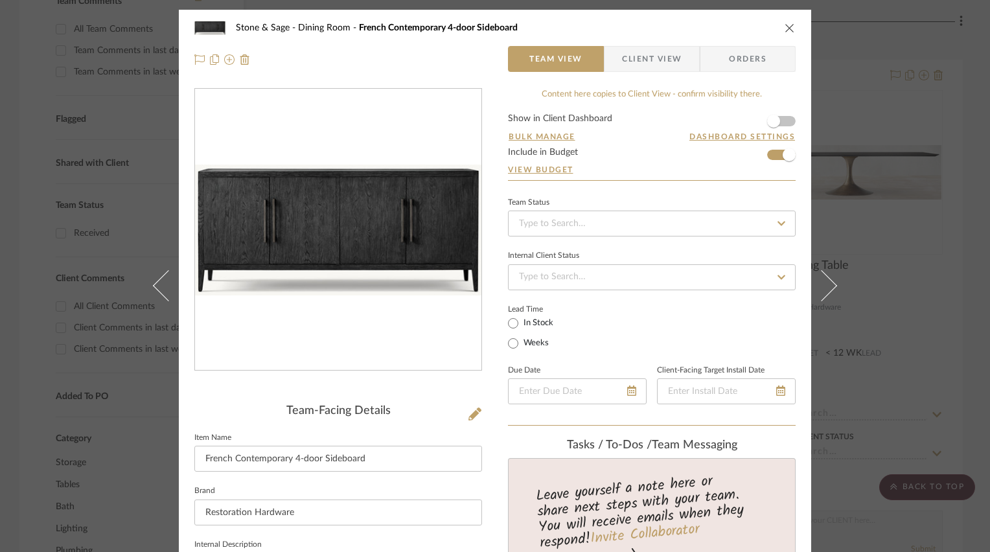
click at [788, 27] on icon "close" at bounding box center [790, 28] width 10 height 10
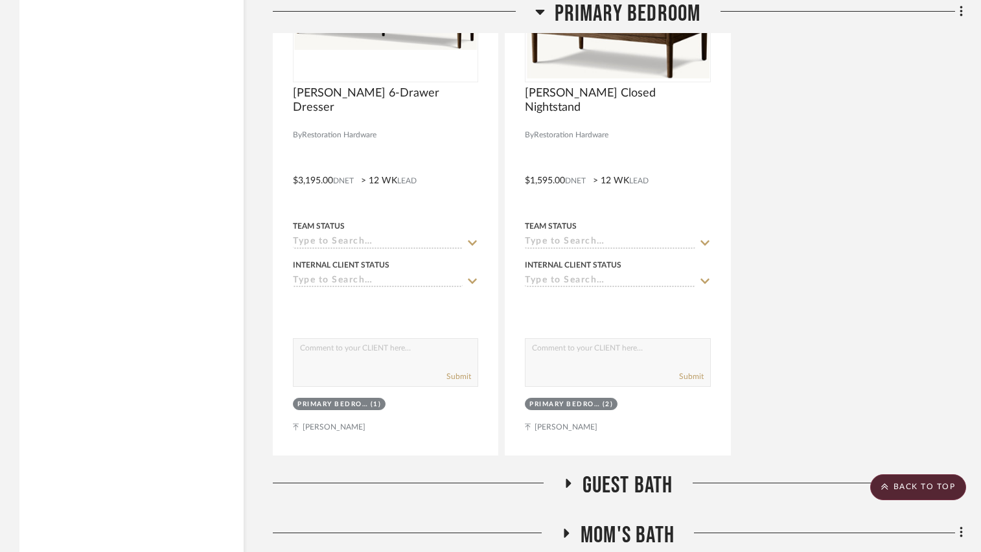
scroll to position [2616, 0]
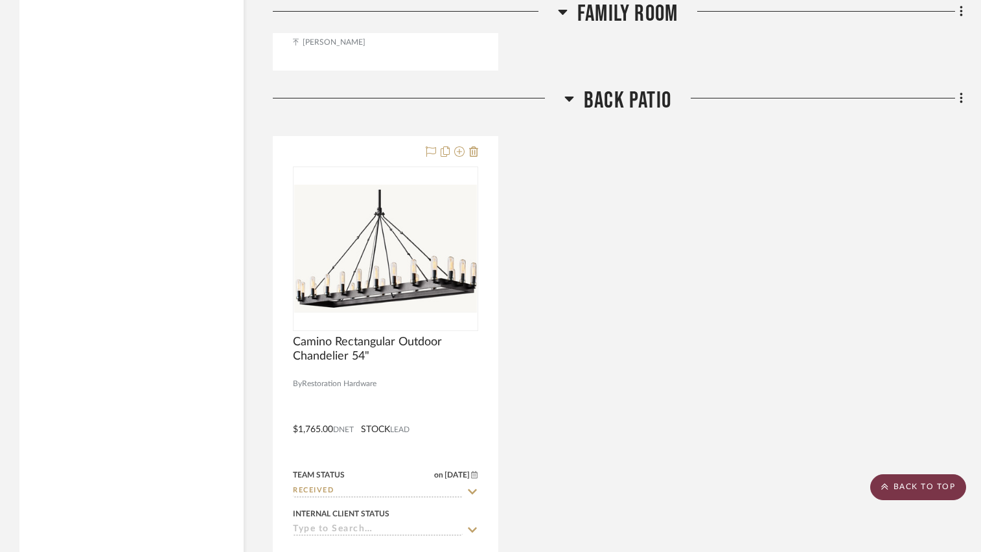
click at [898, 483] on scroll-to-top-button "BACK TO TOP" at bounding box center [918, 487] width 96 height 26
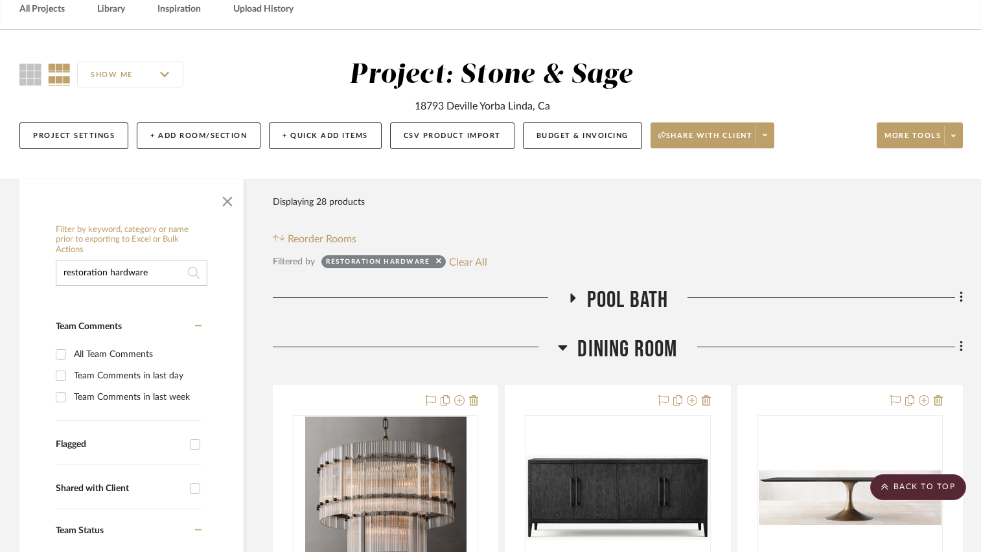
scroll to position [0, 0]
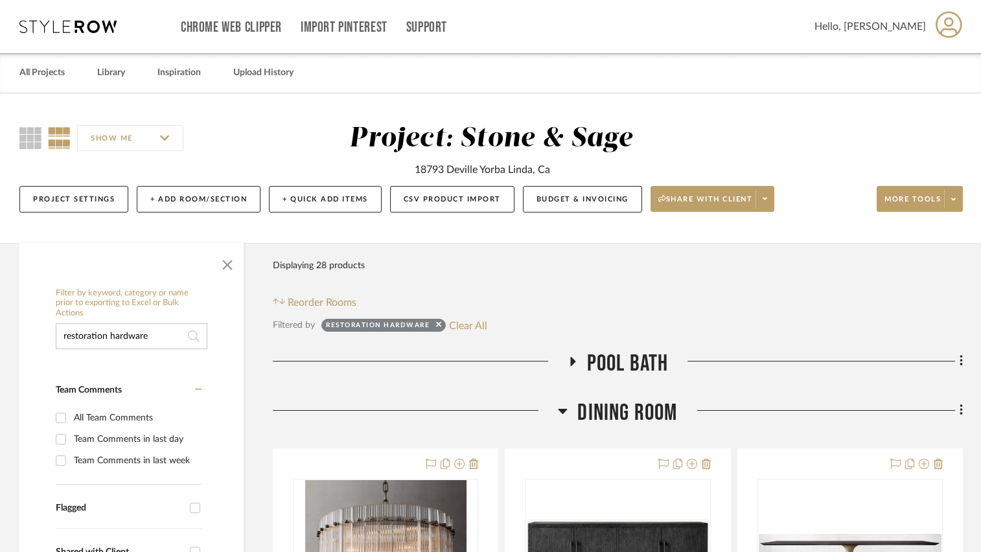
drag, startPoint x: 159, startPoint y: 336, endPoint x: 16, endPoint y: 323, distance: 144.4
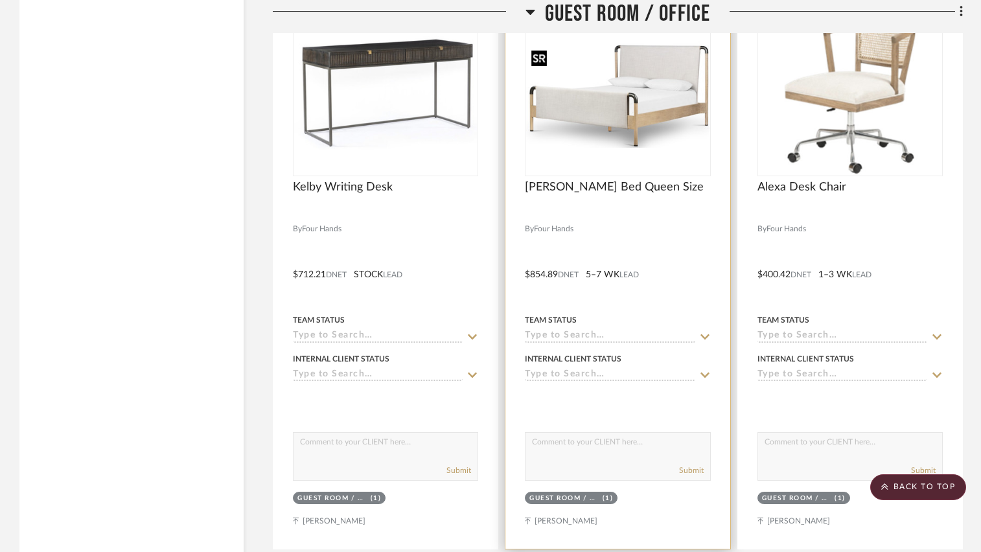
scroll to position [10715, 0]
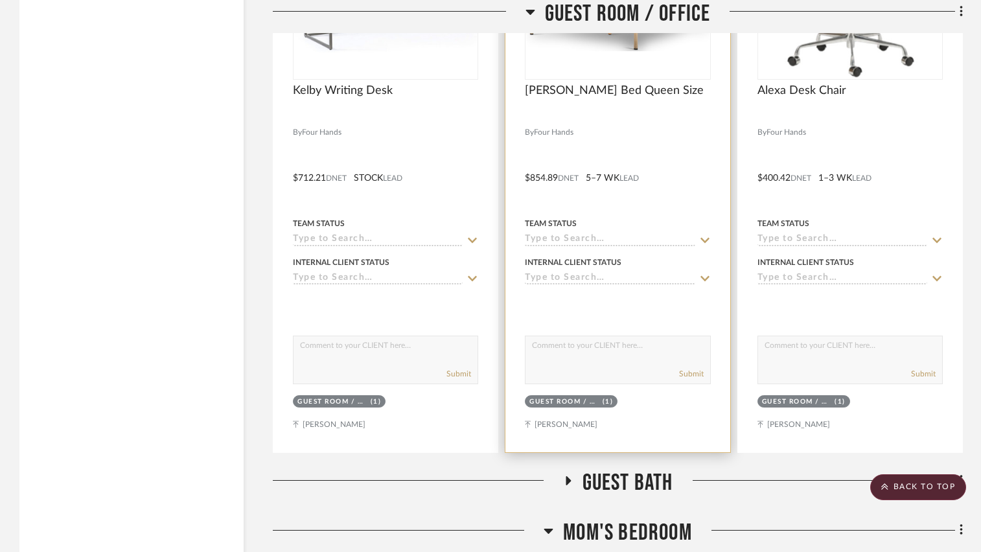
scroll to position [10544, 0]
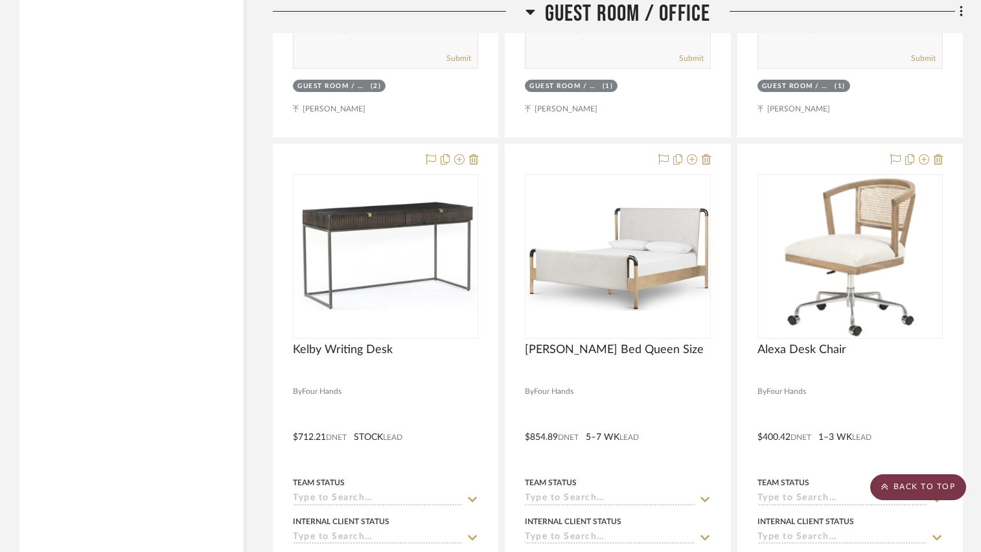
click at [899, 484] on scroll-to-top-button "BACK TO TOP" at bounding box center [918, 487] width 96 height 26
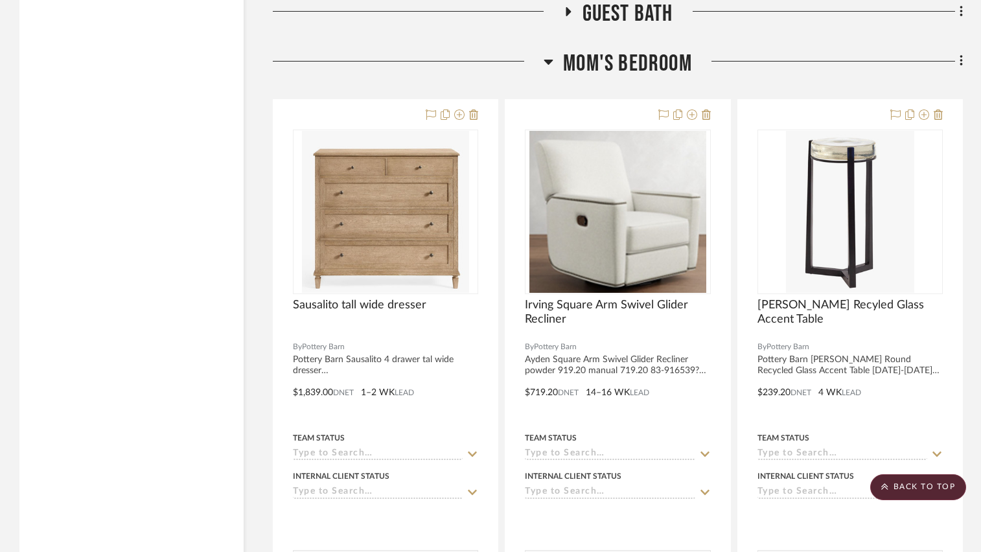
scroll to position [11214, 0]
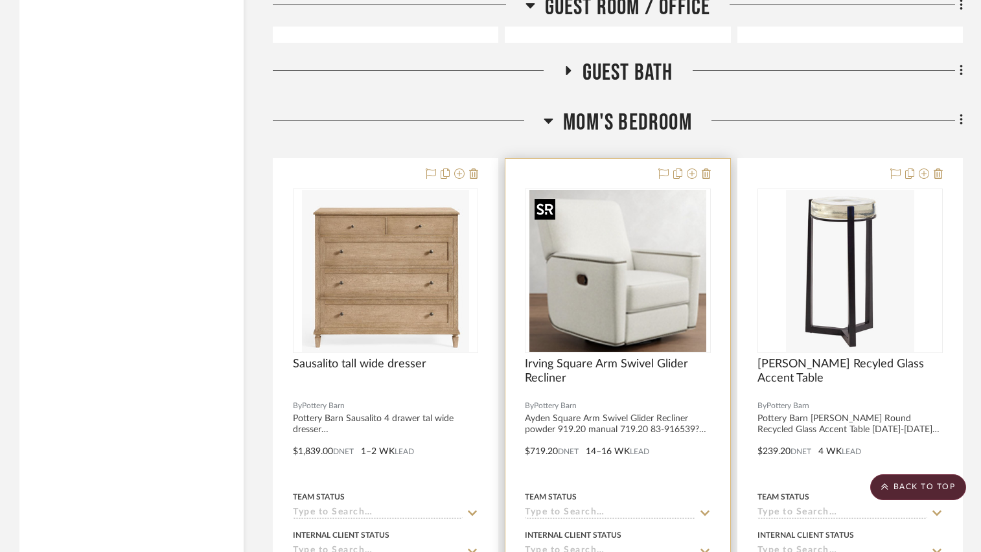
click at [638, 297] on div at bounding box center [617, 271] width 185 height 165
click at [656, 306] on img "0" at bounding box center [617, 271] width 177 height 162
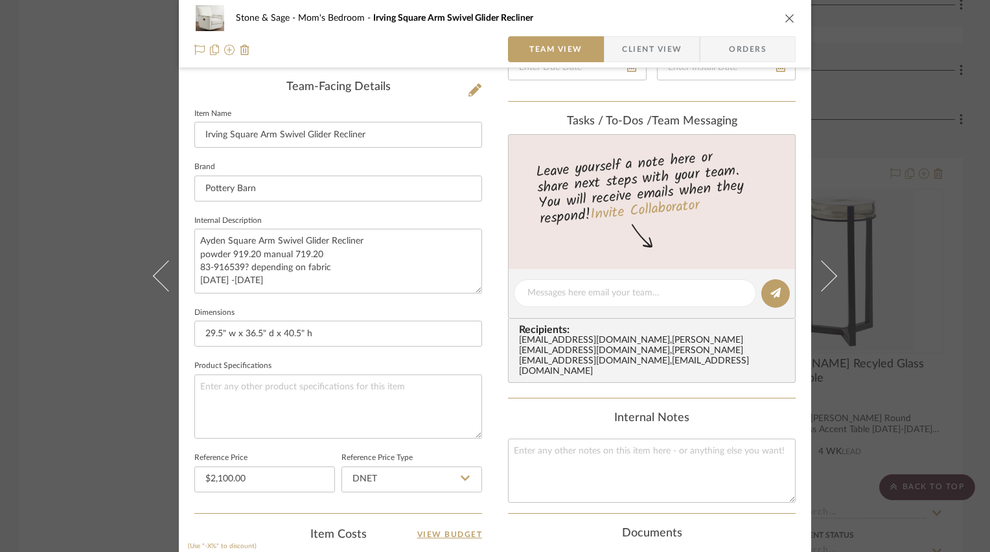
scroll to position [0, 0]
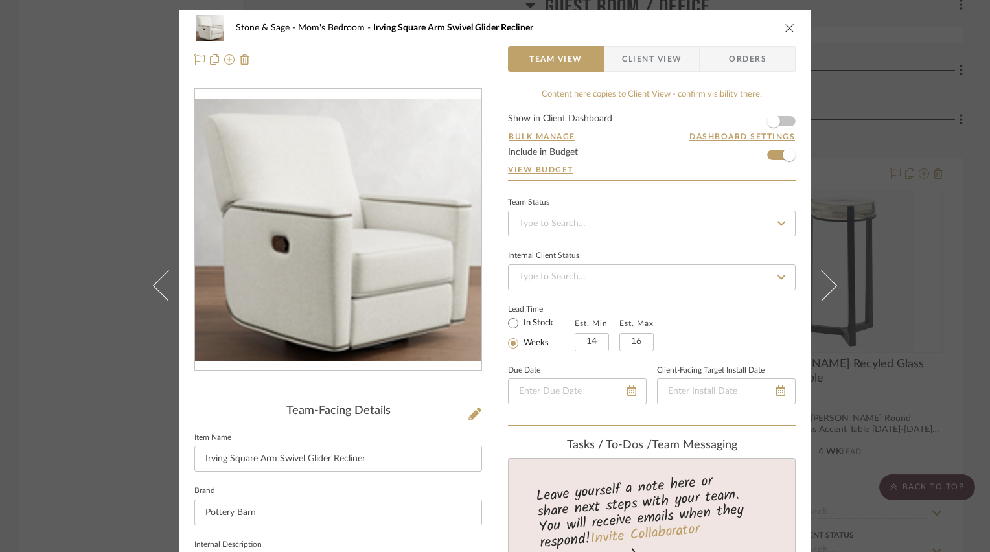
click at [789, 26] on icon "close" at bounding box center [790, 28] width 10 height 10
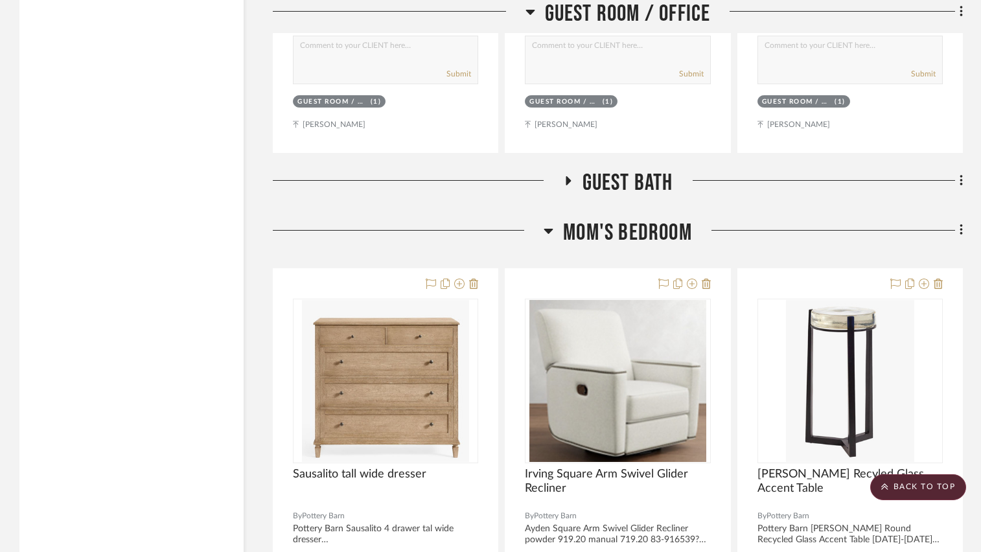
scroll to position [11084, 0]
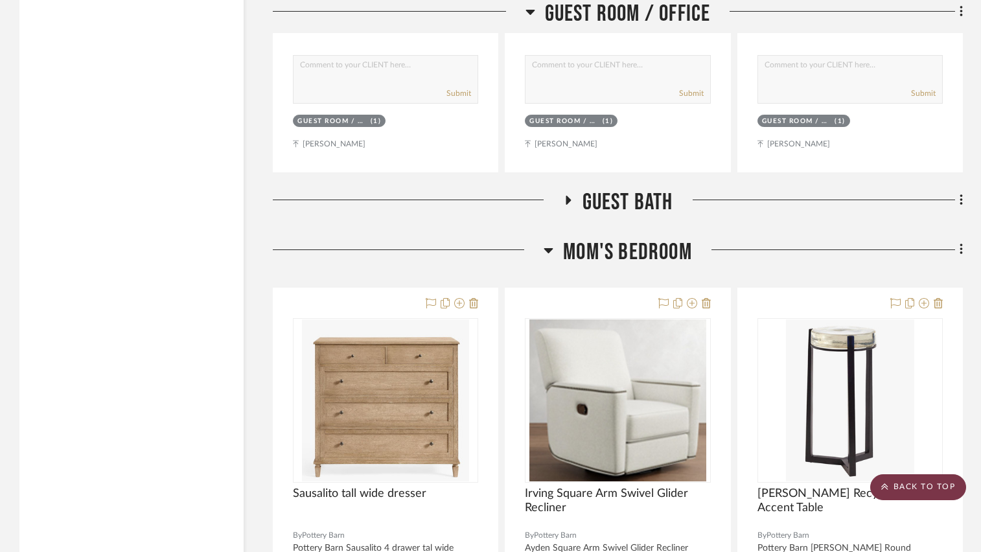
click at [916, 478] on scroll-to-top-button "BACK TO TOP" at bounding box center [918, 487] width 96 height 26
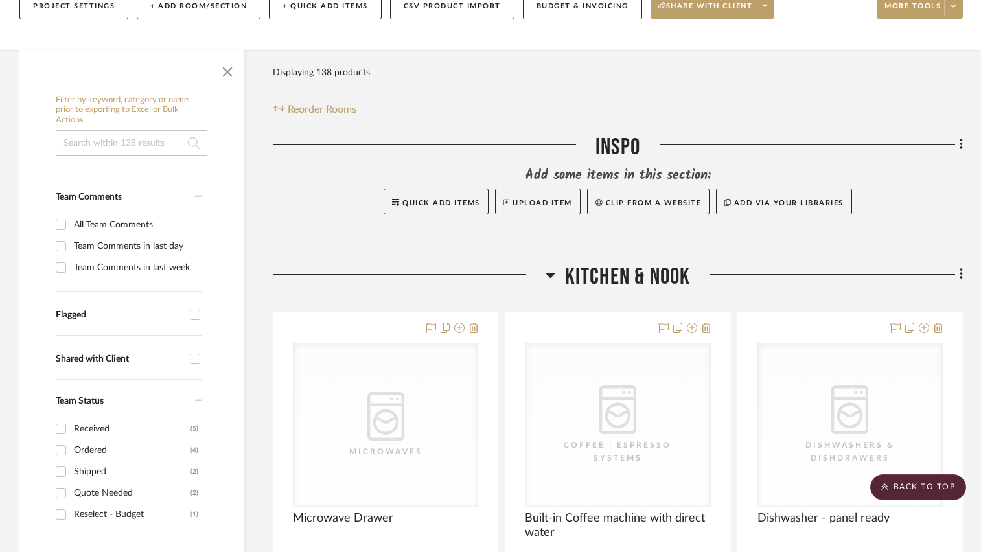
scroll to position [0, 0]
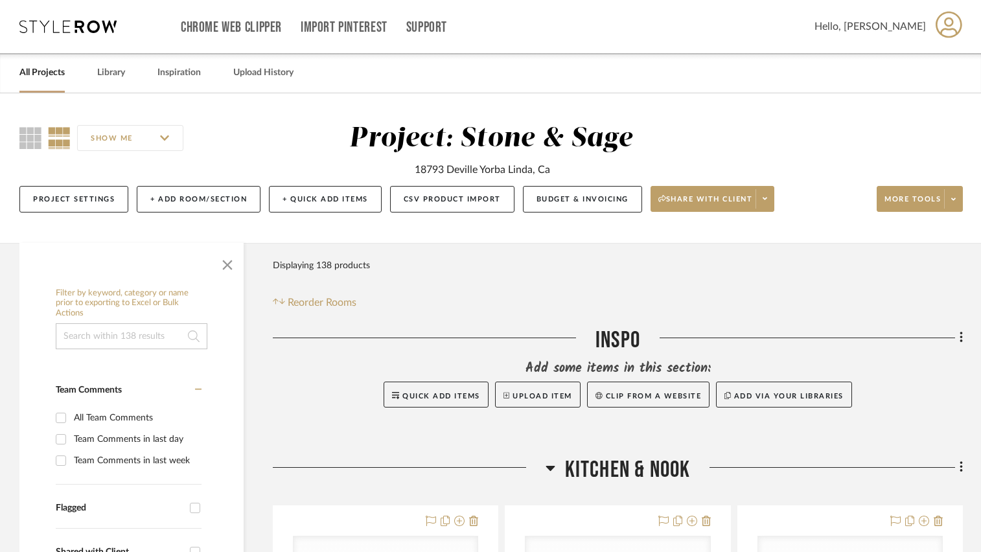
click at [138, 340] on input at bounding box center [132, 336] width 152 height 26
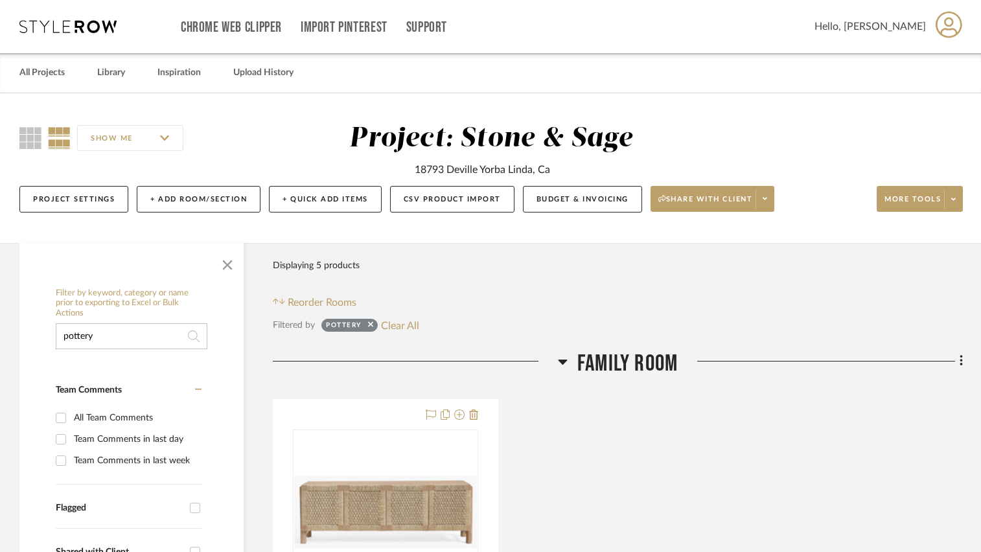
type input "pottery"
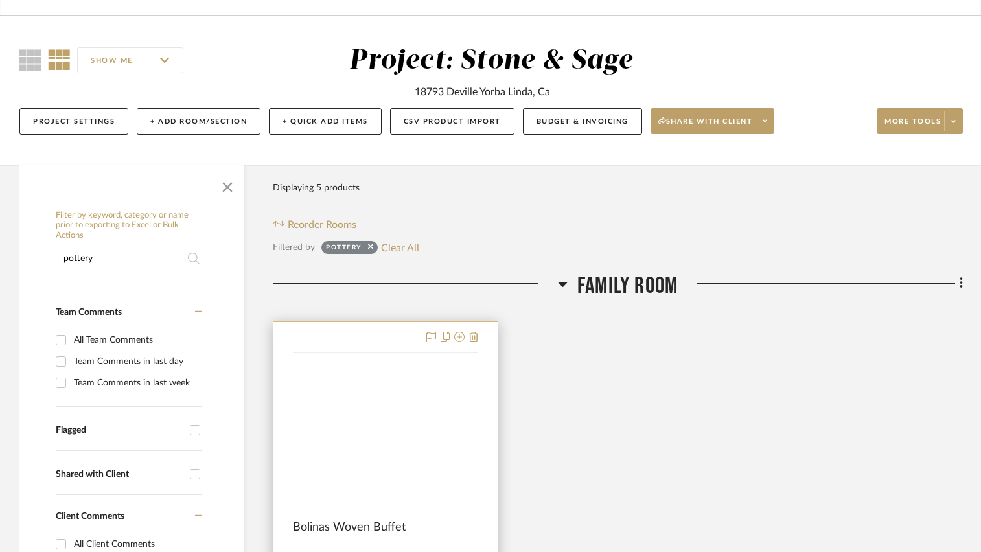
scroll to position [194, 0]
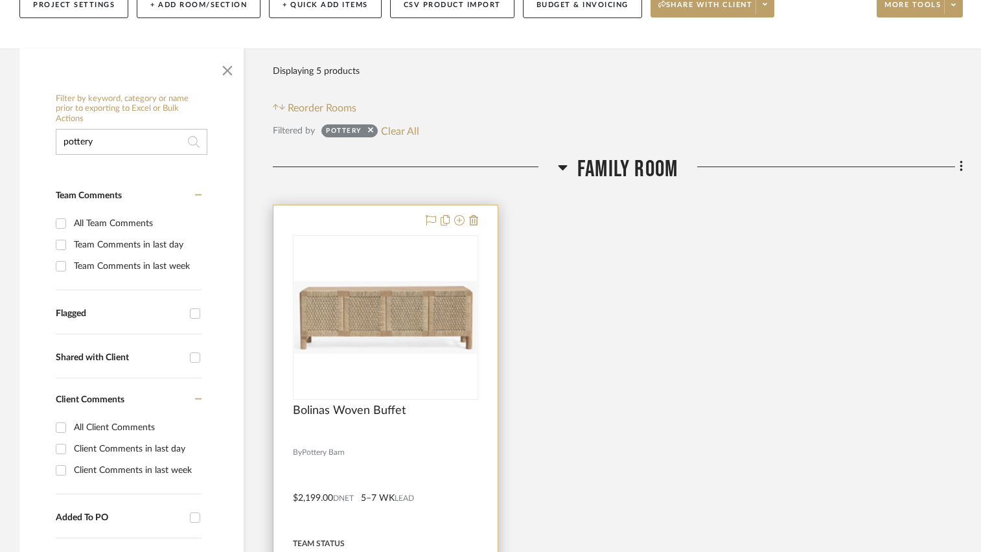
click at [412, 310] on img "0" at bounding box center [385, 317] width 183 height 73
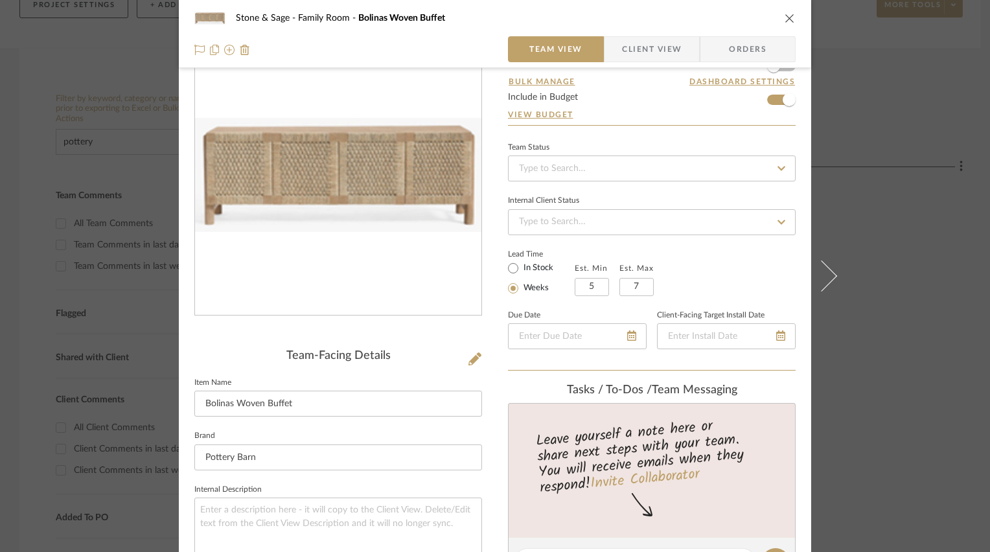
scroll to position [0, 0]
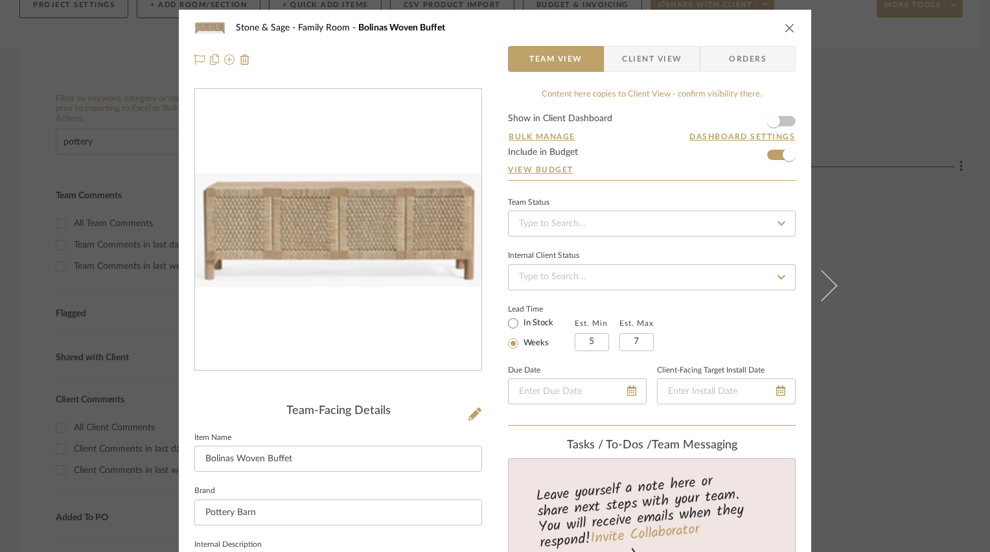
click at [785, 26] on icon "close" at bounding box center [790, 28] width 10 height 10
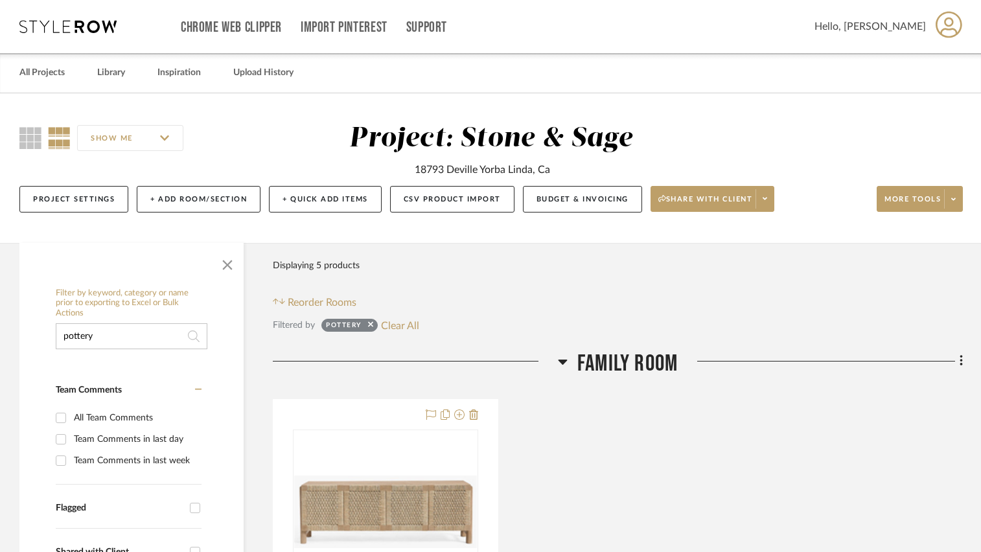
drag, startPoint x: 131, startPoint y: 337, endPoint x: 1, endPoint y: 338, distance: 129.6
